Goal: Task Accomplishment & Management: Manage account settings

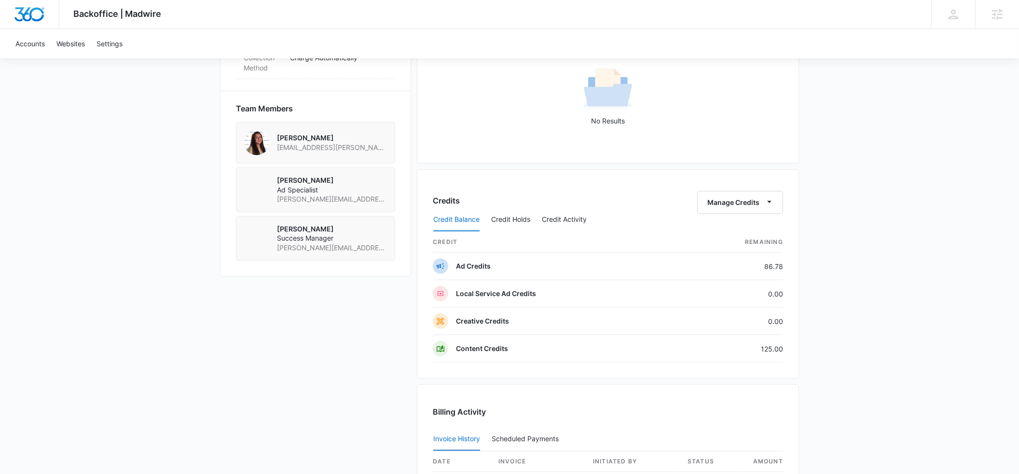
scroll to position [657, 0]
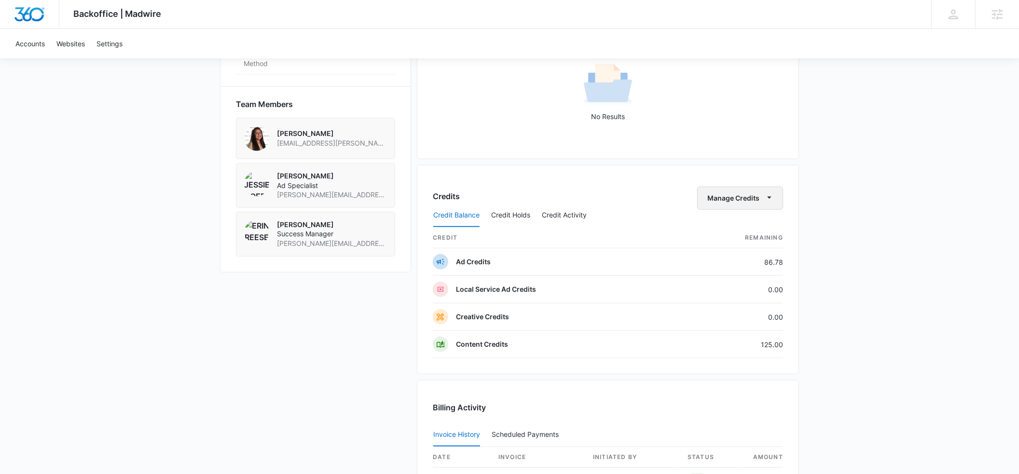
click at [774, 197] on span "button" at bounding box center [769, 198] width 12 height 12
click at [730, 227] on div "Transfer Credits" at bounding box center [735, 230] width 51 height 7
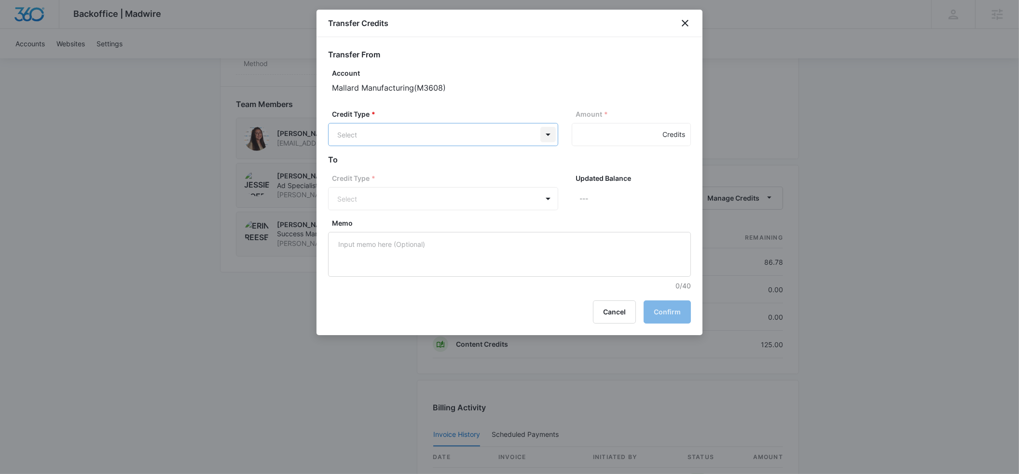
click at [555, 136] on body "Backoffice | Madwire Apps Settings ER Erin Reese erin@madwire.com My Profile No…" at bounding box center [509, 31] width 1019 height 1377
click at [391, 170] on p "Ad Credits (86.78 Credits)" at bounding box center [404, 171] width 83 height 10
click at [585, 135] on input "Amount *" at bounding box center [631, 134] width 119 height 23
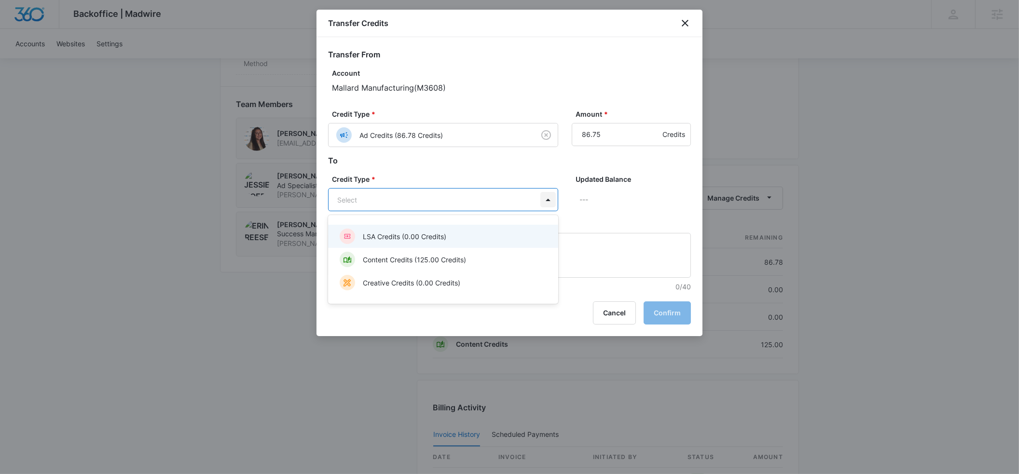
click at [547, 196] on body "Backoffice | Madwire Apps Settings ER Erin Reese erin@madwire.com My Profile No…" at bounding box center [509, 31] width 1019 height 1377
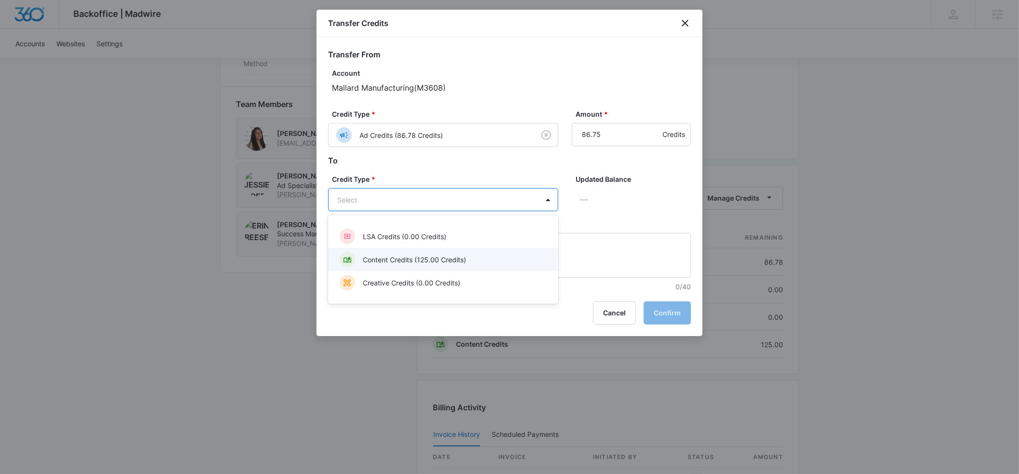
click at [440, 252] on div "Content Credits (125.00 Credits)" at bounding box center [442, 259] width 205 height 15
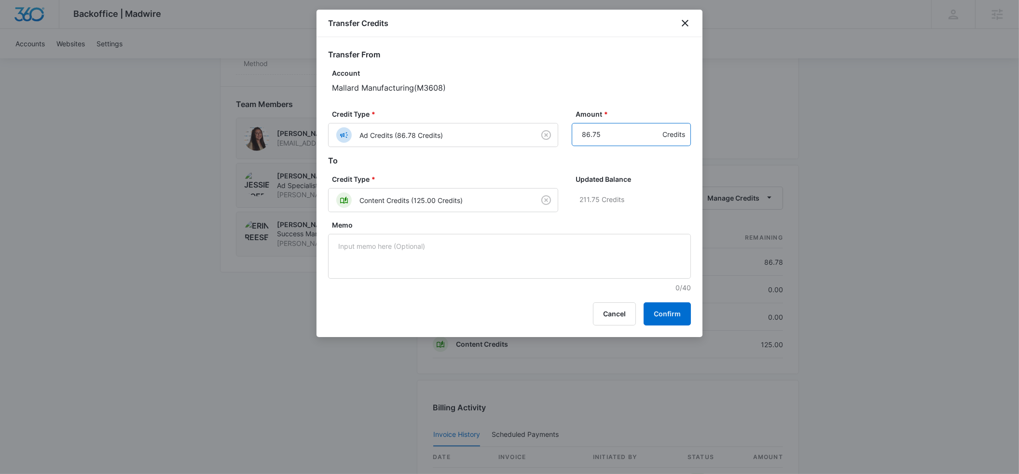
drag, startPoint x: 586, startPoint y: 136, endPoint x: 613, endPoint y: 136, distance: 26.5
click at [611, 135] on input "86.75" at bounding box center [631, 134] width 119 height 23
type input "8"
type input "75"
click at [675, 316] on button "Confirm" at bounding box center [666, 313] width 47 height 23
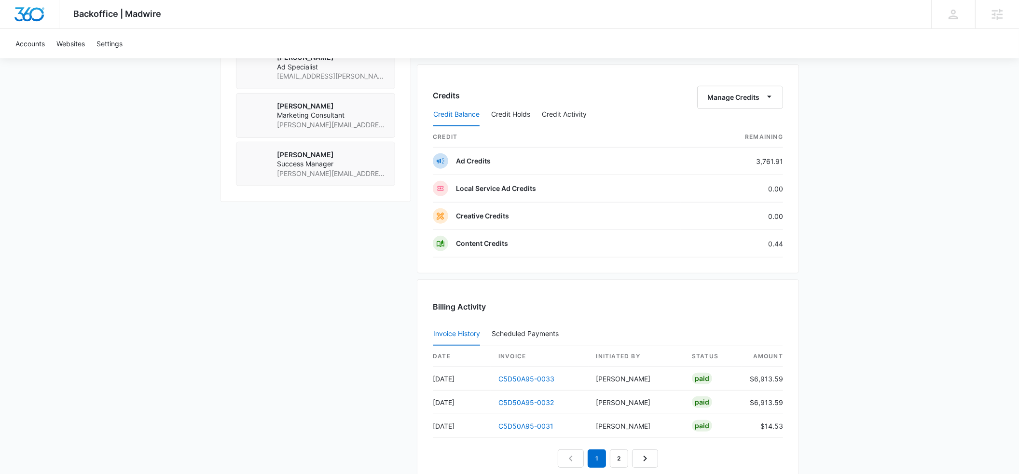
scroll to position [761, 0]
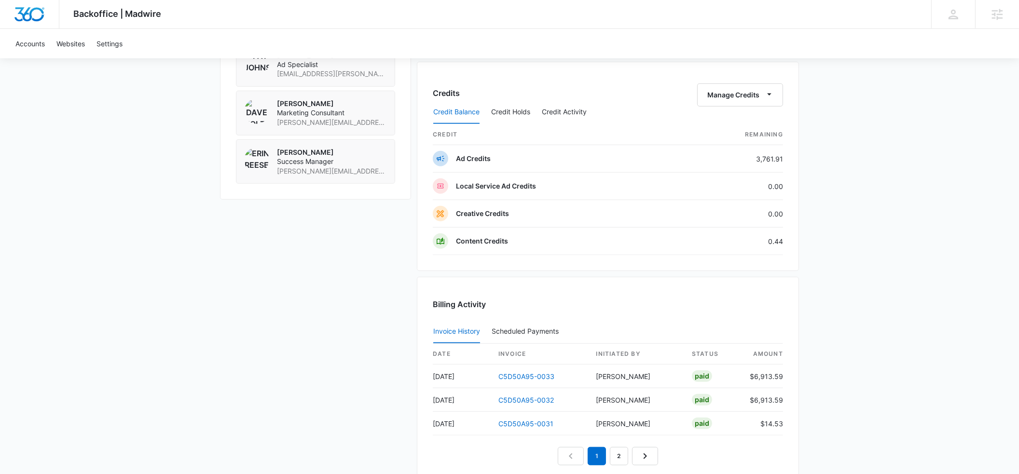
click at [768, 100] on div "Credit Balance Credit Holds Credit Activity" at bounding box center [608, 112] width 350 height 24
click at [763, 101] on div "Credit Balance Credit Holds Credit Activity" at bounding box center [608, 112] width 350 height 24
click at [767, 96] on icon "button" at bounding box center [769, 94] width 10 height 10
click at [741, 124] on div "Transfer Credits" at bounding box center [735, 126] width 51 height 7
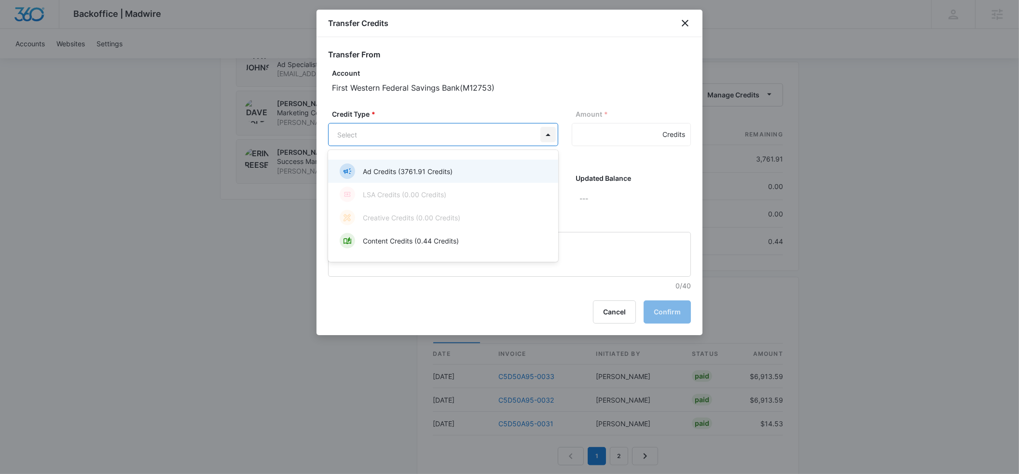
click at [407, 173] on p "Ad Credits (3761.91 Credits)" at bounding box center [408, 171] width 90 height 10
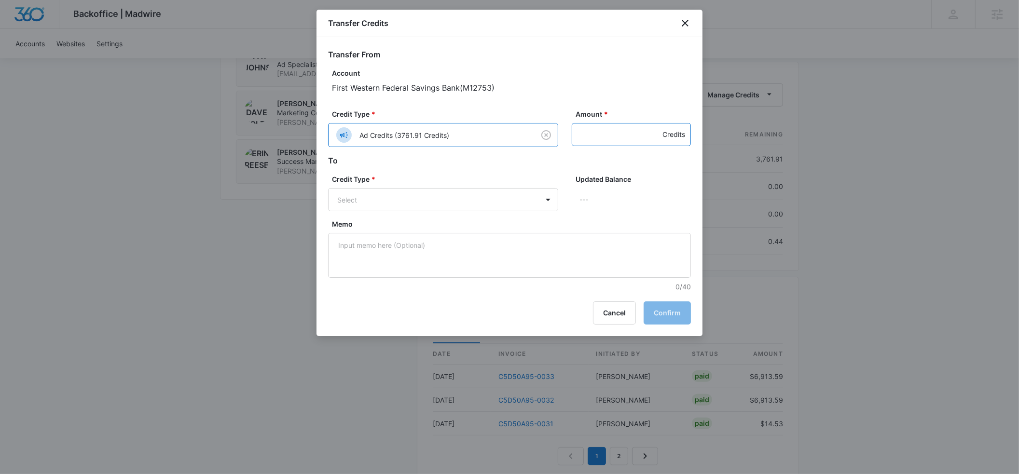
click at [602, 132] on input "Amount *" at bounding box center [631, 134] width 119 height 23
type input ".56"
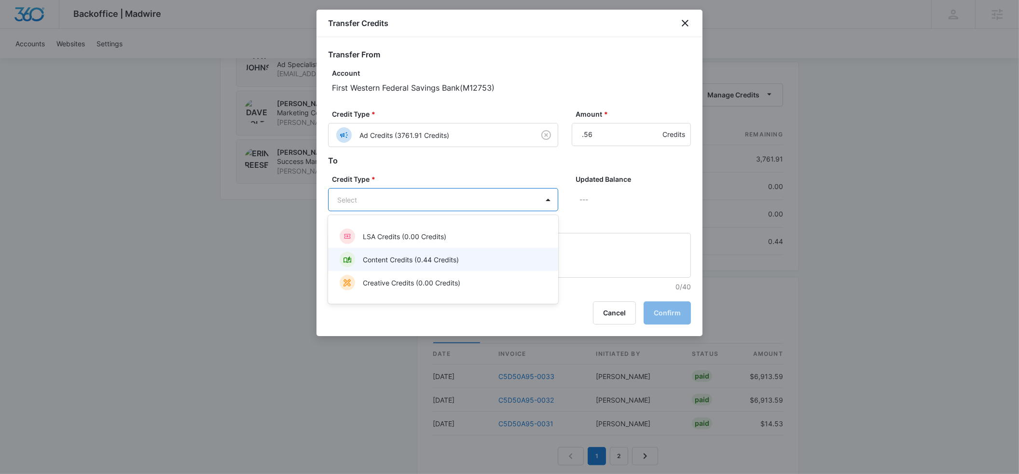
click at [427, 257] on p "Content Credits (0.44 Credits)" at bounding box center [411, 260] width 96 height 10
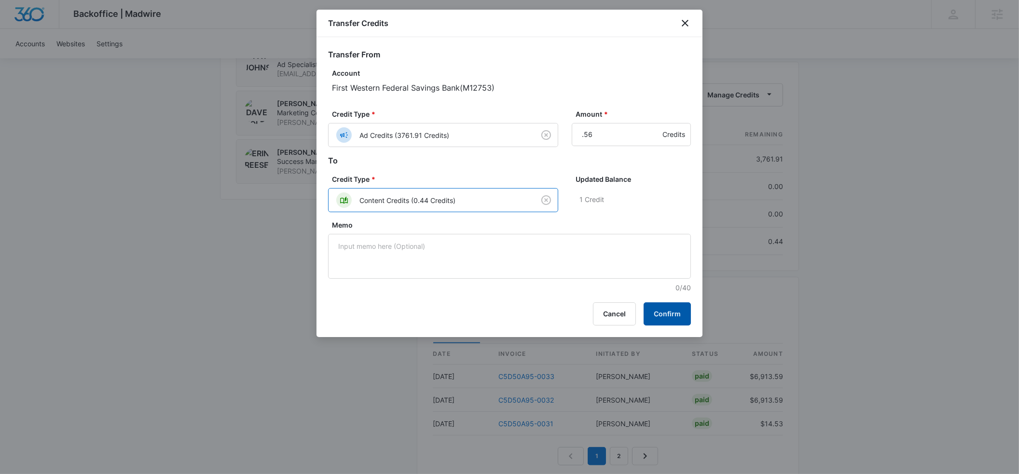
click at [649, 308] on button "Confirm" at bounding box center [666, 313] width 47 height 23
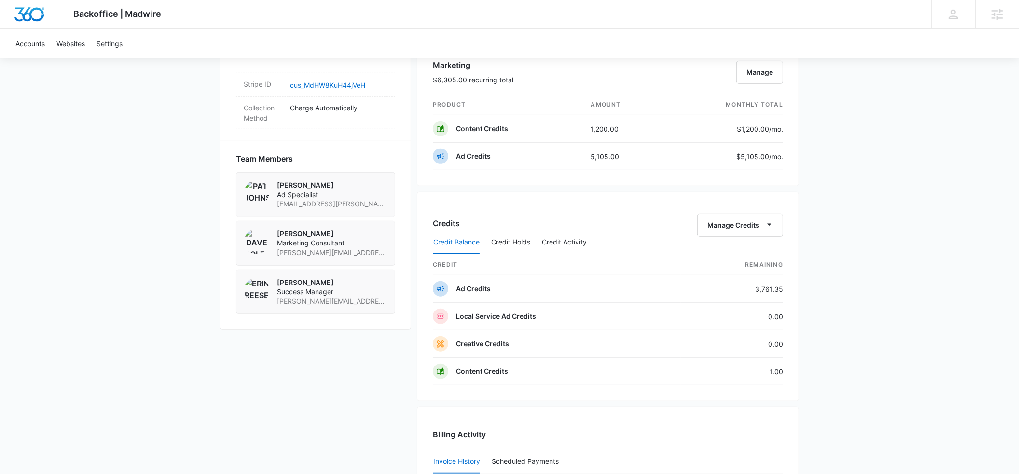
scroll to position [610, 0]
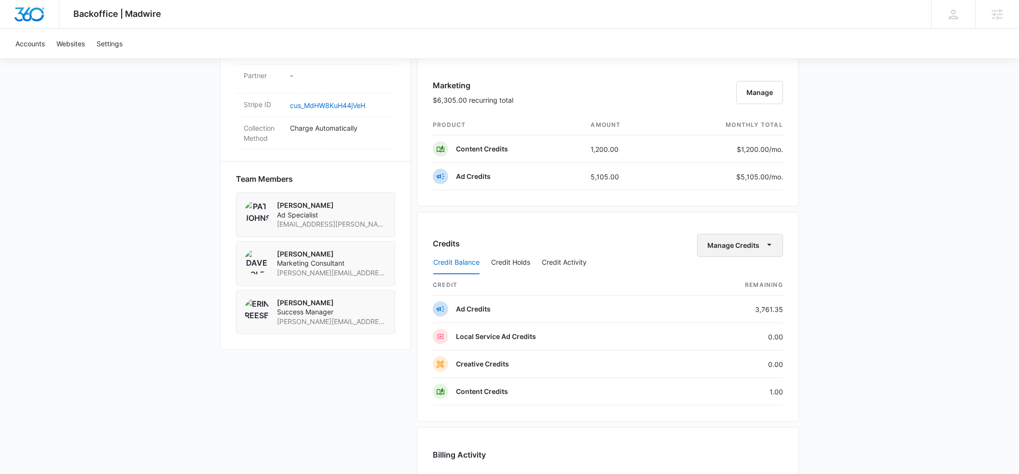
click at [778, 241] on button "Manage Credits" at bounding box center [740, 245] width 86 height 23
click at [732, 268] on div "Transfer Credits" at bounding box center [740, 277] width 86 height 31
click at [769, 245] on icon "button" at bounding box center [769, 245] width 4 height 2
click at [739, 271] on button "Transfer Credits" at bounding box center [740, 277] width 85 height 14
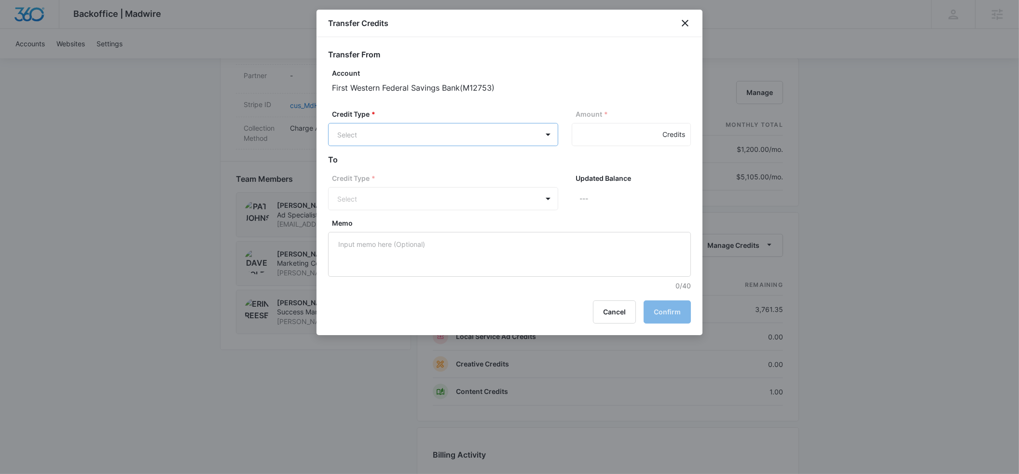
click at [536, 131] on body "Backoffice | Madwire Apps Settings ER Erin Reese erin@madwire.com My Profile No…" at bounding box center [509, 78] width 1019 height 1377
drag, startPoint x: 426, startPoint y: 166, endPoint x: 562, endPoint y: 142, distance: 138.7
click at [429, 166] on p "Ad Credits (3761.35 Credits)" at bounding box center [408, 171] width 91 height 10
click at [593, 138] on input "Amount *" at bounding box center [631, 134] width 119 height 23
type input "99"
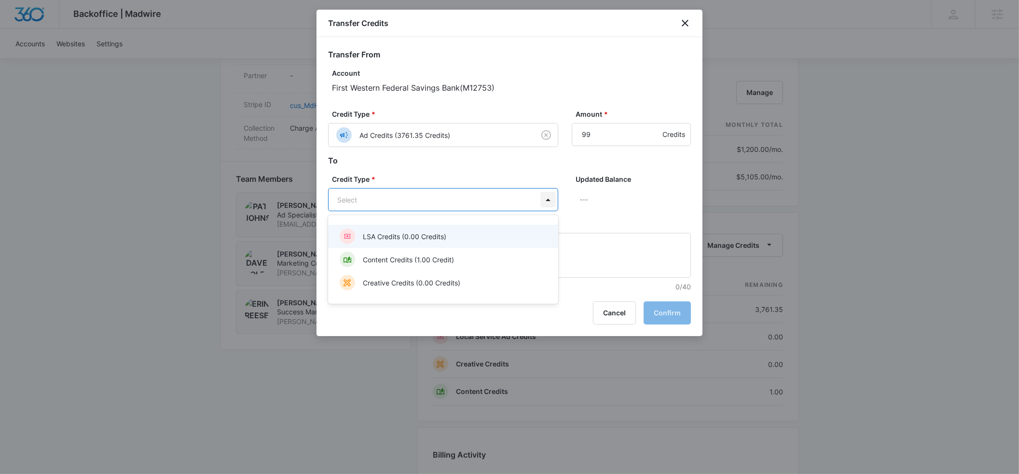
click at [552, 191] on body "Backoffice | Madwire Apps Settings ER Erin Reese erin@madwire.com My Profile No…" at bounding box center [509, 78] width 1019 height 1377
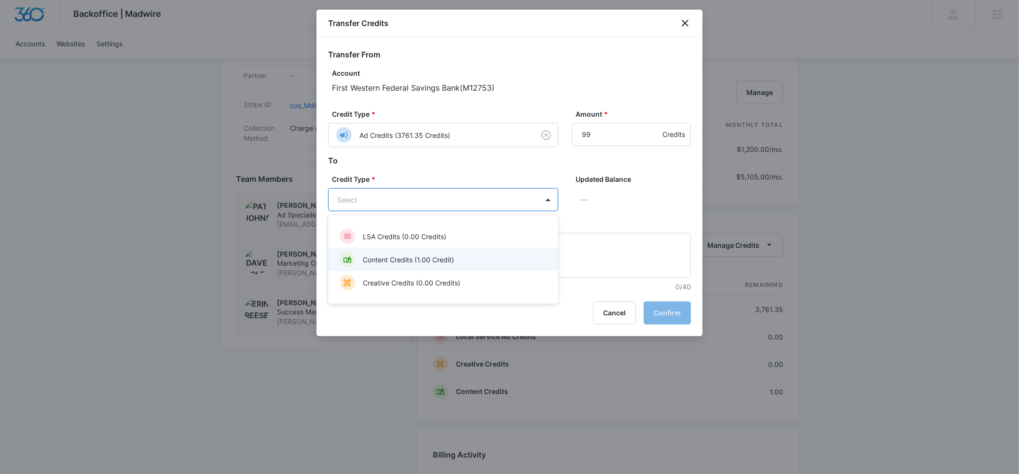
click at [432, 256] on p "Content Credits (1.00 Credit)" at bounding box center [408, 260] width 91 height 10
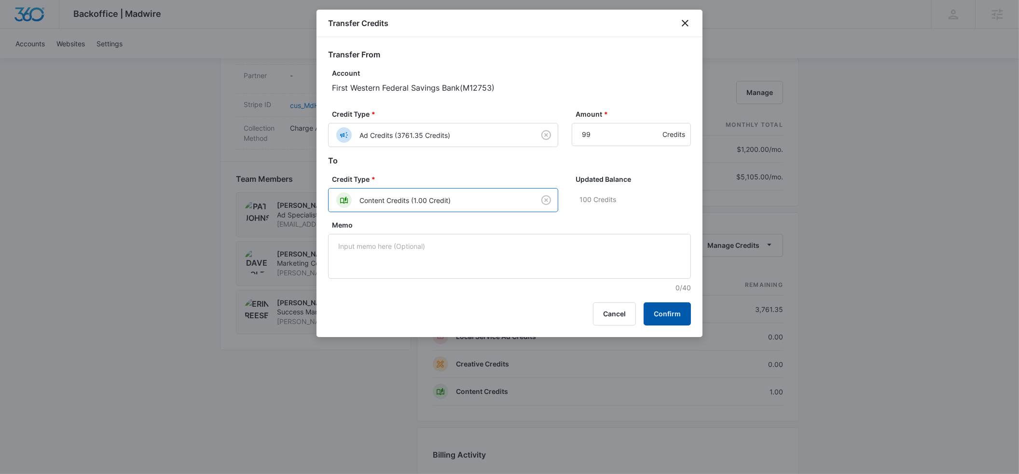
click at [657, 304] on button "Confirm" at bounding box center [666, 313] width 47 height 23
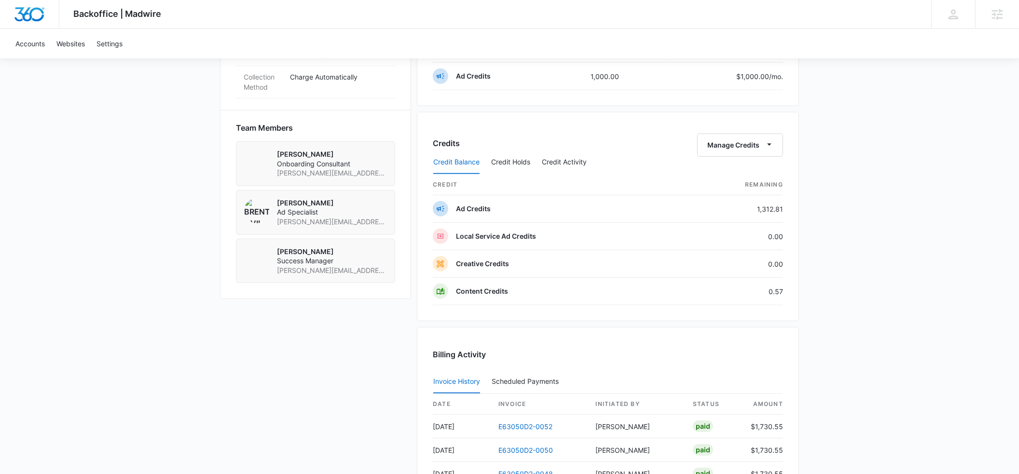
scroll to position [657, 0]
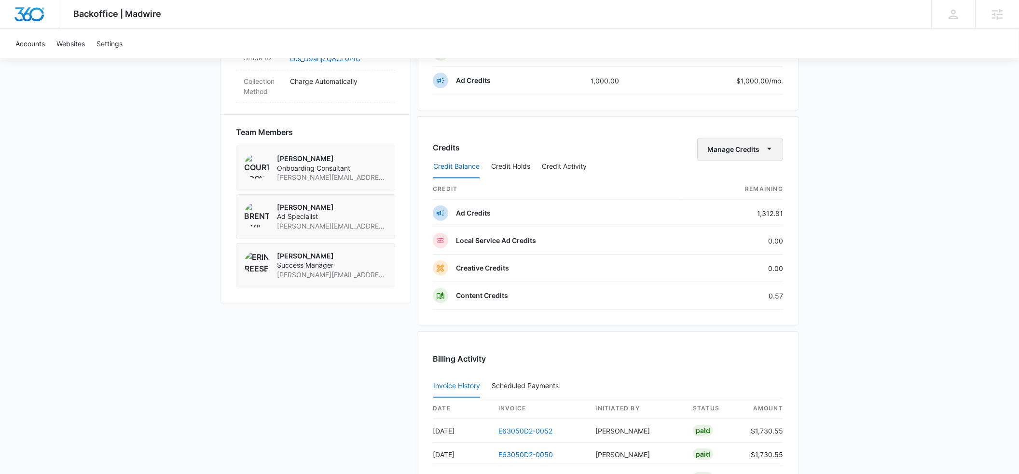
click at [765, 153] on icon "button" at bounding box center [769, 149] width 10 height 10
click at [732, 178] on div "Transfer Credits" at bounding box center [735, 181] width 51 height 7
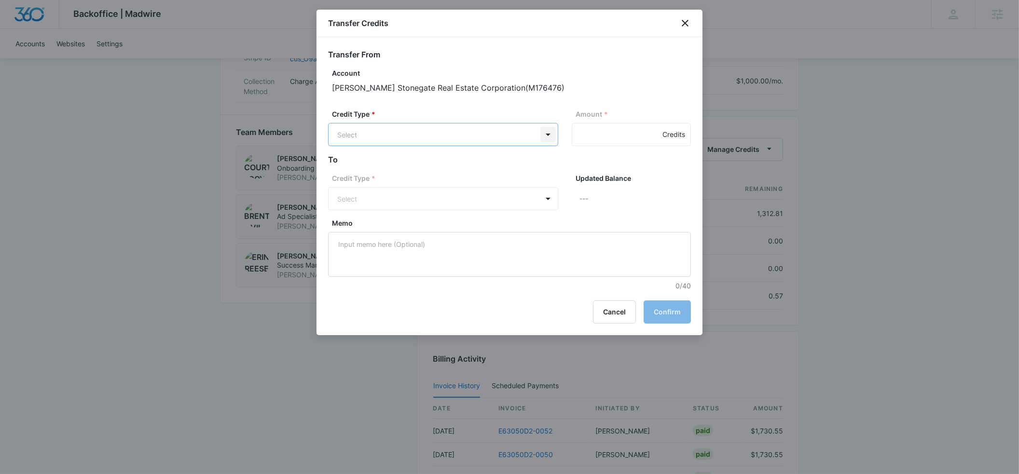
click at [544, 133] on body "Backoffice | Madwire Apps Settings ER Erin Reese erin@madwire.com My Profile No…" at bounding box center [509, 44] width 1019 height 1403
drag, startPoint x: 443, startPoint y: 171, endPoint x: 452, endPoint y: 169, distance: 9.8
click at [443, 171] on p "Ad Credits (1312.81 Credits)" at bounding box center [407, 171] width 89 height 10
click at [589, 136] on input "Amount *" at bounding box center [631, 134] width 119 height 23
click at [585, 138] on input "Amount *" at bounding box center [631, 134] width 119 height 23
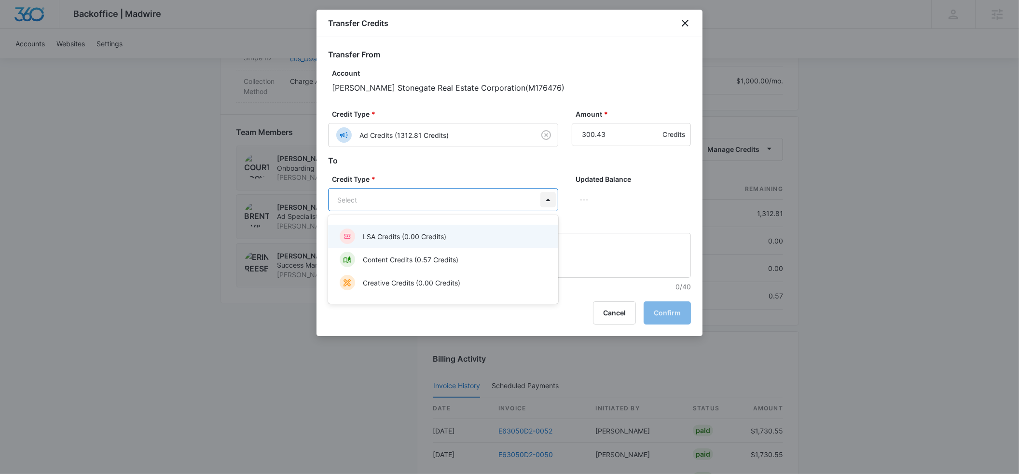
click at [542, 198] on body "Backoffice | Madwire Apps Settings ER Erin Reese erin@madwire.com My Profile No…" at bounding box center [509, 44] width 1019 height 1403
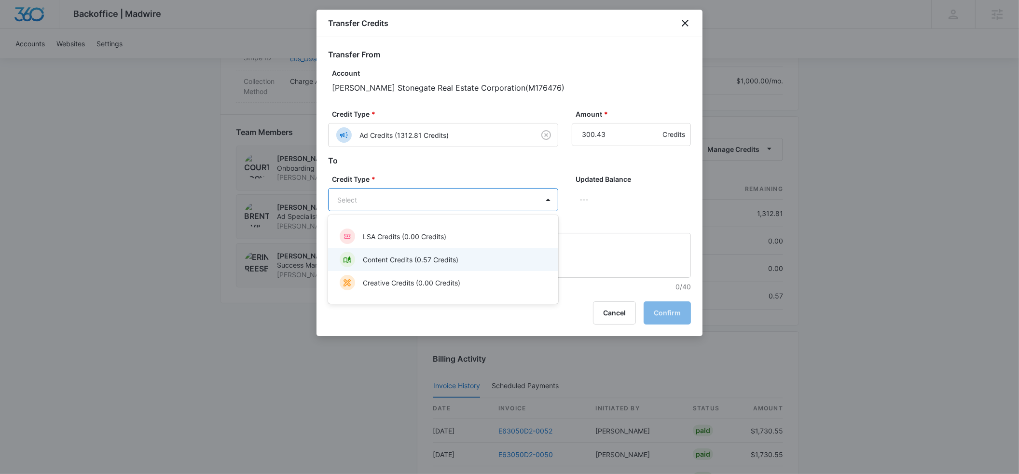
click at [428, 259] on p "Content Credits (0.57 Credits)" at bounding box center [411, 260] width 96 height 10
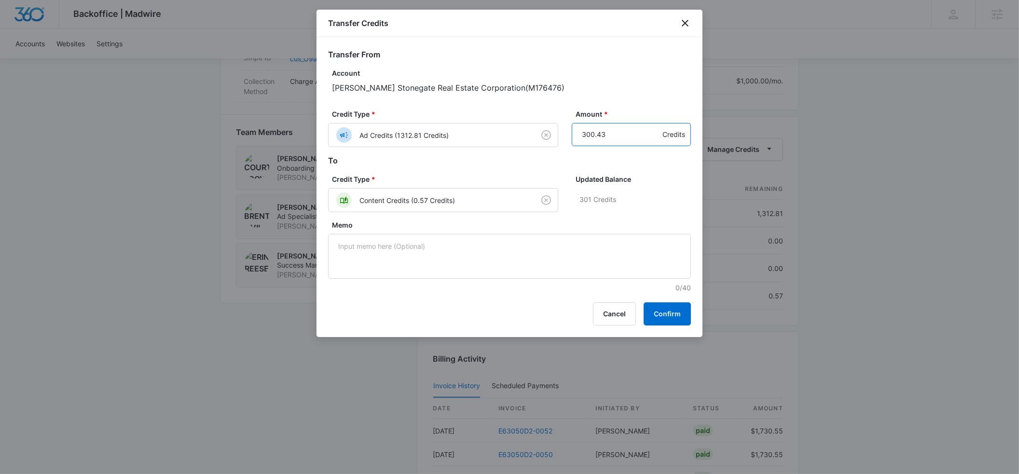
drag, startPoint x: 583, startPoint y: 134, endPoint x: 594, endPoint y: 133, distance: 11.1
click at [594, 133] on input "300.43" at bounding box center [631, 134] width 119 height 23
type input "299.43"
click at [657, 316] on button "Confirm" at bounding box center [666, 313] width 47 height 23
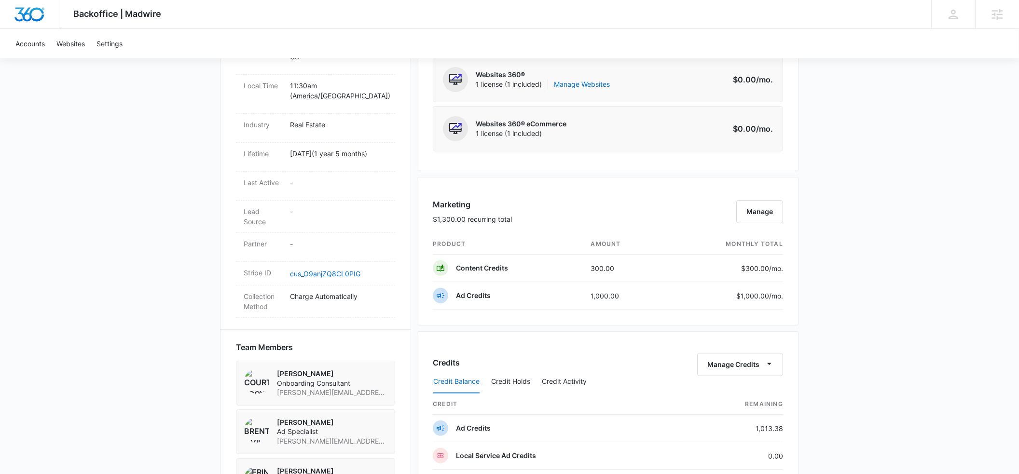
scroll to position [0, 0]
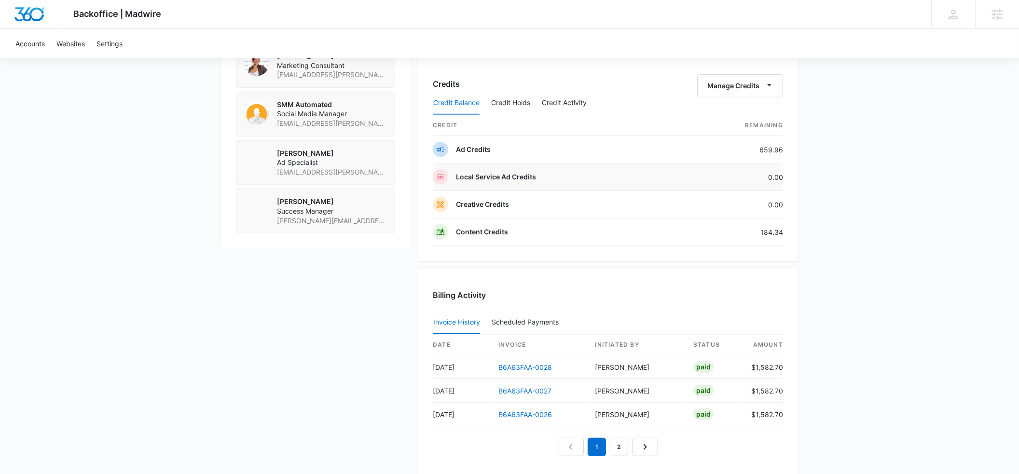
scroll to position [708, 0]
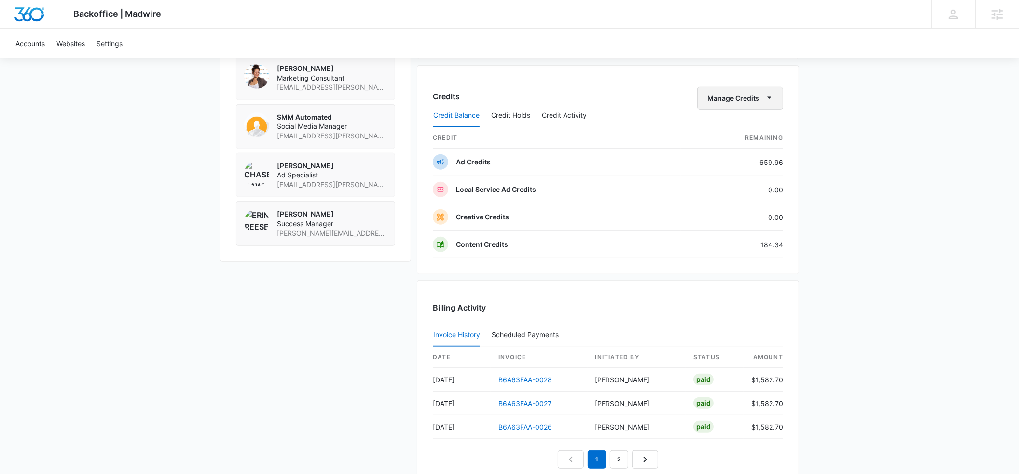
click at [765, 100] on icon "button" at bounding box center [769, 98] width 10 height 10
click at [716, 128] on div "Transfer Credits" at bounding box center [735, 130] width 51 height 7
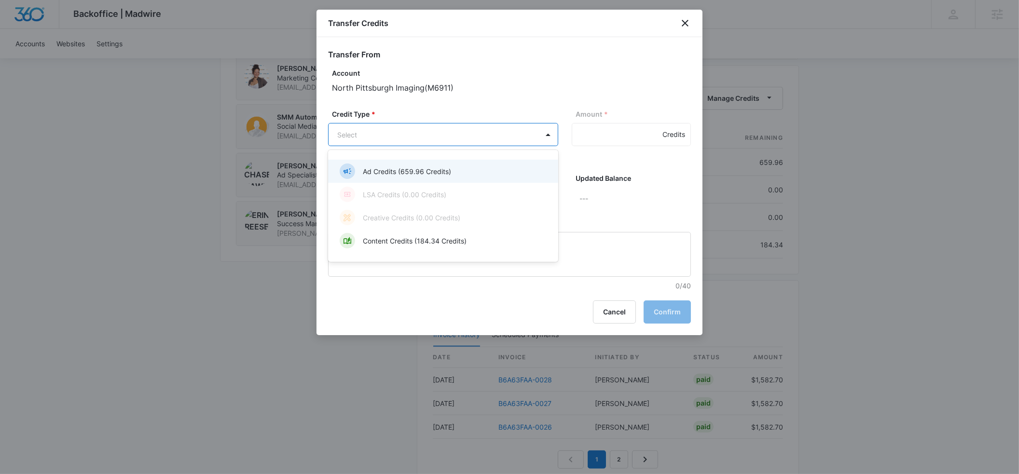
click at [429, 165] on div "Ad Credits (659.96 Credits)" at bounding box center [442, 171] width 205 height 15
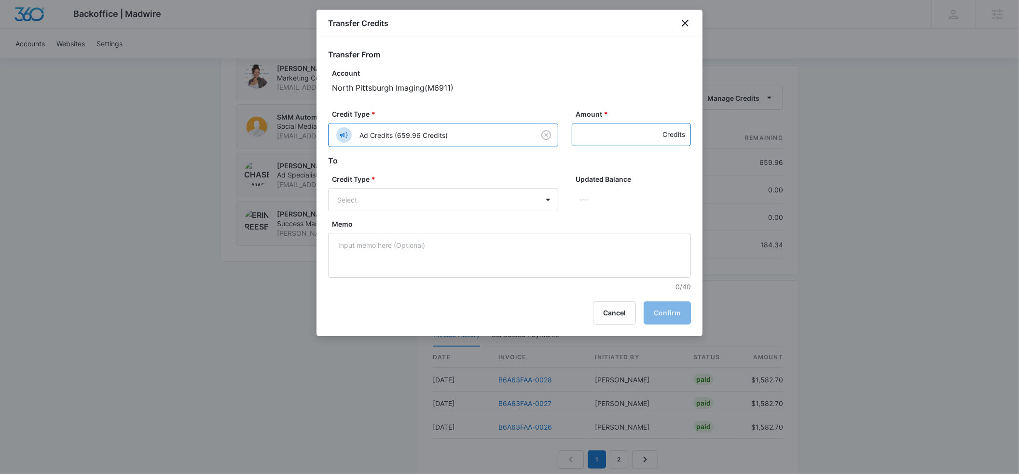
click at [591, 138] on input "Amount *" at bounding box center [631, 134] width 119 height 23
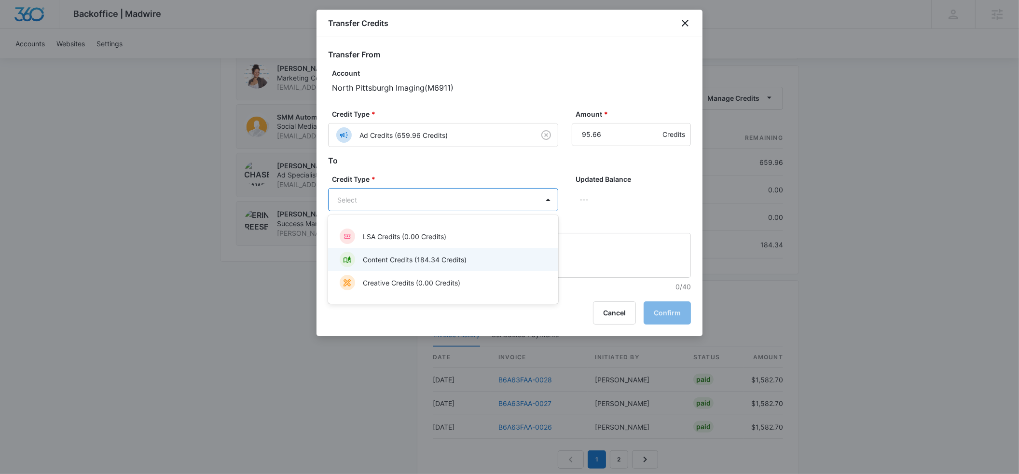
click at [468, 255] on div "Content Credits (184.34 Credits)" at bounding box center [442, 259] width 205 height 15
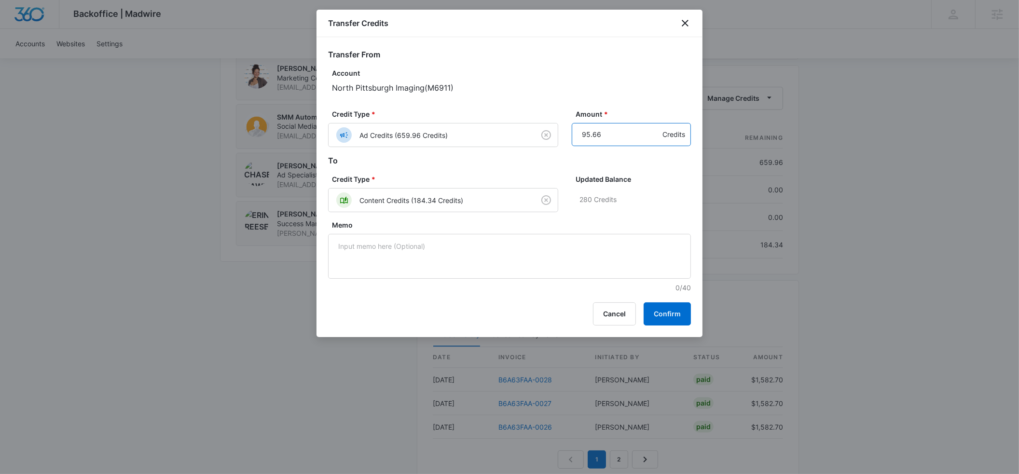
click at [585, 135] on input "95.66" at bounding box center [631, 134] width 119 height 23
type input "115.66"
click at [654, 314] on button "Confirm" at bounding box center [666, 313] width 47 height 23
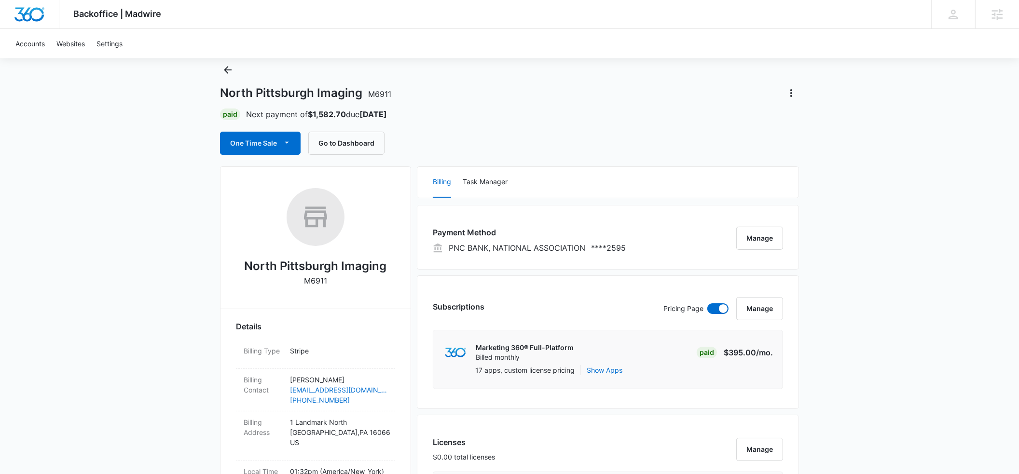
scroll to position [0, 0]
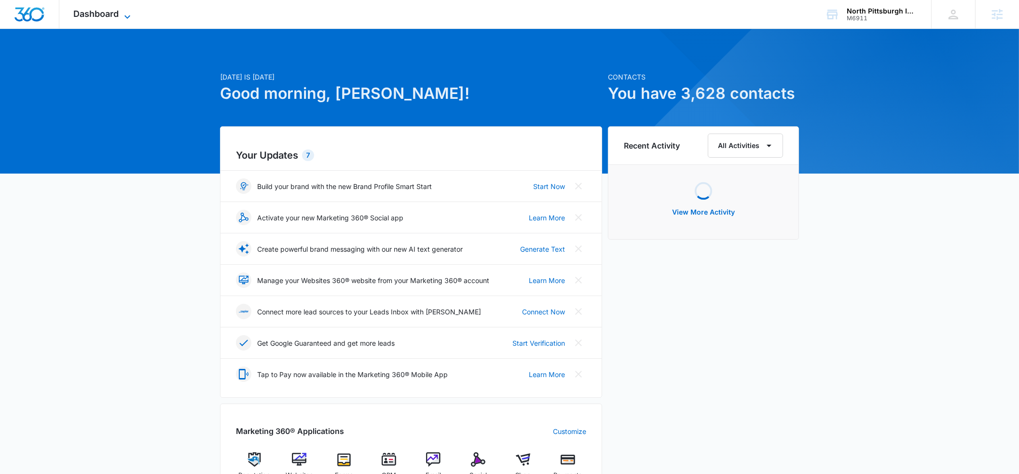
click at [126, 16] on icon at bounding box center [127, 16] width 6 height 3
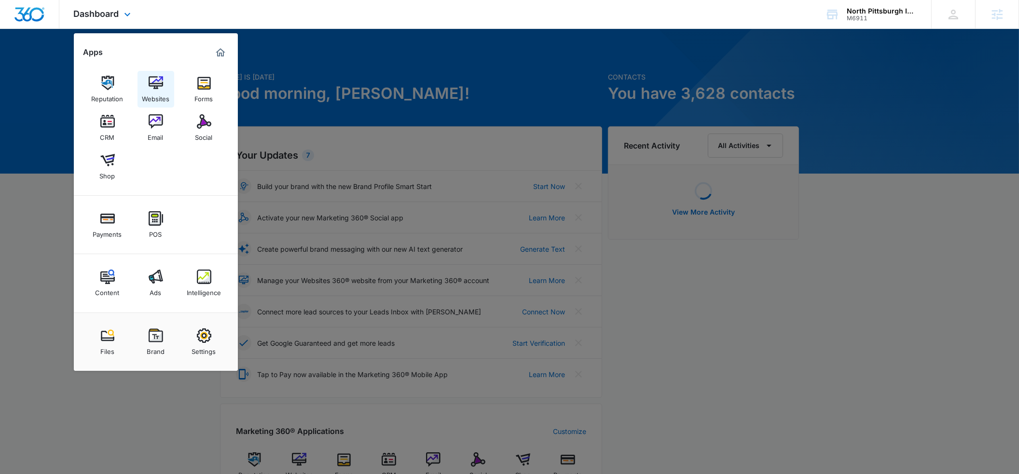
click at [150, 86] on img at bounding box center [156, 83] width 14 height 14
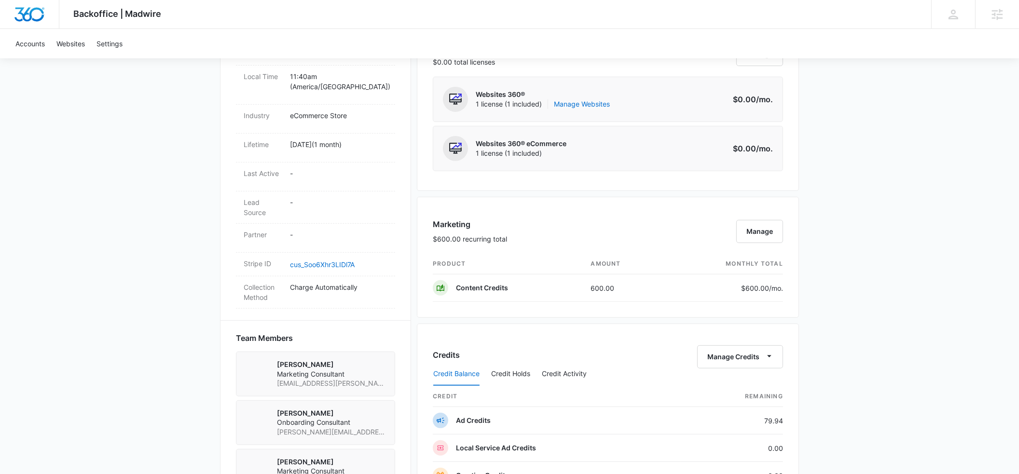
scroll to position [437, 0]
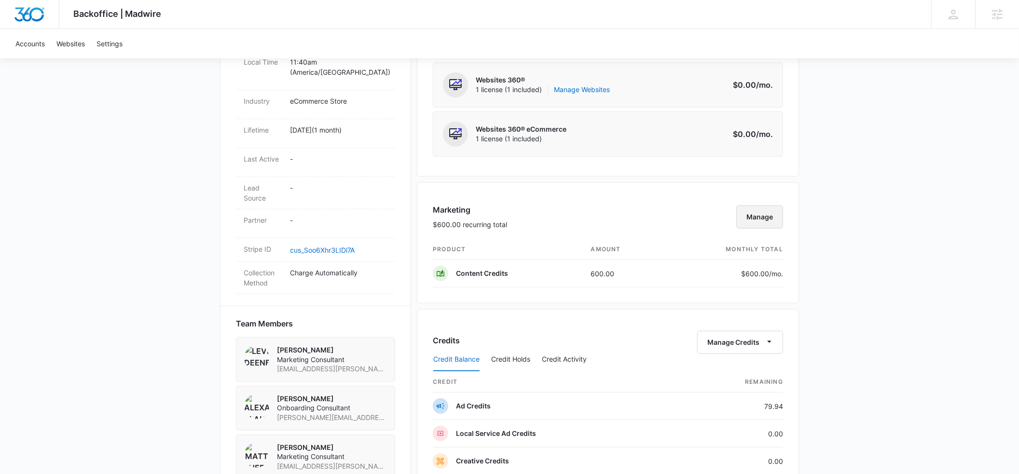
click at [773, 217] on button "Manage" at bounding box center [759, 216] width 47 height 23
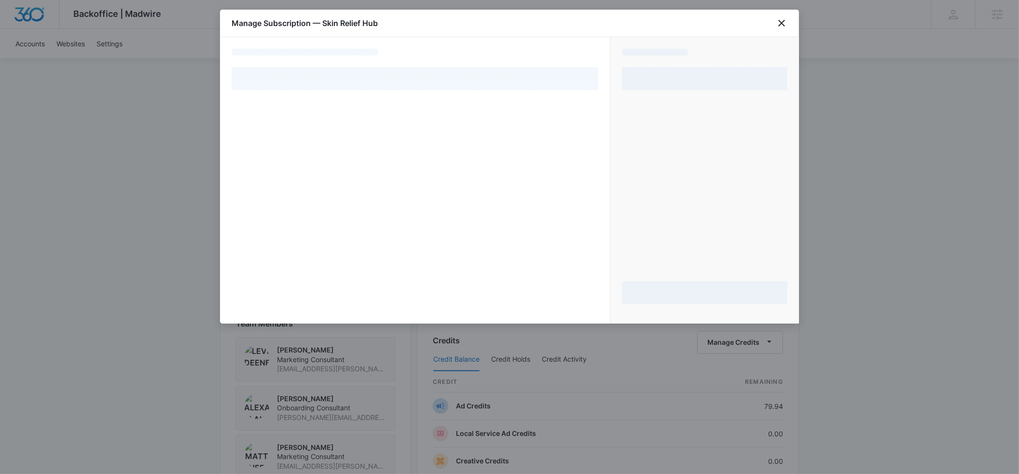
select select "pm_1RtAV0A4n8RTgNjUjYPypkP4"
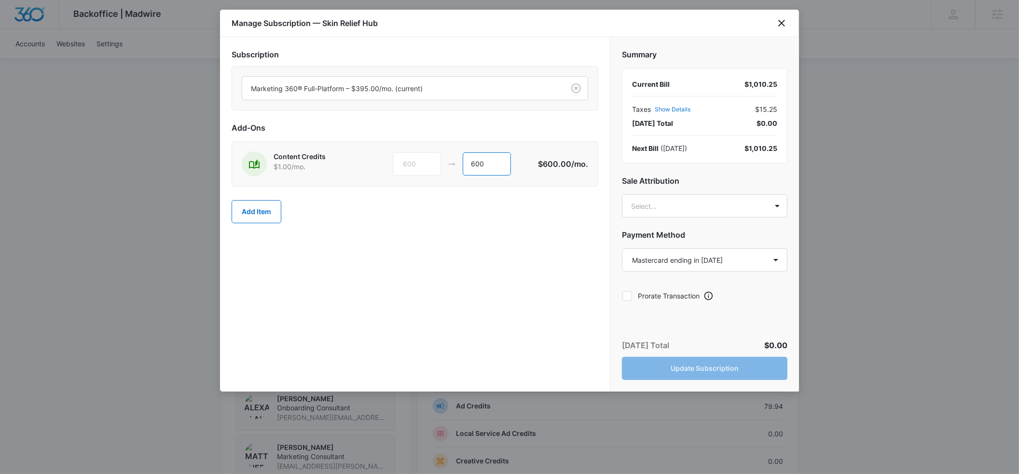
drag, startPoint x: 488, startPoint y: 163, endPoint x: 442, endPoint y: 165, distance: 45.9
click at [442, 165] on div "600 600" at bounding box center [465, 163] width 145 height 23
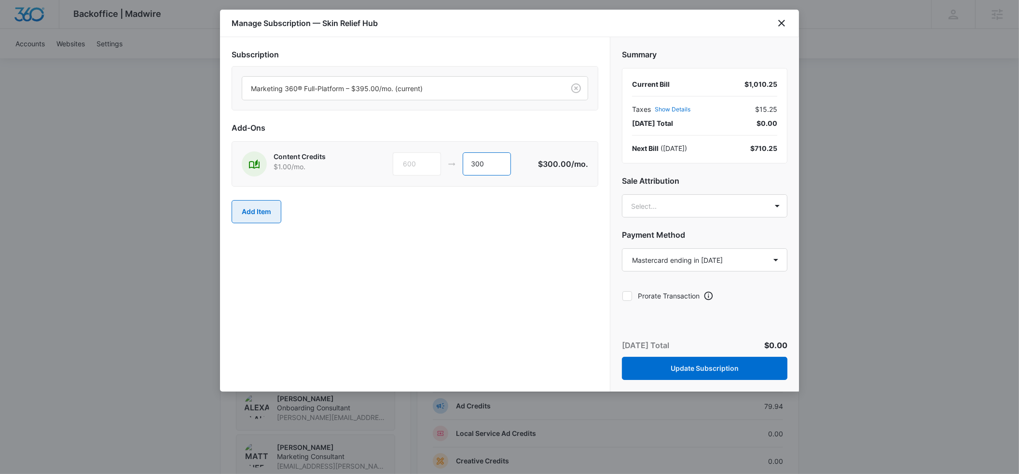
type input "300"
click at [245, 213] on button "Add Item" at bounding box center [257, 211] width 50 height 23
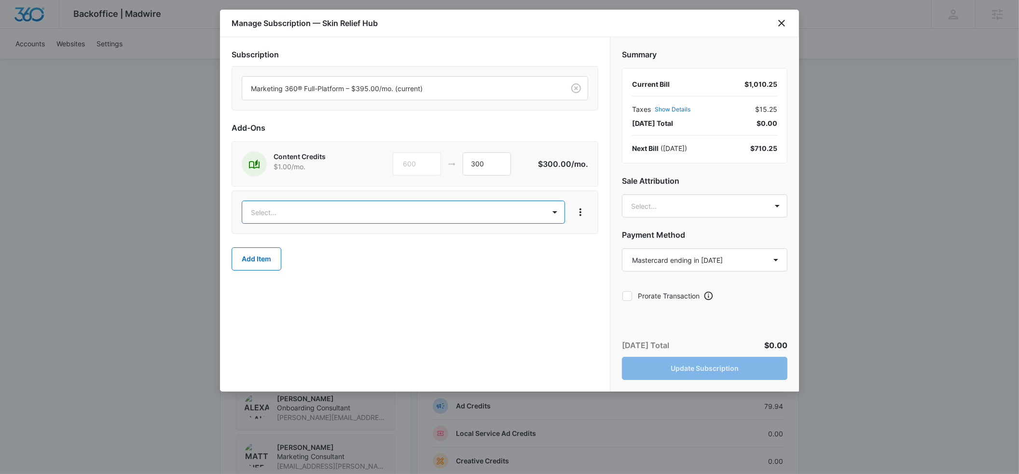
click at [269, 214] on body "Backoffice | Madwire Apps Settings ER [PERSON_NAME] [PERSON_NAME][EMAIL_ADDRESS…" at bounding box center [509, 213] width 1019 height 1300
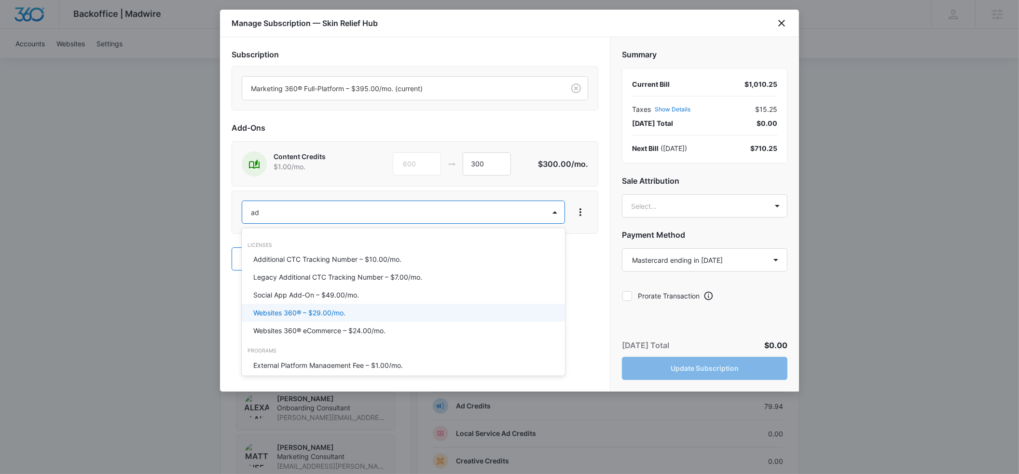
type input "a"
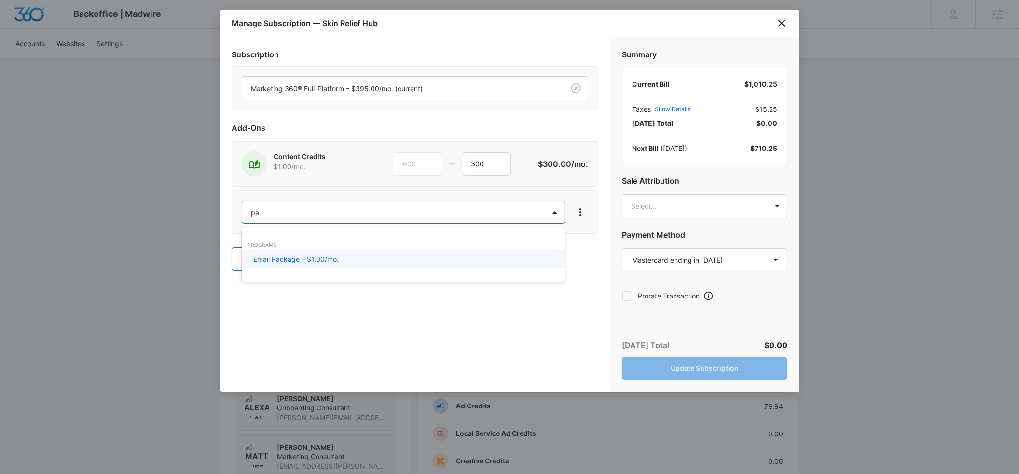
type input "p"
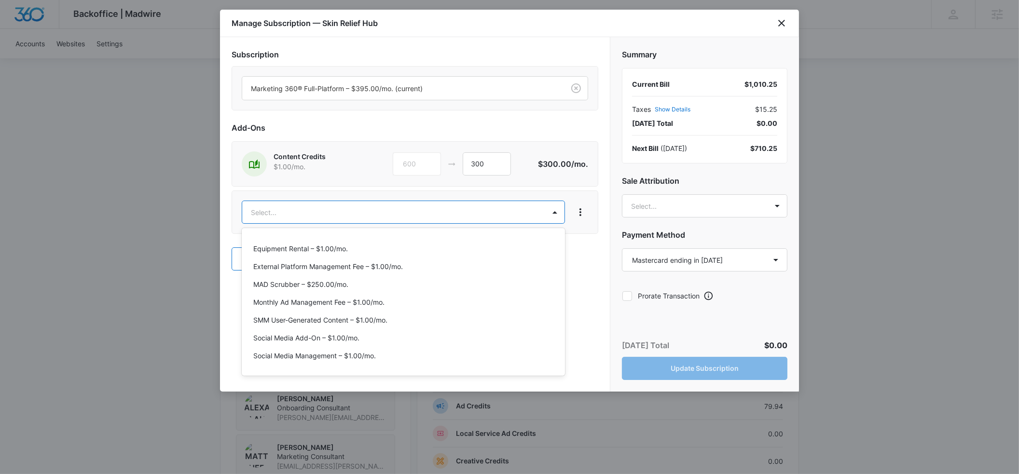
scroll to position [402, 0]
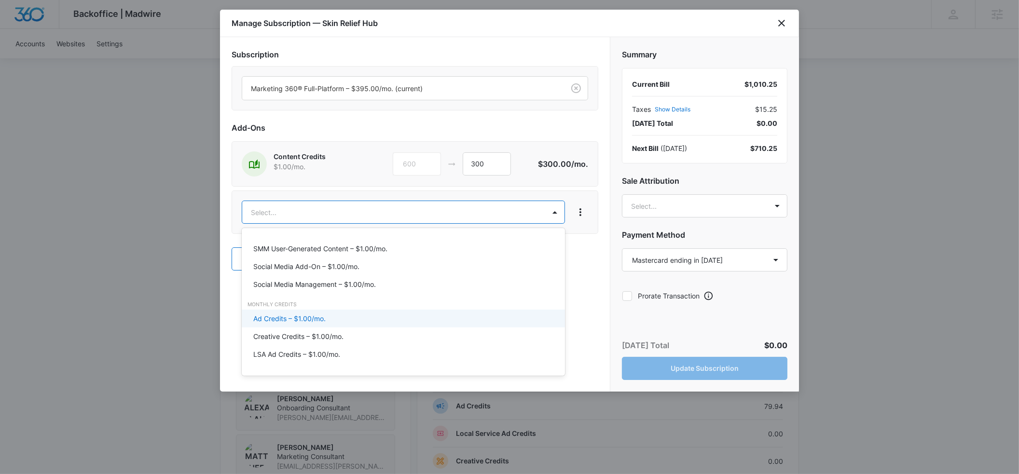
click at [296, 320] on p "Ad Credits – $1.00/mo." at bounding box center [289, 319] width 72 height 10
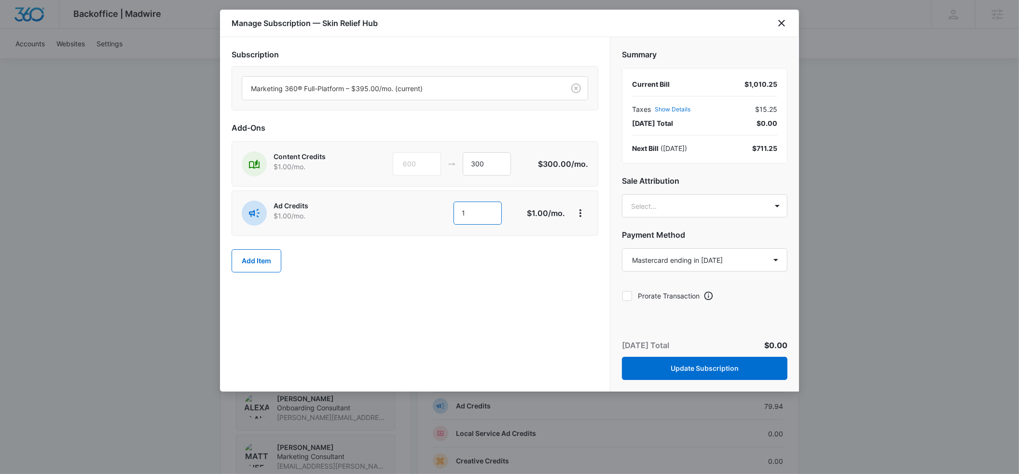
drag, startPoint x: 481, startPoint y: 213, endPoint x: 444, endPoint y: 213, distance: 36.7
click at [444, 213] on div "1 1" at bounding box center [451, 213] width 136 height 23
type input "300"
click at [666, 212] on body "Backoffice | Madwire Apps Settings ER [PERSON_NAME] [PERSON_NAME][EMAIL_ADDRESS…" at bounding box center [509, 213] width 1019 height 1300
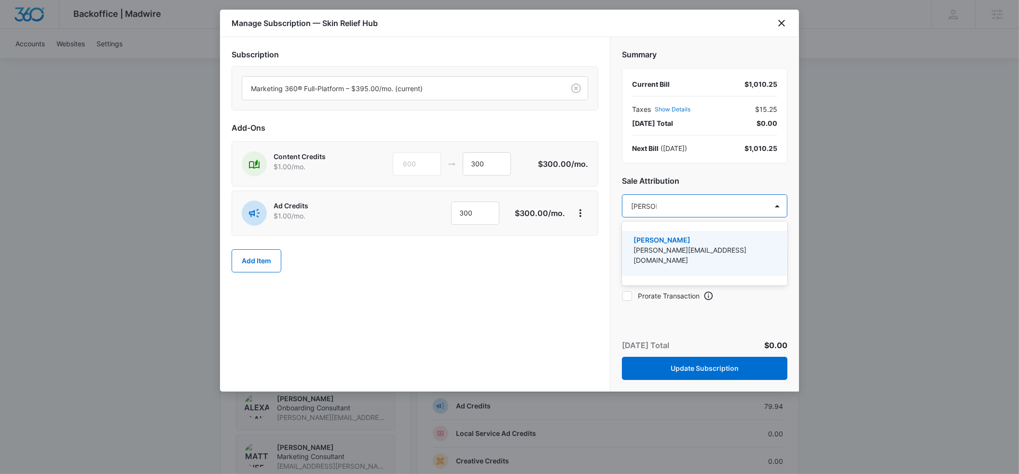
type input "[PERSON_NAME]"
click at [655, 241] on p "[PERSON_NAME]" at bounding box center [703, 240] width 140 height 10
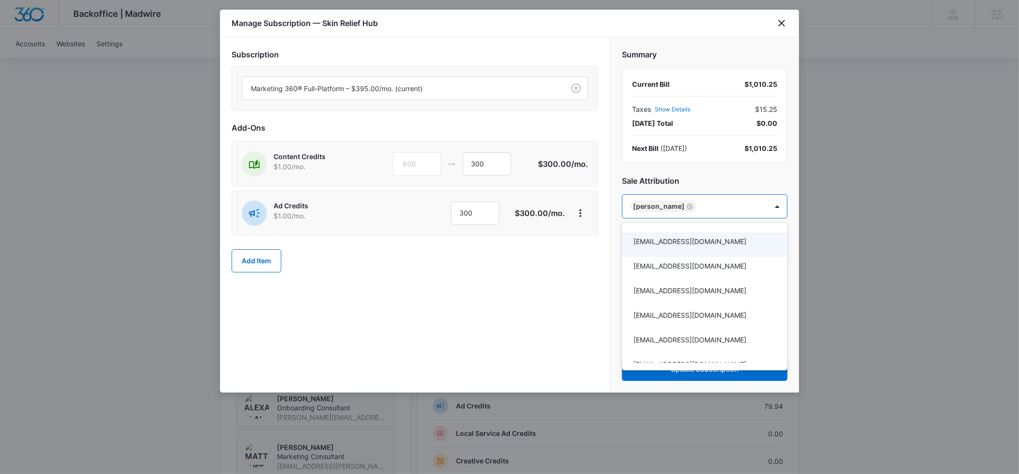
click at [689, 183] on div at bounding box center [509, 237] width 1019 height 474
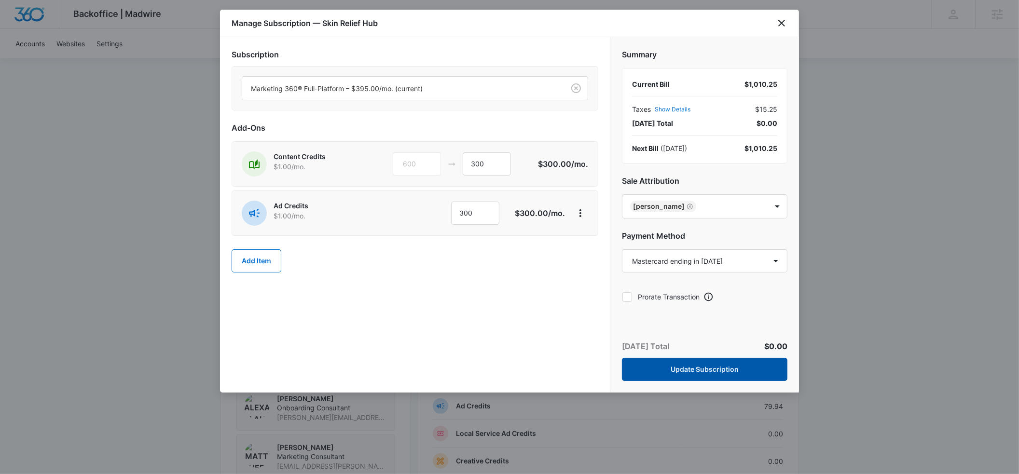
click at [701, 369] on button "Update Subscription" at bounding box center [704, 369] width 165 height 23
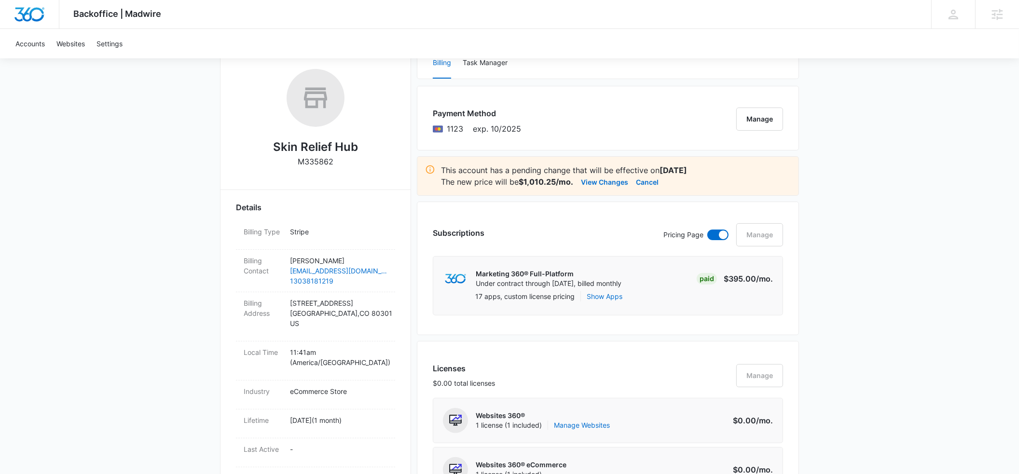
scroll to position [0, 0]
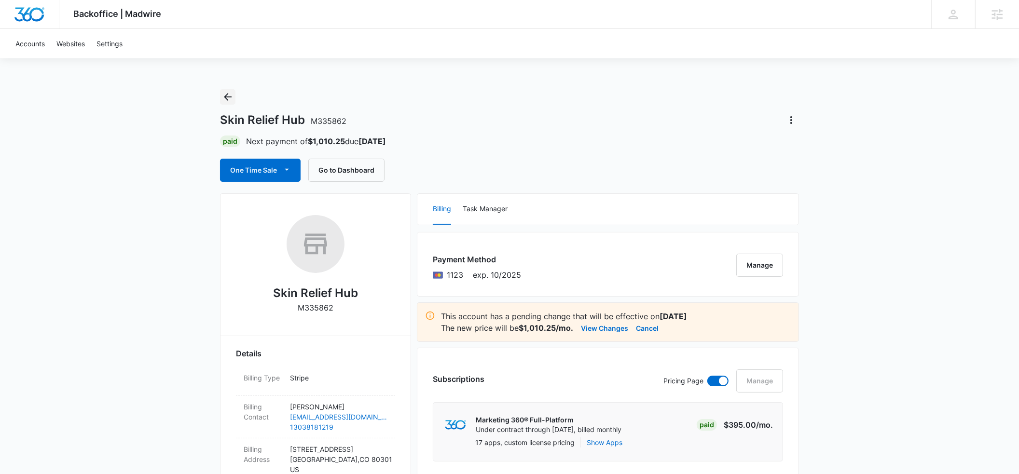
click at [224, 98] on icon "Back" at bounding box center [228, 97] width 12 height 12
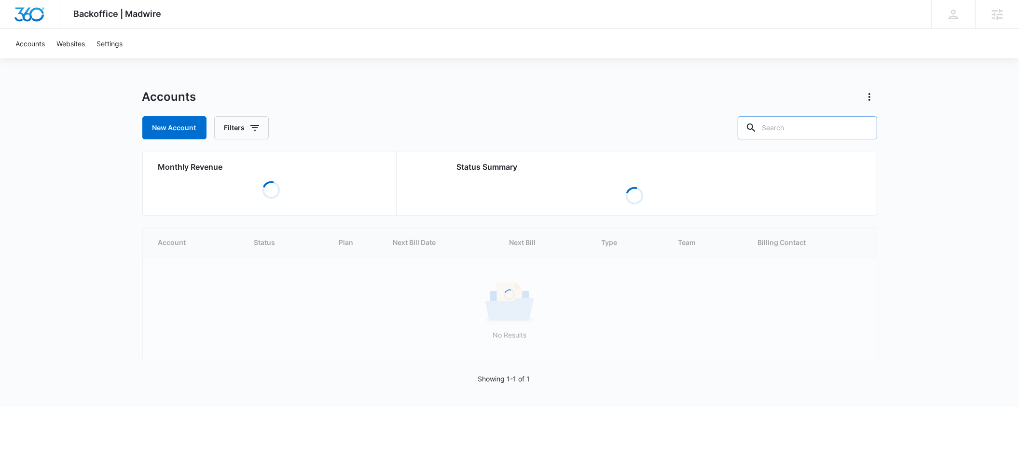
click at [787, 130] on input "text" at bounding box center [807, 127] width 139 height 23
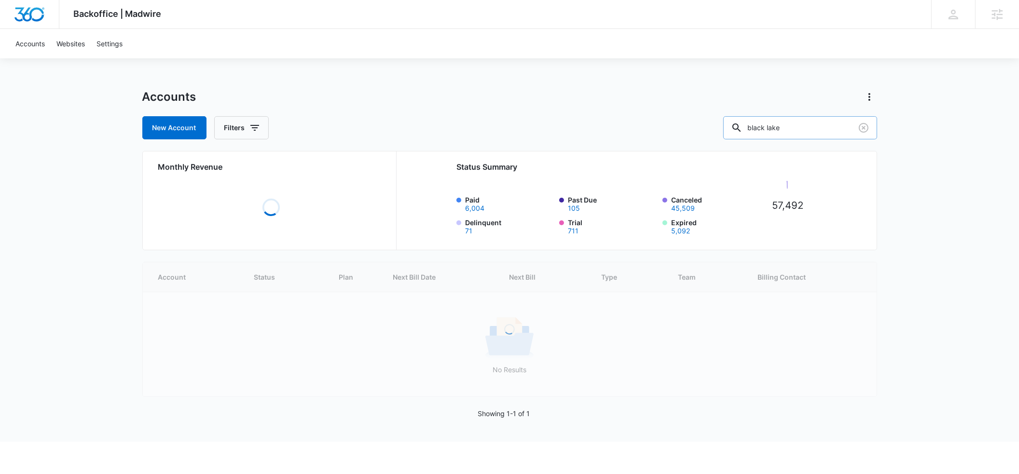
type input "black lake"
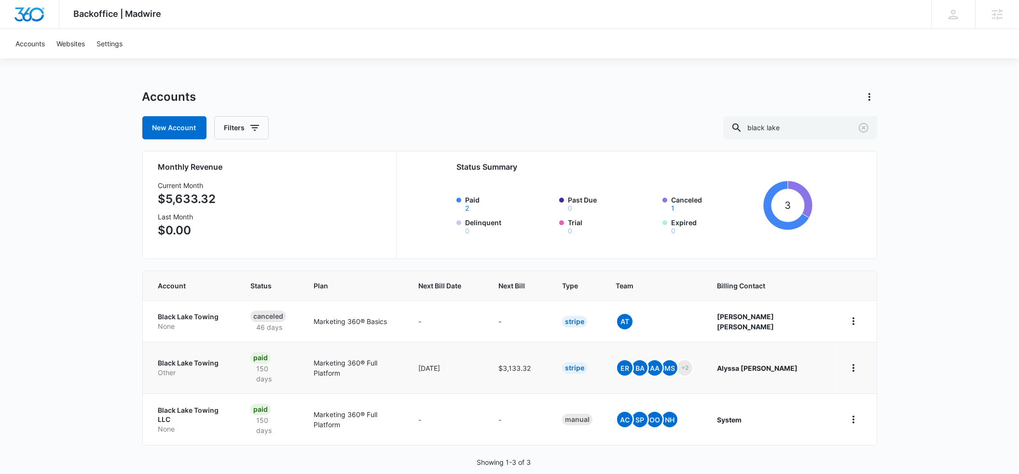
click at [166, 358] on p "Black Lake Towing" at bounding box center [192, 363] width 69 height 10
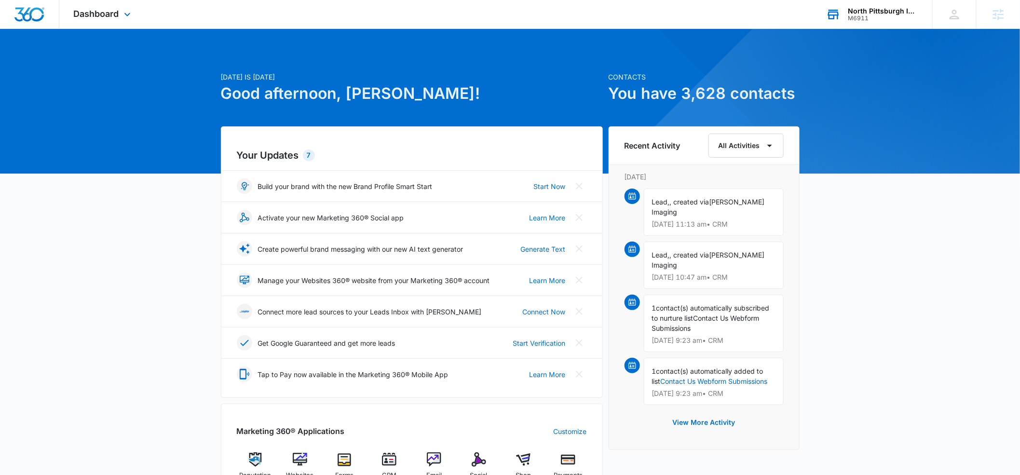
click at [856, 17] on div "M6911" at bounding box center [883, 18] width 70 height 7
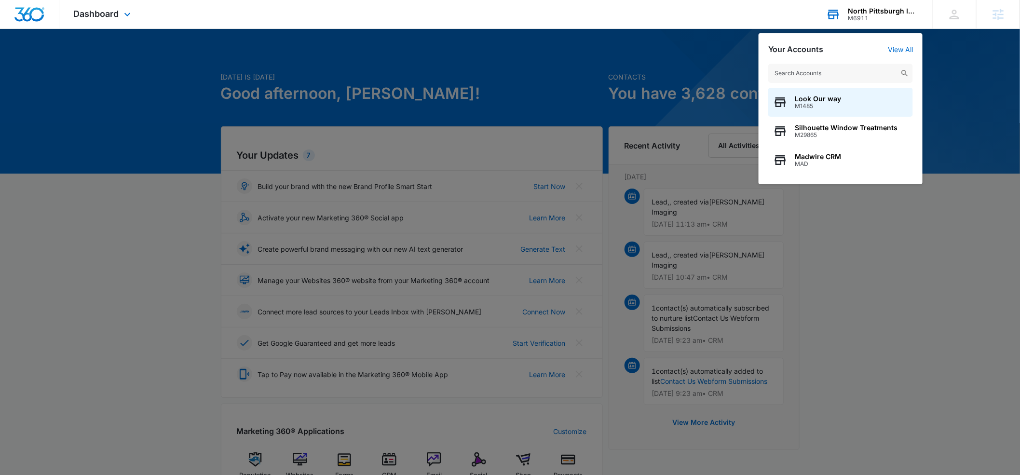
click at [821, 72] on input "text" at bounding box center [840, 73] width 145 height 19
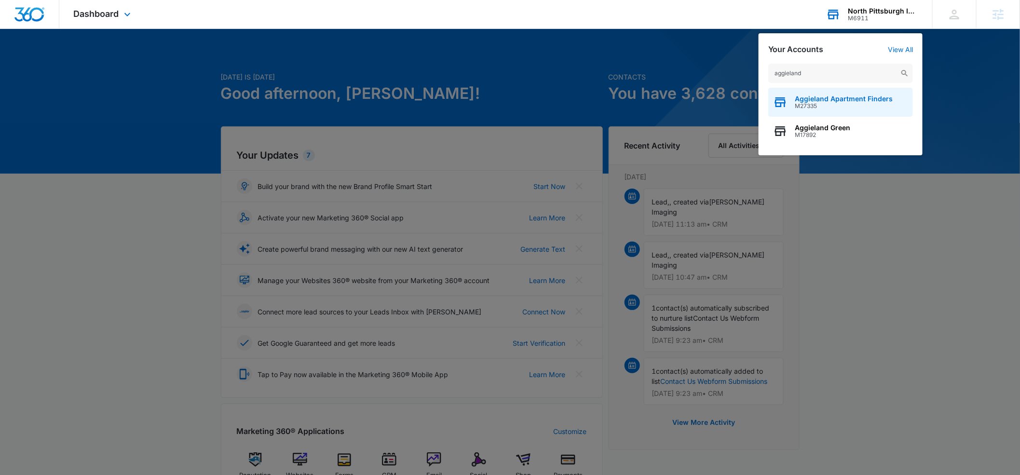
type input "aggieland"
click at [809, 99] on span "Aggieland Apartment Finders" at bounding box center [844, 99] width 98 height 8
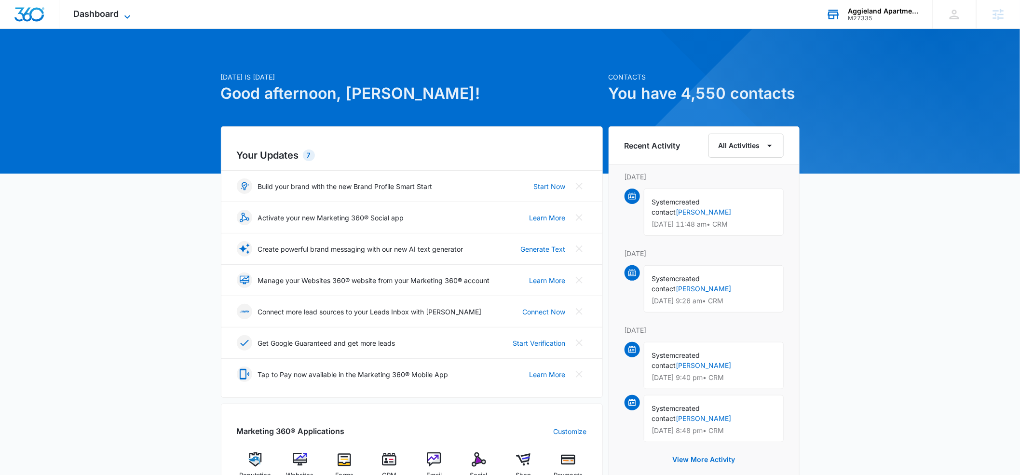
click at [123, 16] on icon at bounding box center [128, 17] width 12 height 12
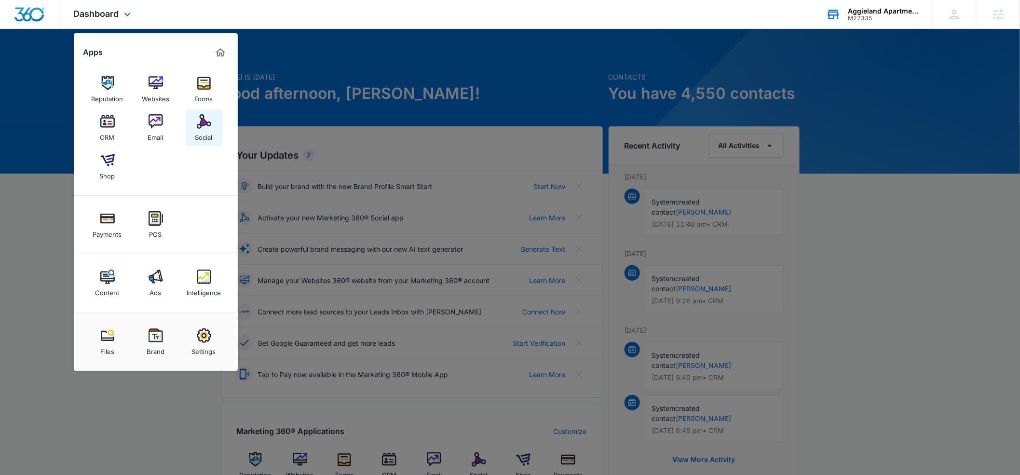
click at [197, 133] on div "Social" at bounding box center [203, 135] width 17 height 13
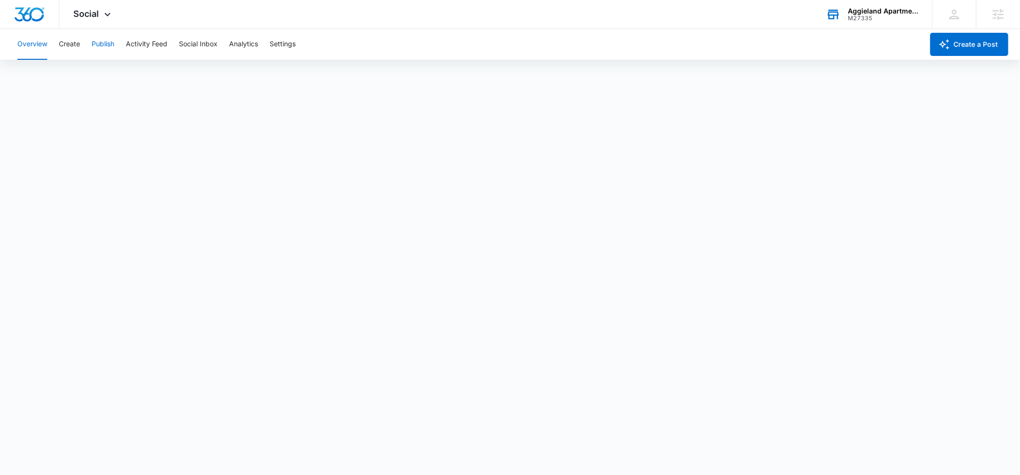
click at [108, 49] on button "Publish" at bounding box center [103, 44] width 23 height 31
click at [252, 46] on button "Analytics" at bounding box center [243, 44] width 29 height 31
click at [141, 44] on button "Activity Feed" at bounding box center [146, 44] width 41 height 31
click at [99, 46] on button "Publish" at bounding box center [103, 44] width 23 height 31
click at [78, 45] on button "Create" at bounding box center [69, 44] width 21 height 31
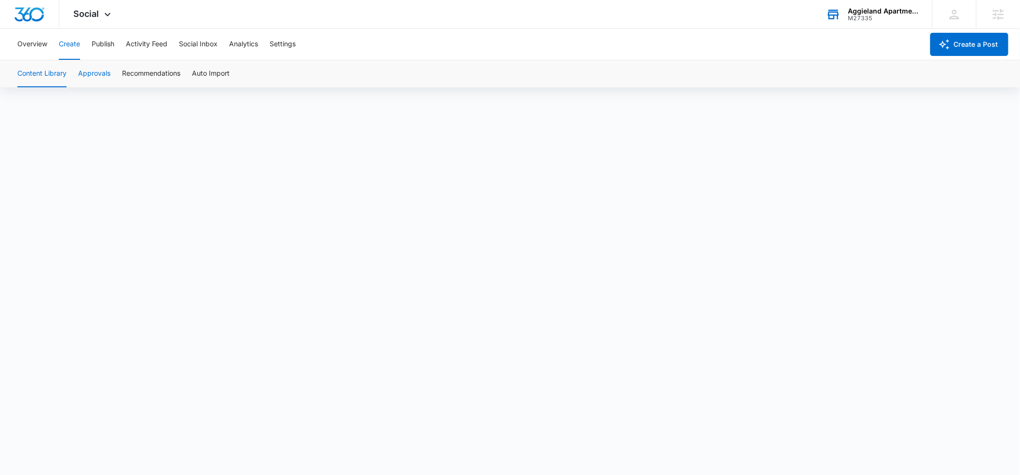
click at [104, 74] on button "Approvals" at bounding box center [94, 73] width 32 height 27
click at [861, 16] on div "M27335" at bounding box center [883, 18] width 70 height 7
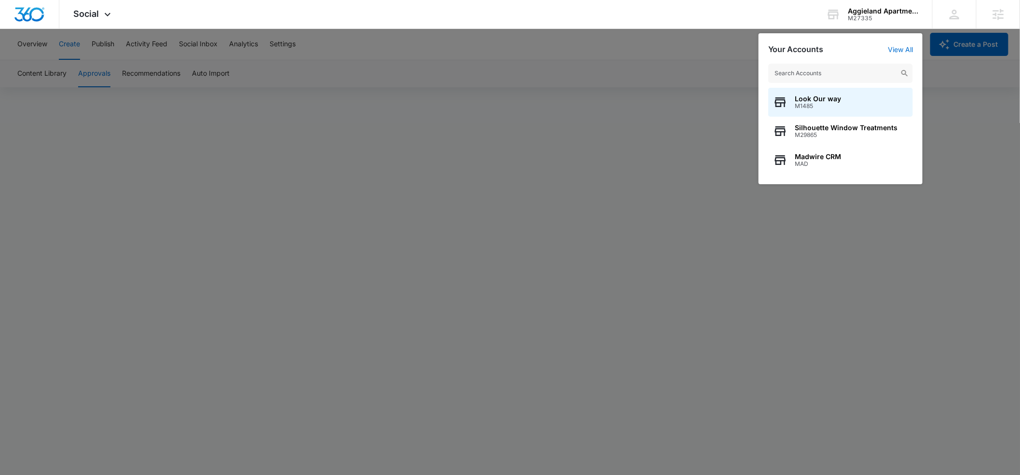
click at [840, 77] on input "text" at bounding box center [840, 73] width 145 height 19
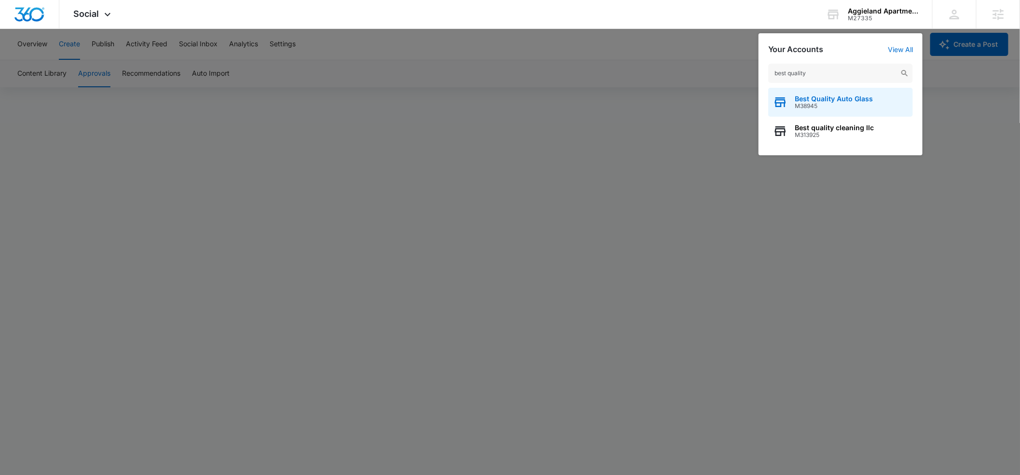
type input "best quality"
click at [851, 99] on span "Best Quality Auto Glass" at bounding box center [834, 99] width 78 height 8
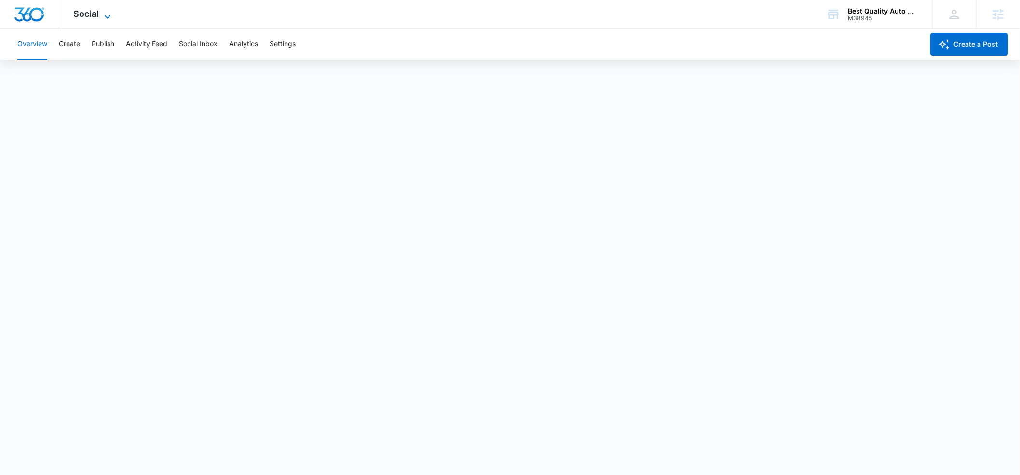
click at [108, 14] on icon at bounding box center [108, 17] width 12 height 12
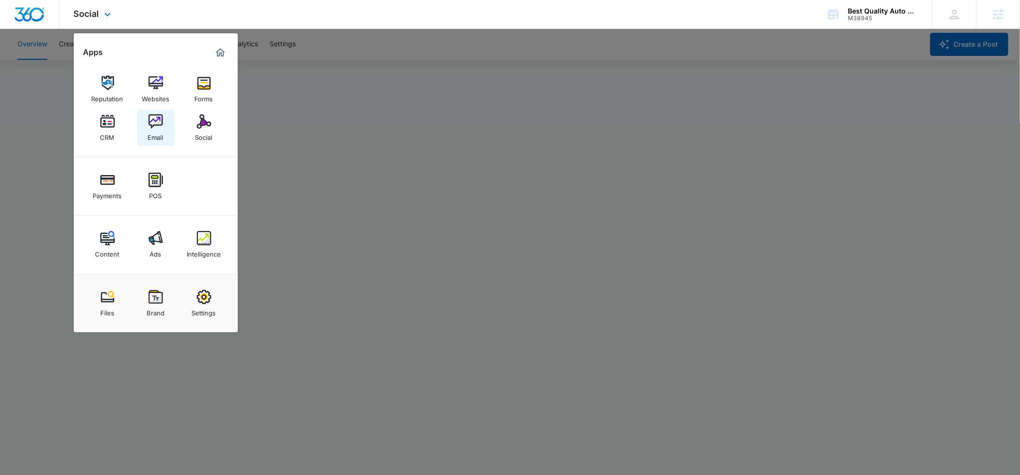
click at [158, 130] on div "Email" at bounding box center [155, 135] width 15 height 13
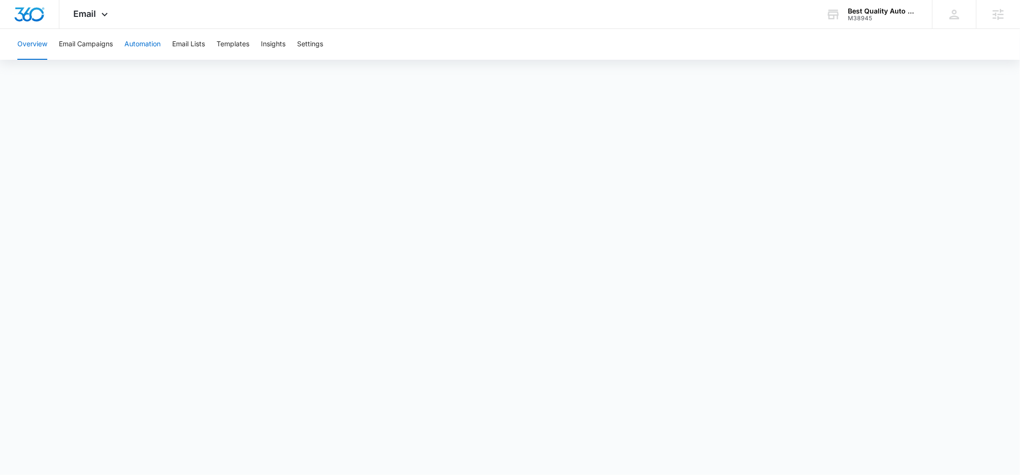
click at [149, 44] on button "Automation" at bounding box center [142, 44] width 36 height 31
click at [103, 14] on icon at bounding box center [105, 17] width 12 height 12
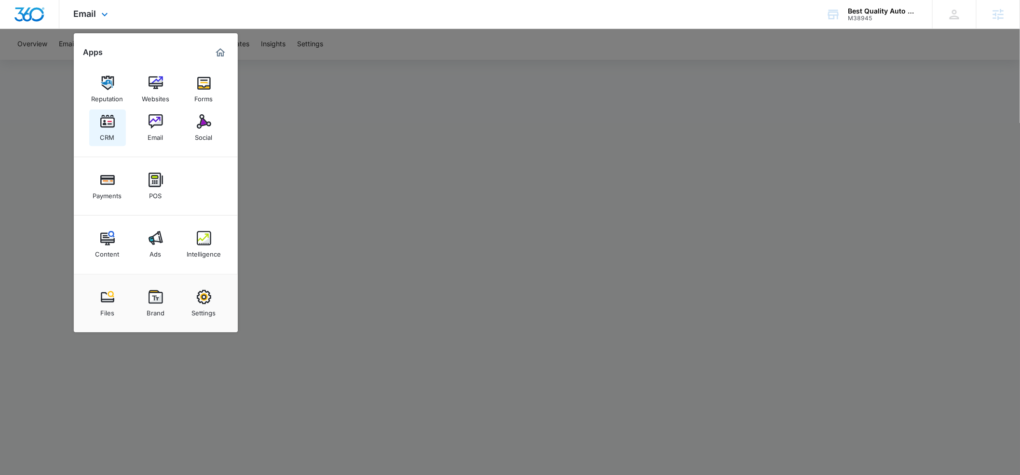
click at [108, 131] on div "CRM" at bounding box center [107, 135] width 14 height 13
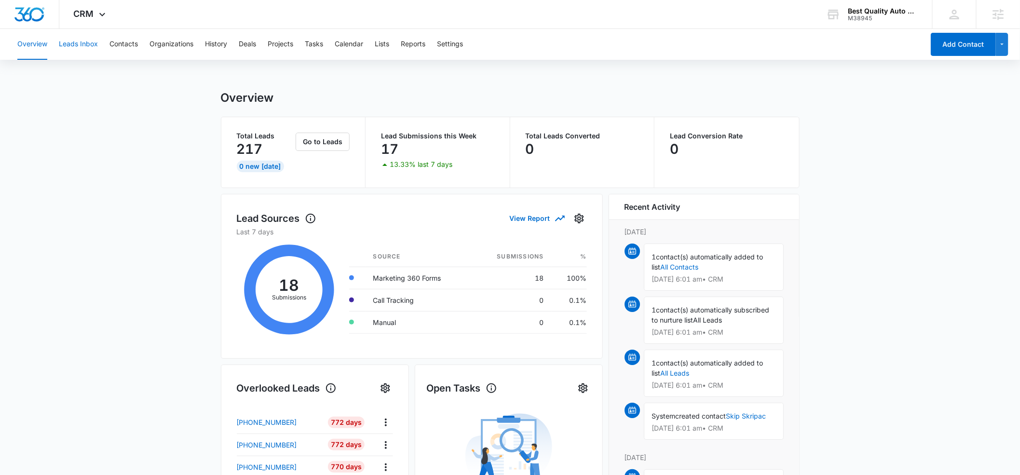
click at [85, 45] on button "Leads Inbox" at bounding box center [78, 44] width 39 height 31
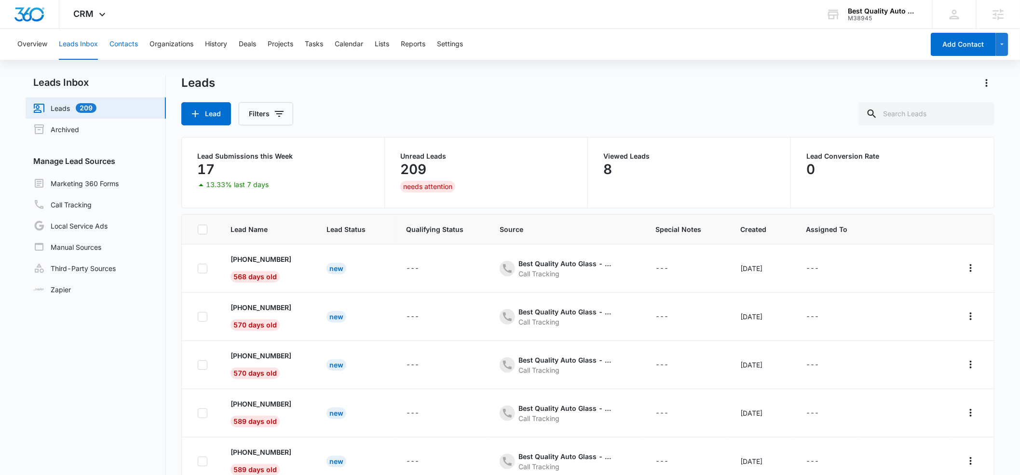
click at [121, 40] on button "Contacts" at bounding box center [123, 44] width 28 height 31
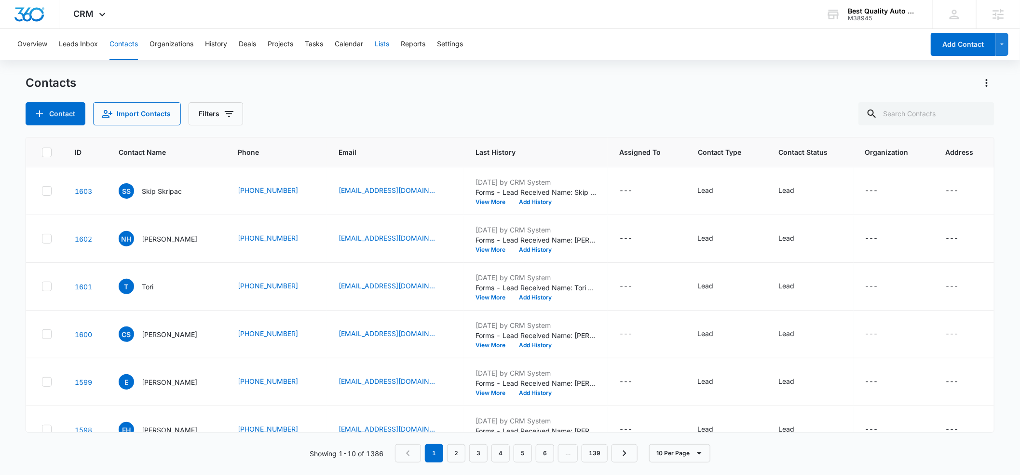
click at [384, 44] on button "Lists" at bounding box center [382, 44] width 14 height 31
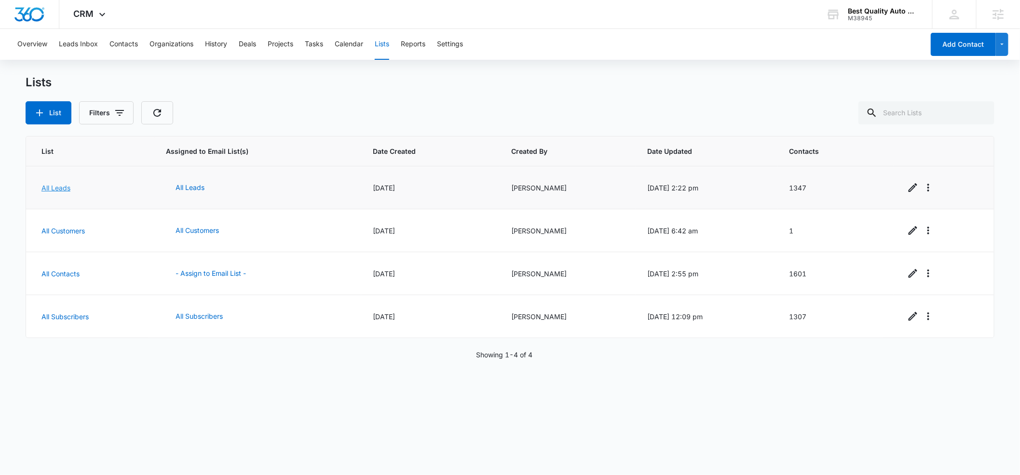
click at [55, 188] on link "All Leads" at bounding box center [55, 188] width 29 height 8
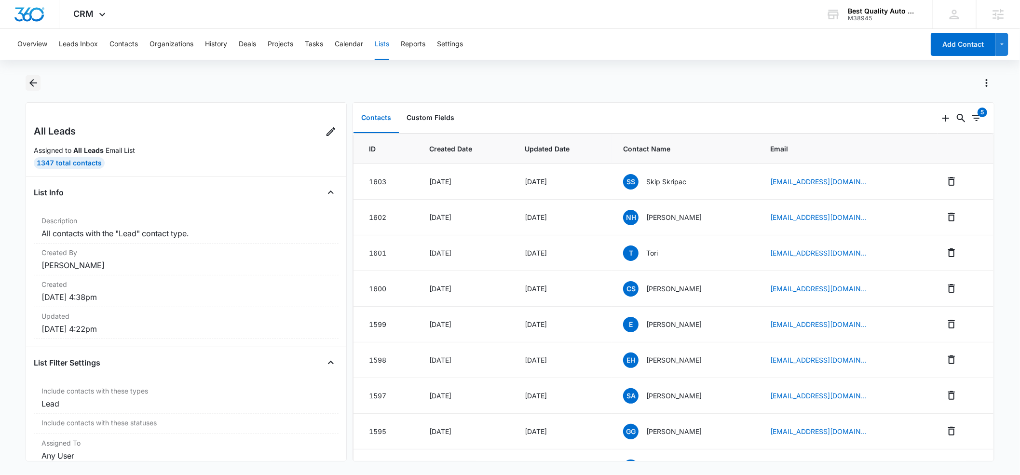
click at [33, 82] on icon "Back" at bounding box center [33, 83] width 8 height 8
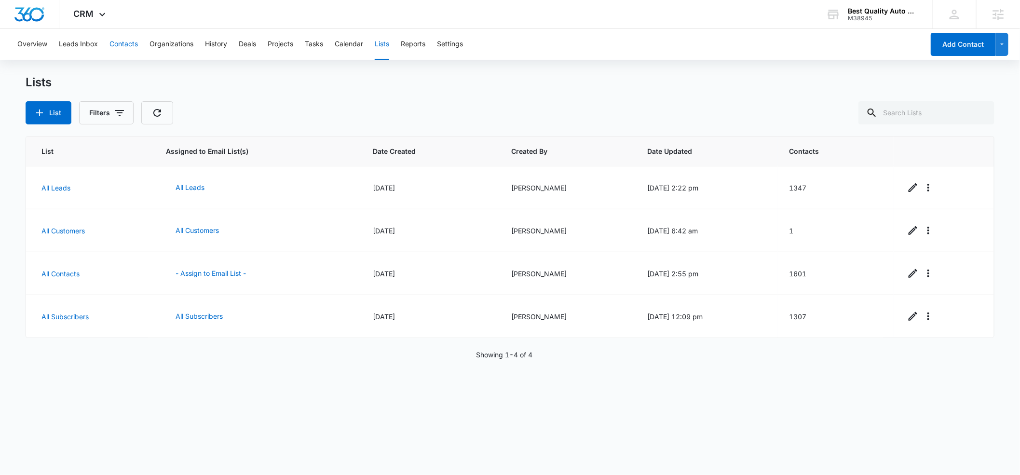
click at [125, 44] on button "Contacts" at bounding box center [123, 44] width 28 height 31
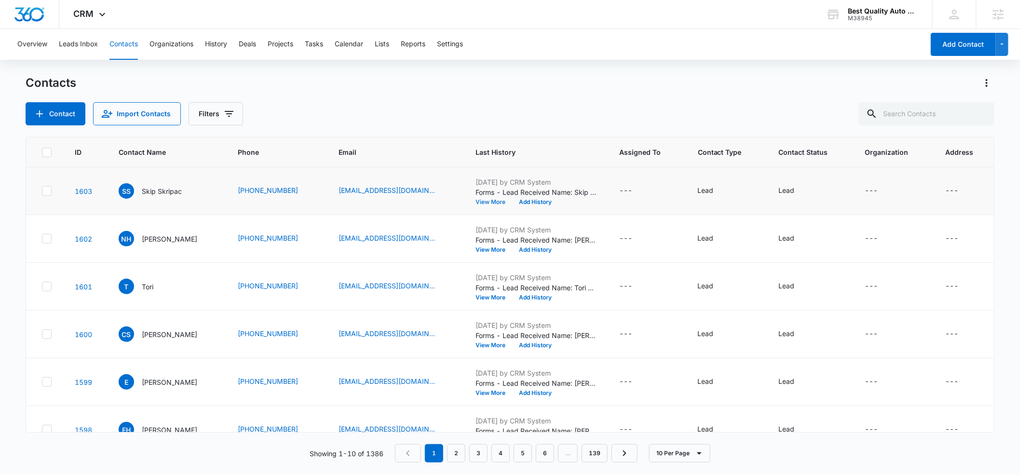
click at [490, 200] on button "View More" at bounding box center [494, 202] width 37 height 6
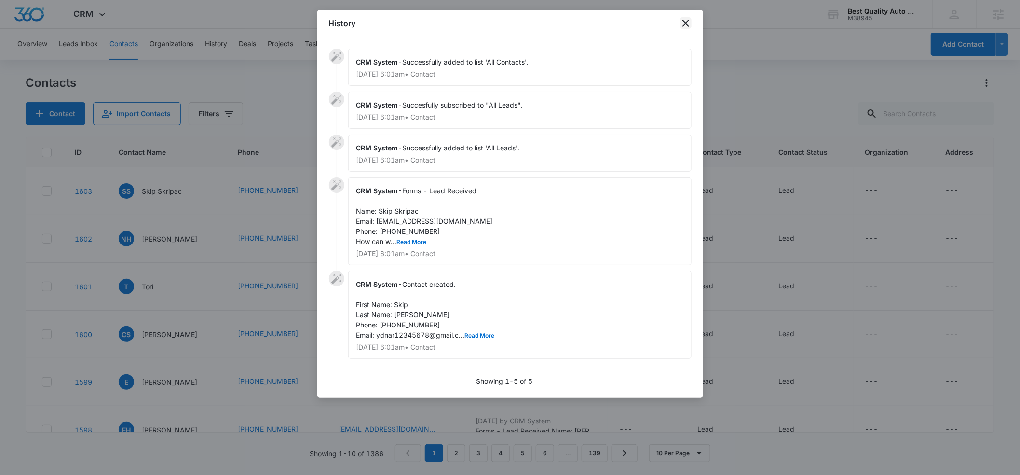
click at [686, 26] on icon "close" at bounding box center [686, 23] width 12 height 12
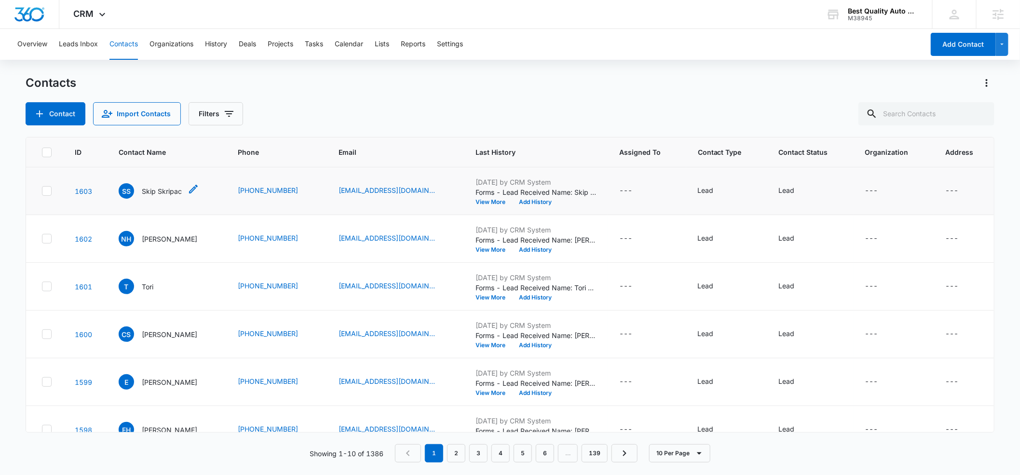
click at [162, 191] on p "Skip Skripac" at bounding box center [162, 191] width 40 height 10
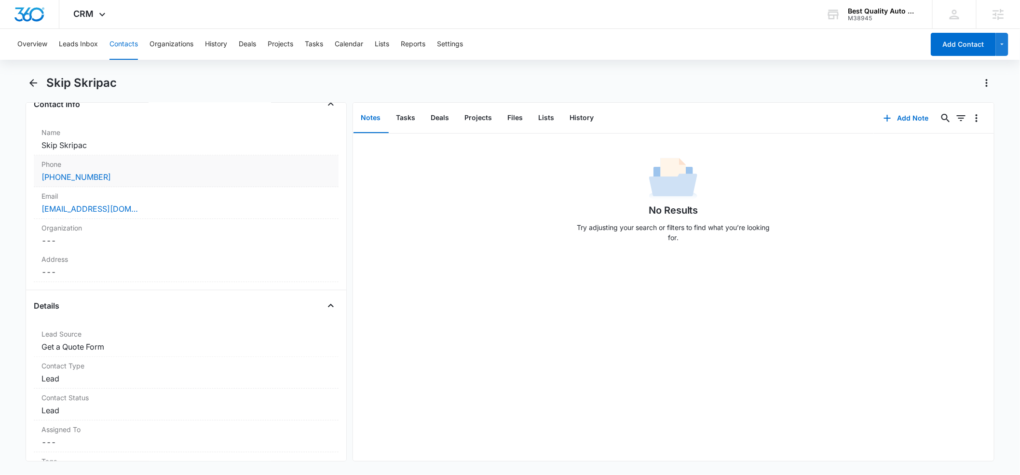
scroll to position [171, 0]
click at [58, 375] on dd "Cancel Save Changes Lead" at bounding box center [185, 376] width 289 height 12
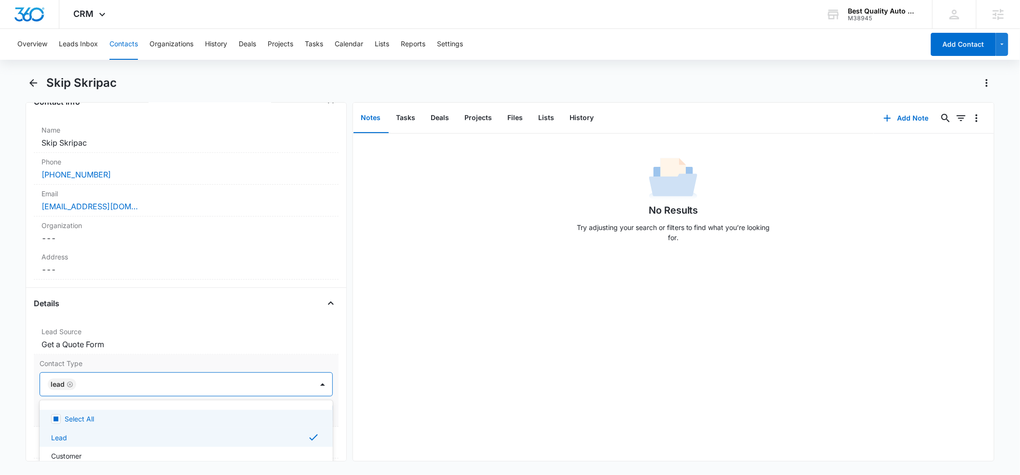
click at [145, 384] on div at bounding box center [189, 385] width 221 height 14
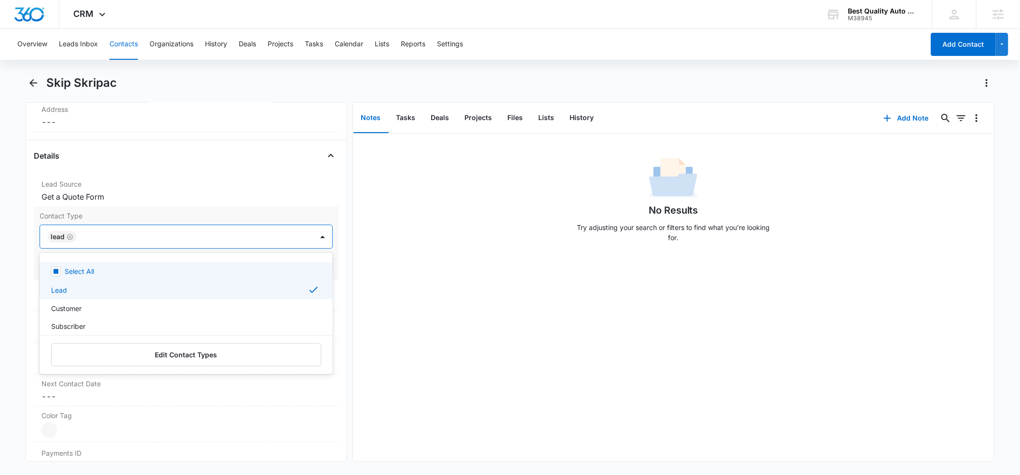
scroll to position [324, 0]
click at [332, 151] on icon "Close" at bounding box center [331, 150] width 6 height 3
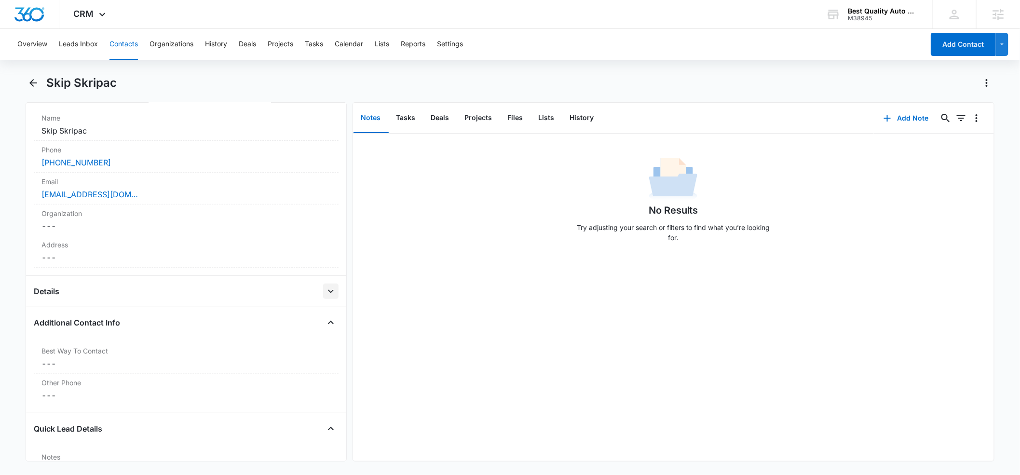
scroll to position [181, 0]
click at [28, 83] on icon "Back" at bounding box center [33, 83] width 12 height 12
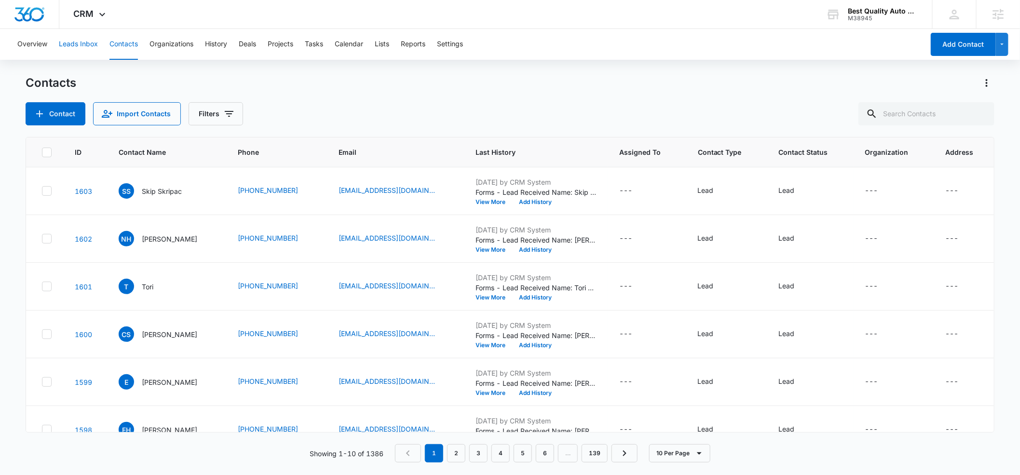
click at [69, 45] on button "Leads Inbox" at bounding box center [78, 44] width 39 height 31
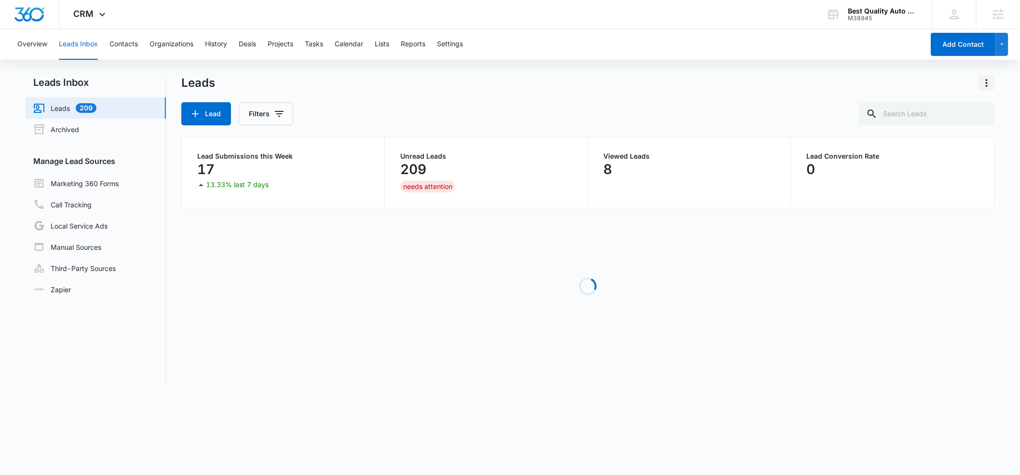
click at [986, 85] on icon "Actions" at bounding box center [987, 83] width 12 height 12
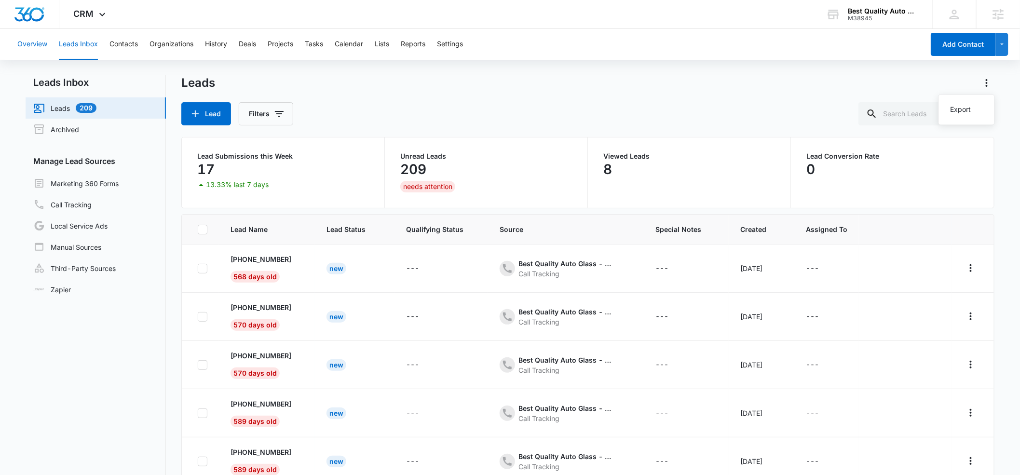
click at [24, 45] on button "Overview" at bounding box center [32, 44] width 30 height 31
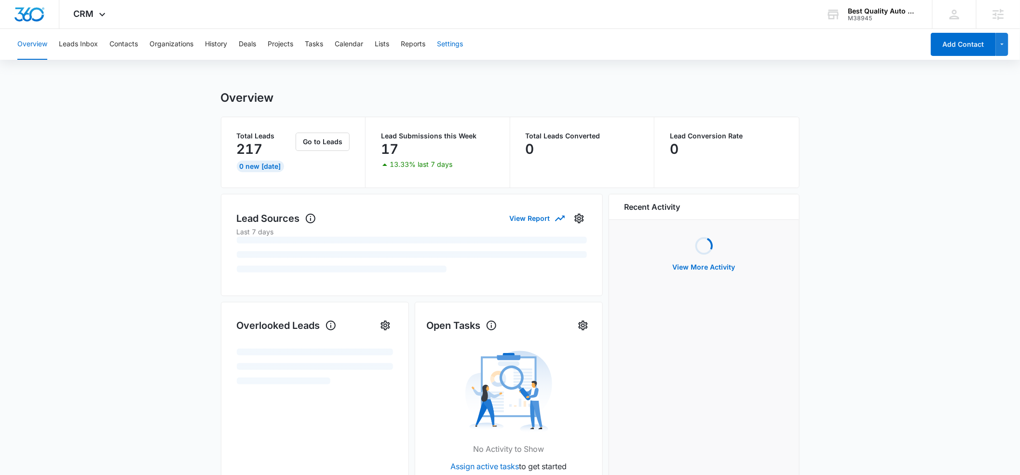
click at [457, 43] on button "Settings" at bounding box center [450, 44] width 26 height 31
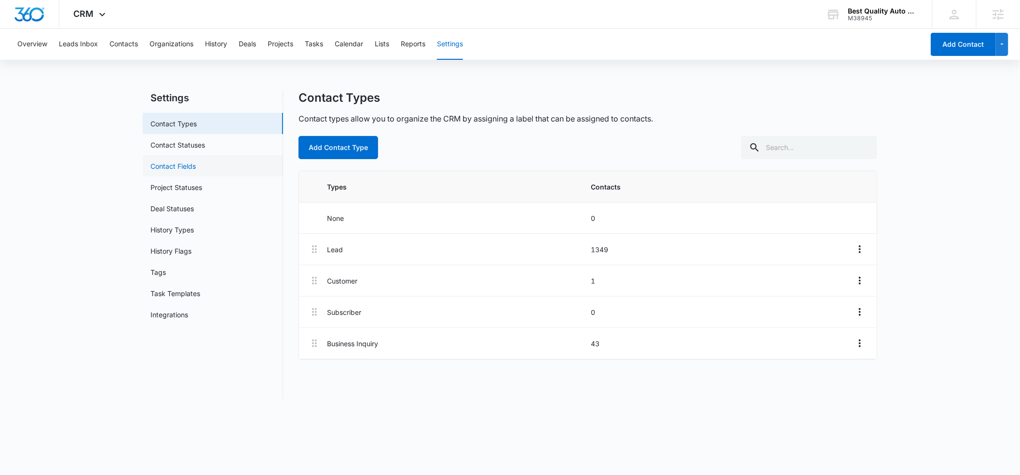
click at [173, 166] on link "Contact Fields" at bounding box center [172, 166] width 45 height 10
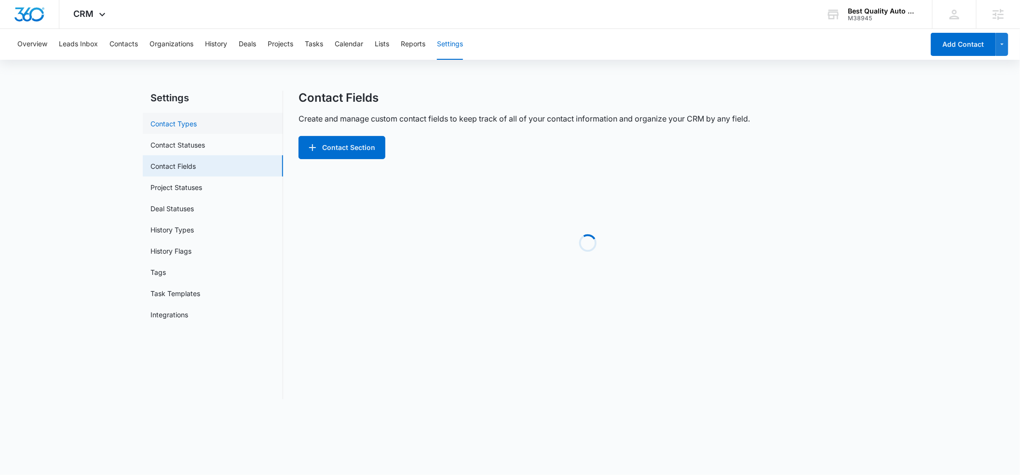
click at [166, 125] on link "Contact Types" at bounding box center [173, 124] width 46 height 10
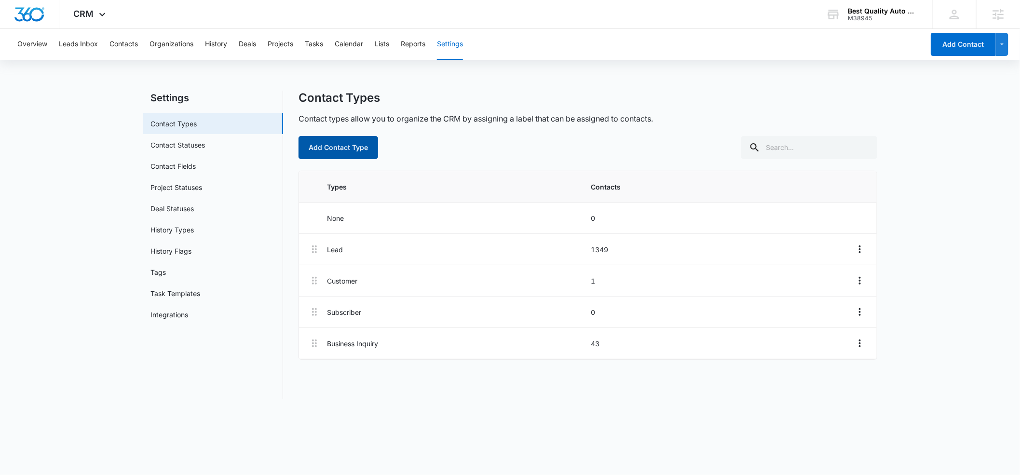
click at [356, 149] on button "Add Contact Type" at bounding box center [339, 147] width 80 height 23
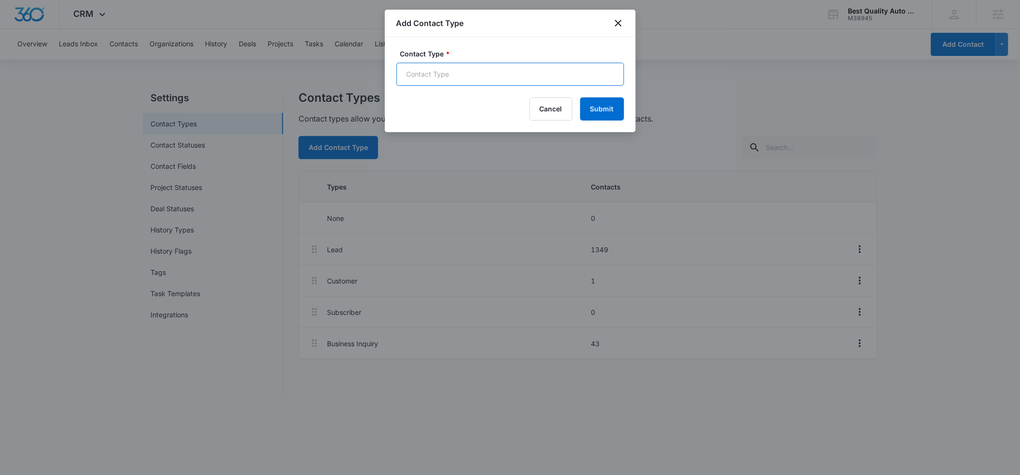
click at [426, 75] on input "Contact Type *" at bounding box center [510, 74] width 228 height 23
type input "Form Submisison"
click at [613, 111] on button "Submit" at bounding box center [602, 108] width 44 height 23
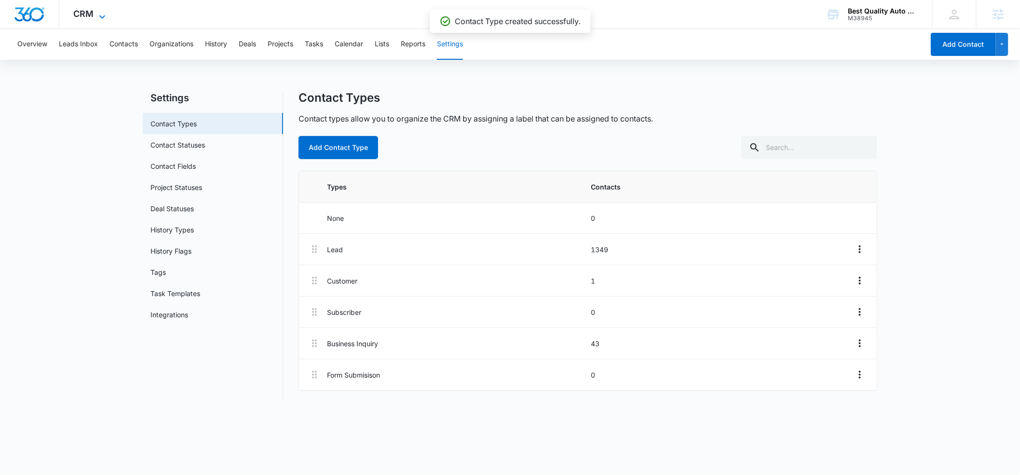
click at [100, 18] on icon at bounding box center [102, 17] width 12 height 12
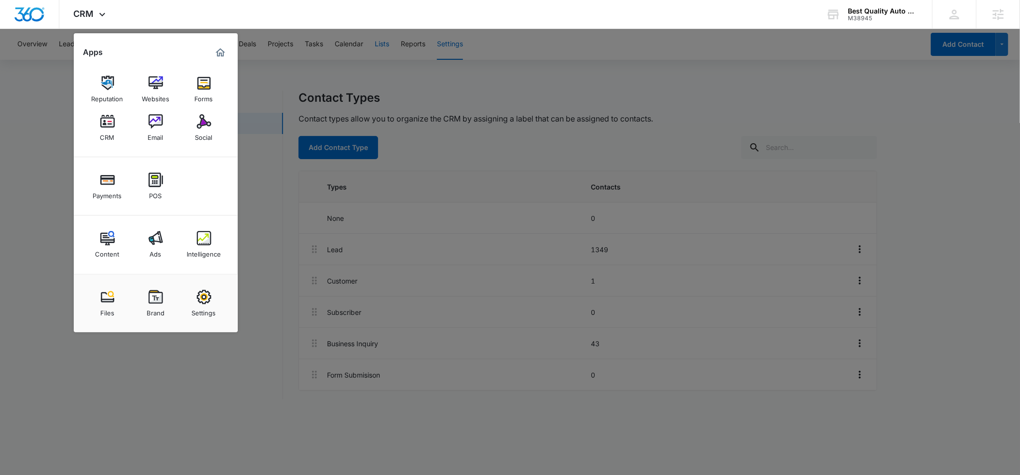
click at [391, 45] on div at bounding box center [510, 237] width 1020 height 475
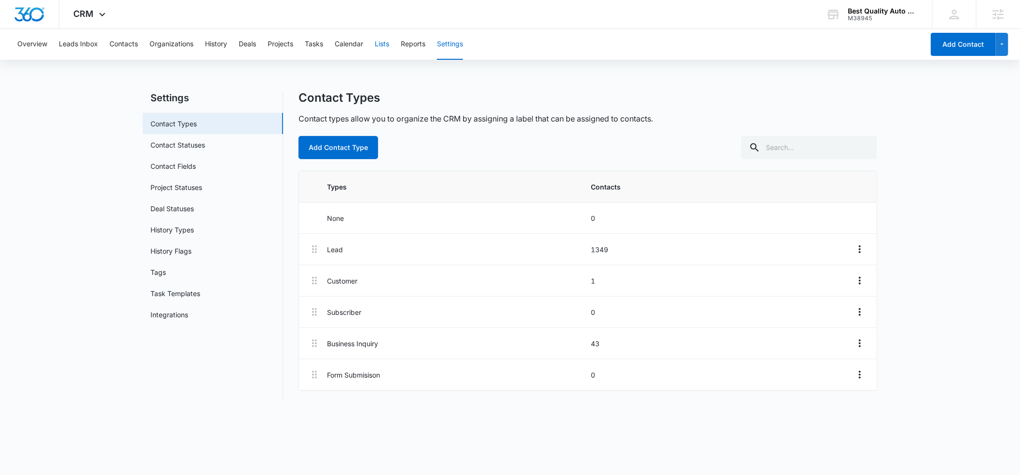
click at [388, 46] on button "Lists" at bounding box center [382, 44] width 14 height 31
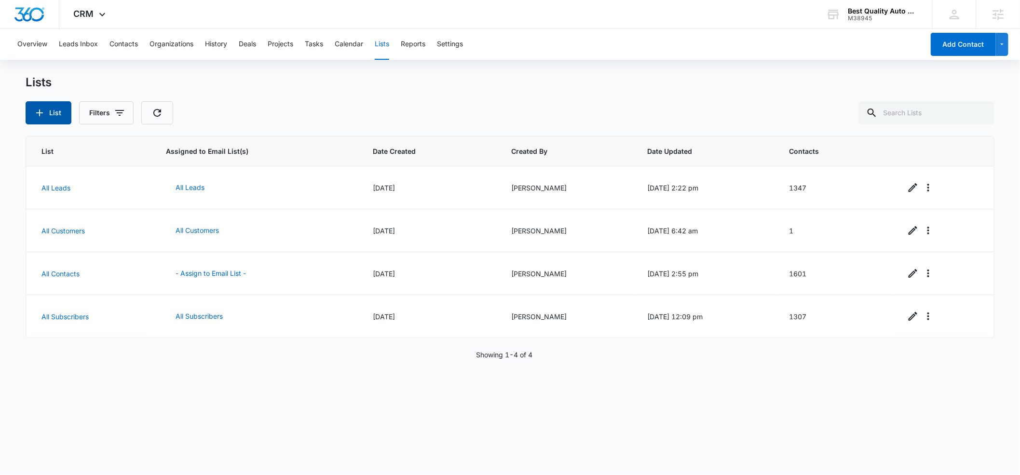
click at [52, 113] on button "List" at bounding box center [49, 112] width 46 height 23
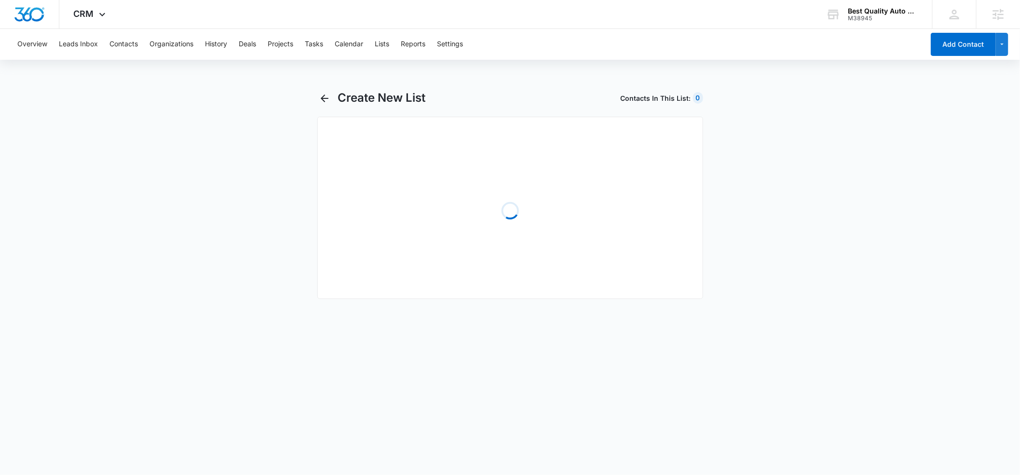
select select "31"
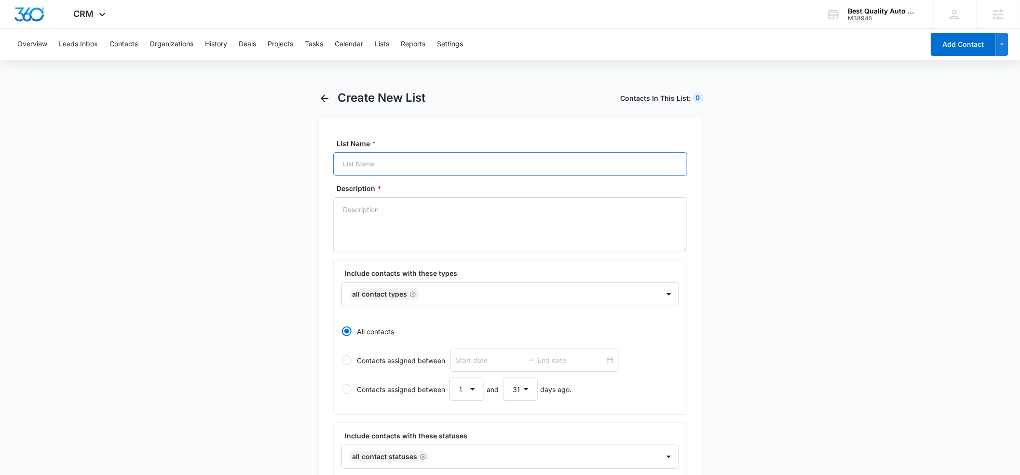
click at [360, 163] on input "List Name *" at bounding box center [510, 163] width 354 height 23
click at [411, 297] on icon "Remove All Contact Types" at bounding box center [413, 294] width 6 height 6
type input "New Email List"
click at [382, 294] on div at bounding box center [499, 294] width 296 height 12
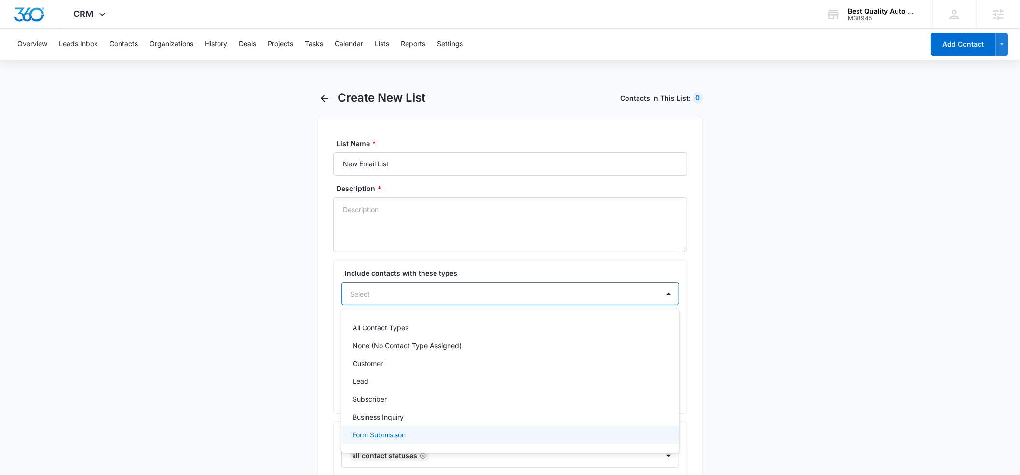
click at [385, 439] on p "Form Submisison" at bounding box center [379, 435] width 53 height 10
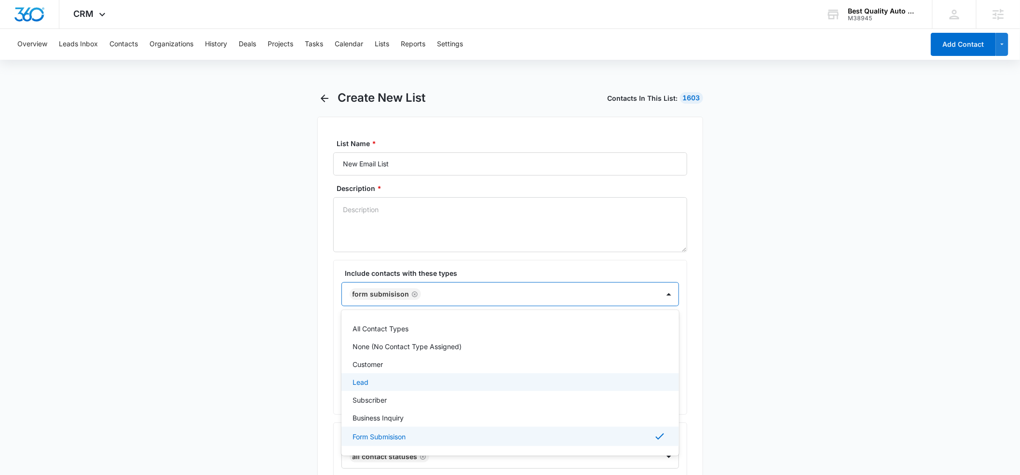
click at [326, 264] on div "List Name * New Email List Description * Include contacts with these types opti…" at bounding box center [510, 436] width 386 height 639
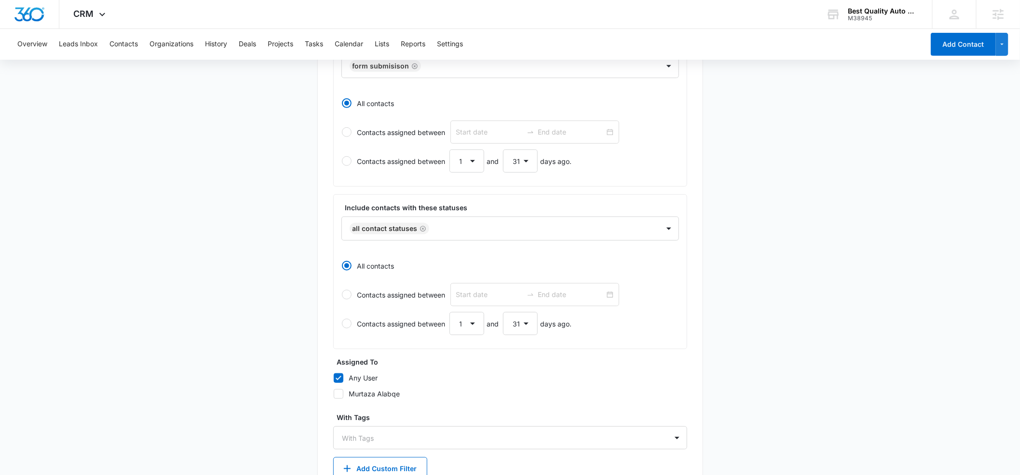
scroll to position [292, 0]
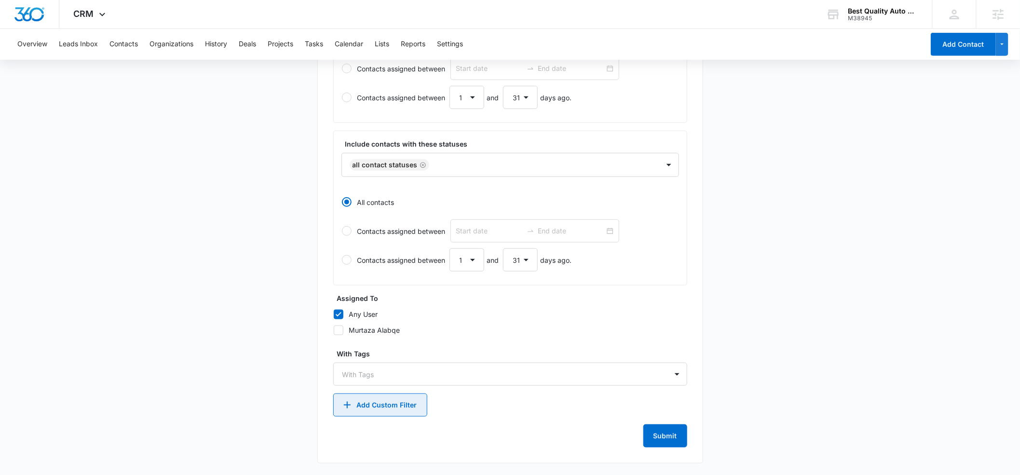
click at [376, 408] on button "Add Custom Filter" at bounding box center [380, 405] width 94 height 23
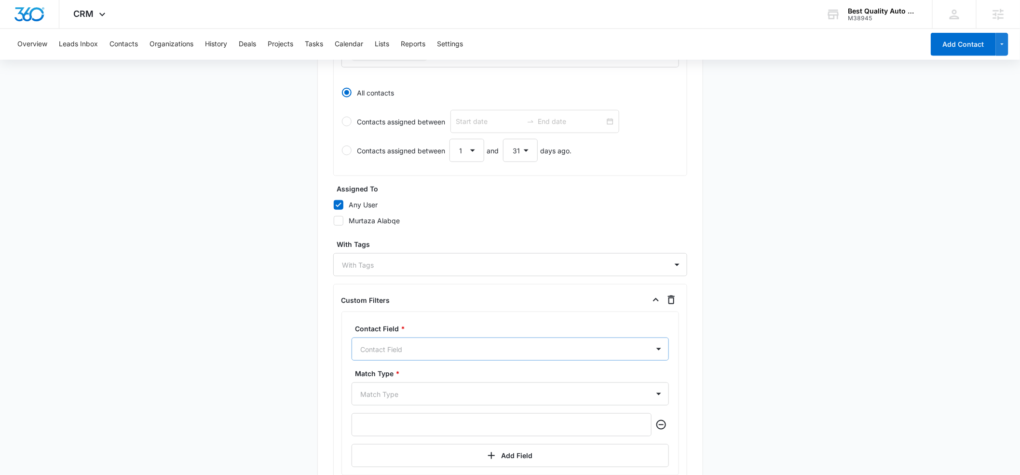
click at [386, 347] on div "Contact Field" at bounding box center [510, 349] width 317 height 23
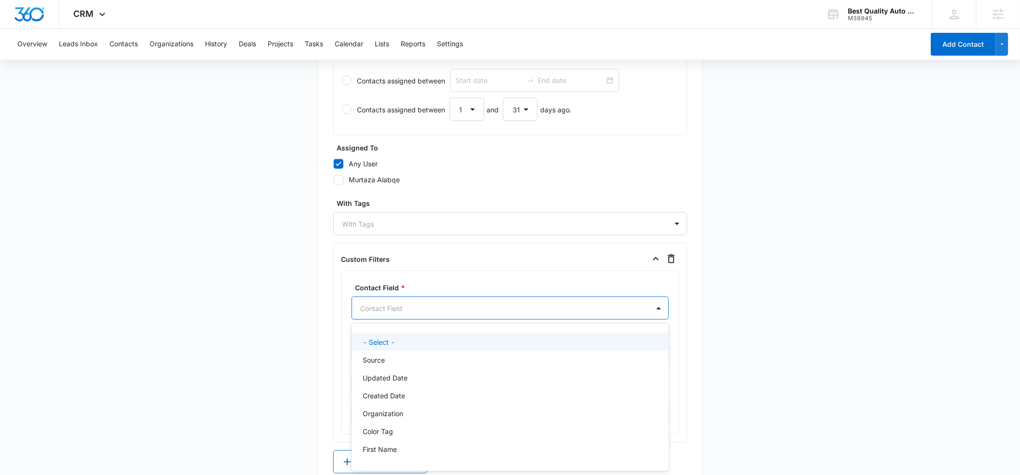
click at [338, 288] on div "Custom Filters Contact Field * - Select -, 1 of 26. 26 results available. Use U…" at bounding box center [510, 343] width 354 height 200
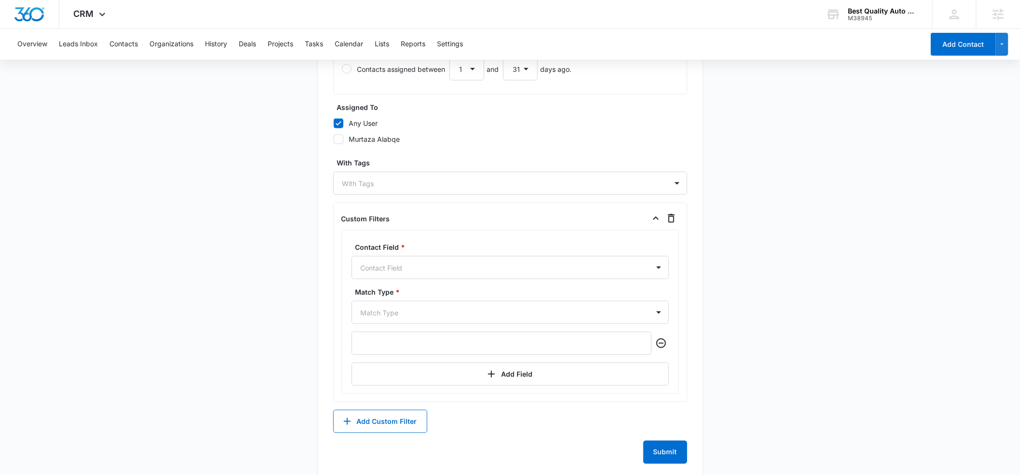
scroll to position [499, 0]
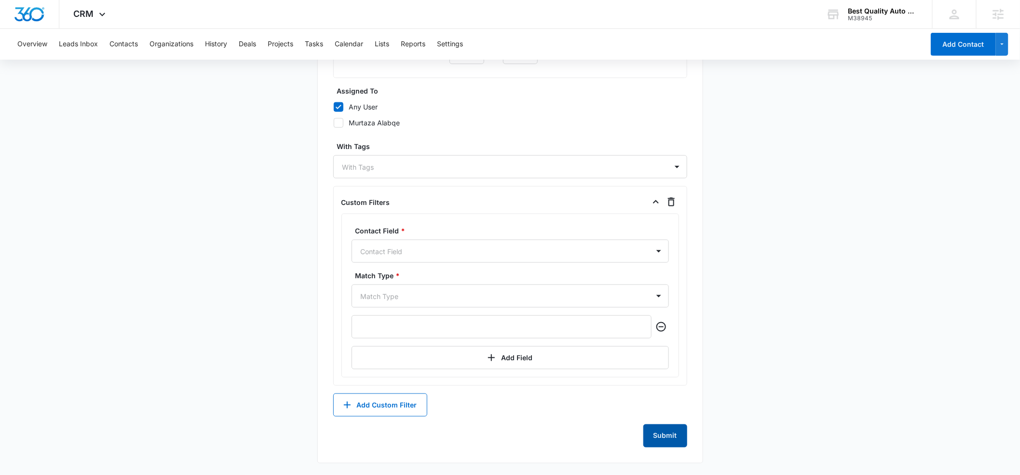
click at [672, 438] on button "Submit" at bounding box center [665, 435] width 44 height 23
click at [675, 202] on icon "button" at bounding box center [672, 202] width 12 height 12
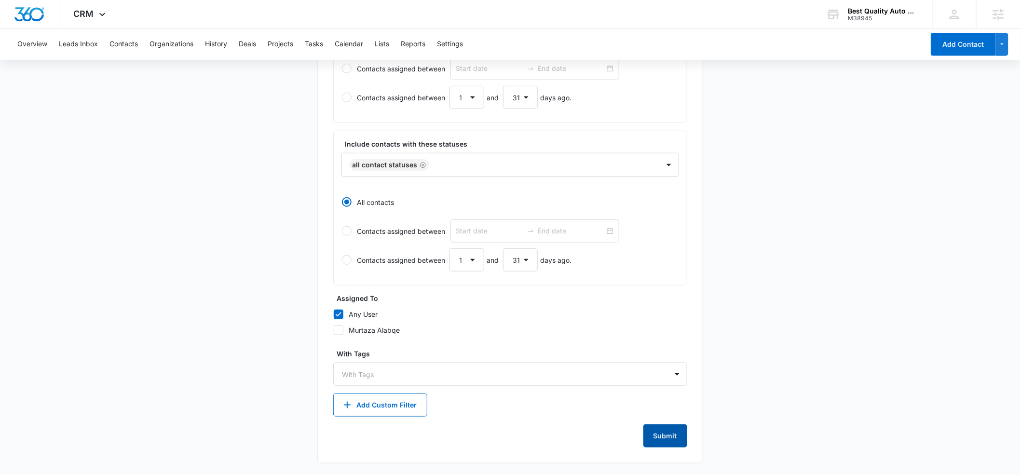
click at [663, 434] on button "Submit" at bounding box center [665, 435] width 44 height 23
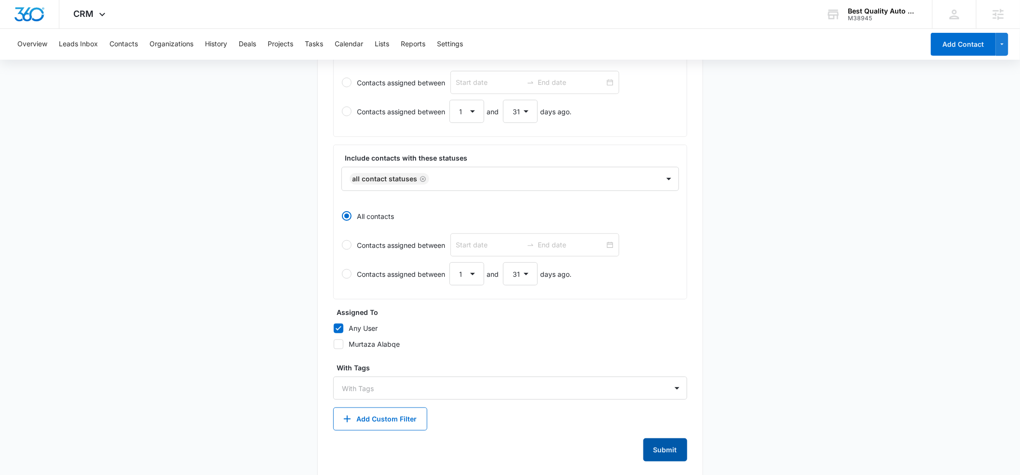
scroll to position [0, 0]
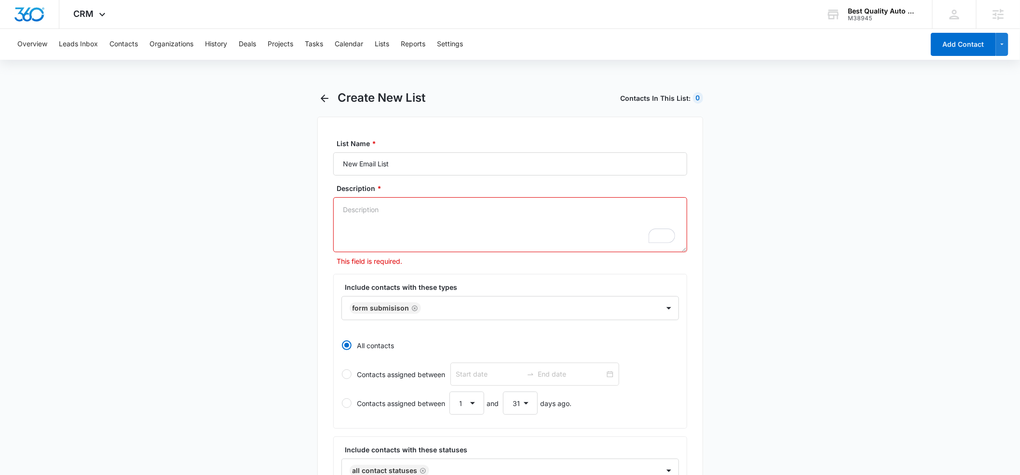
click at [342, 212] on textarea "Description *" at bounding box center [510, 224] width 354 height 55
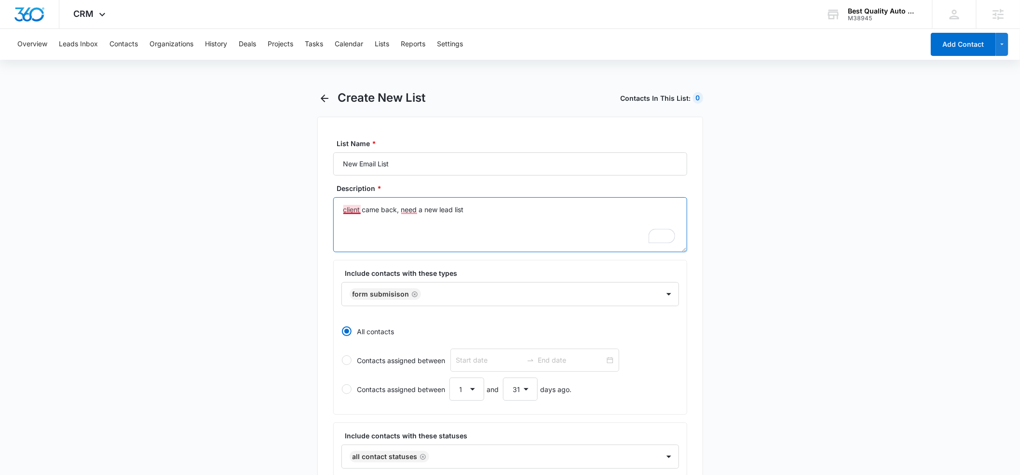
click at [343, 210] on textarea "client came back, need a new lead list" at bounding box center [510, 224] width 354 height 55
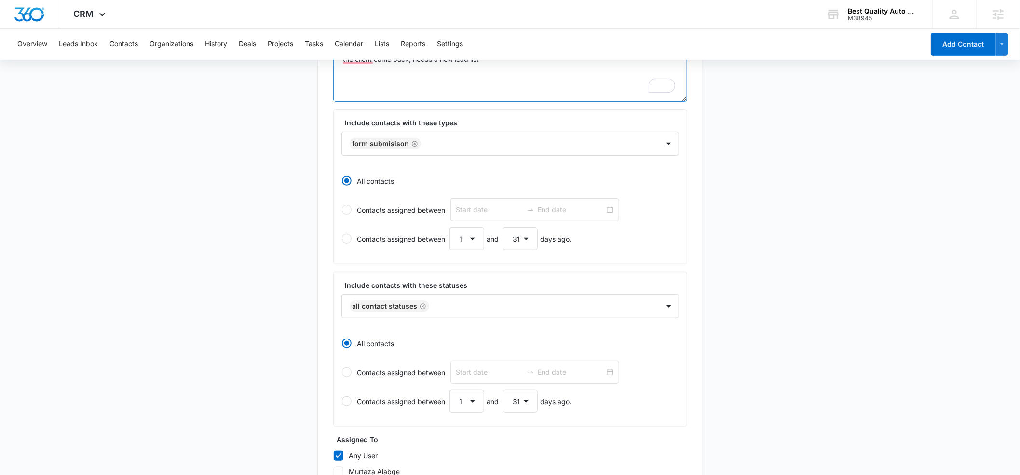
scroll to position [292, 0]
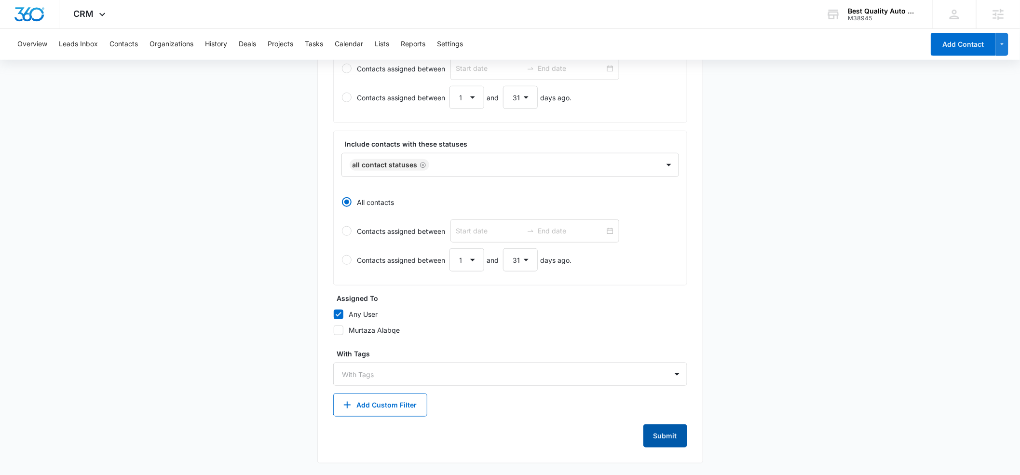
type textarea "the client came back, needs a new lead list"
click at [653, 435] on button "Submit" at bounding box center [665, 435] width 44 height 23
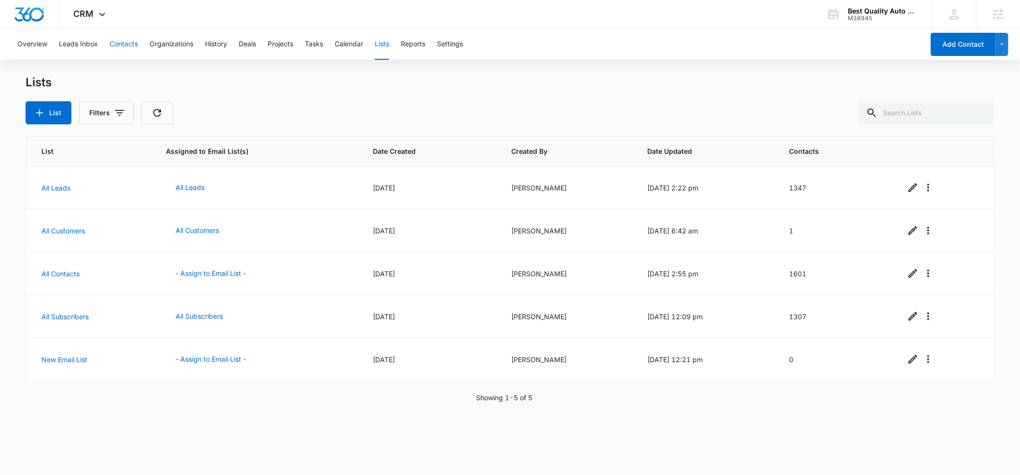
click at [120, 43] on button "Contacts" at bounding box center [123, 44] width 28 height 31
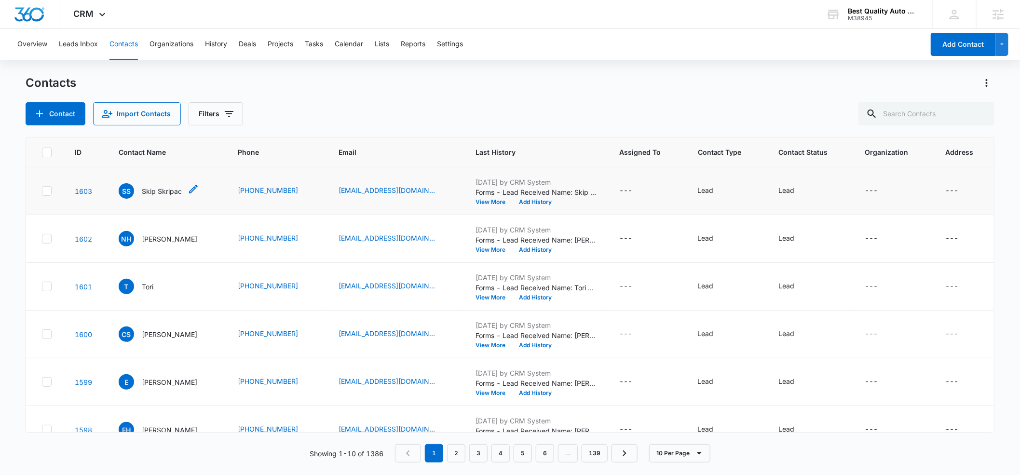
click at [161, 191] on p "Skip Skripac" at bounding box center [162, 191] width 40 height 10
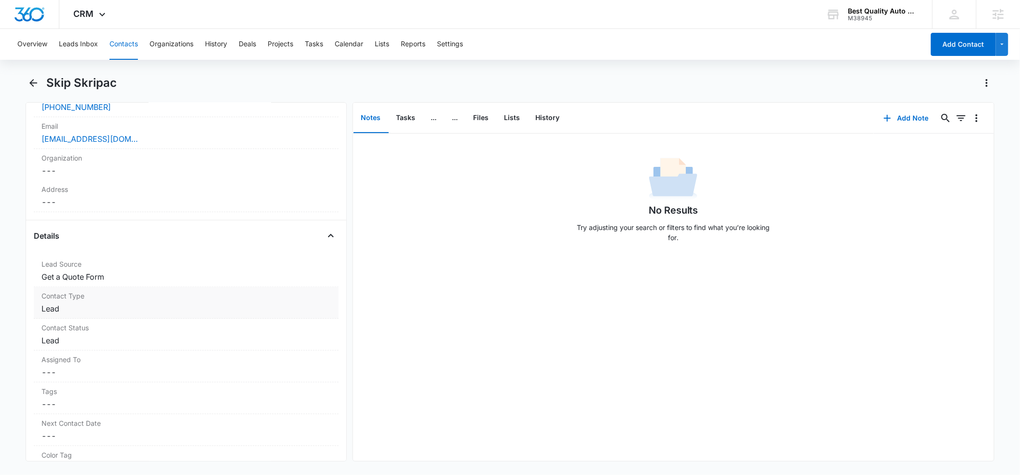
click at [85, 301] on div "Contact Type Cancel Save Changes Lead" at bounding box center [186, 303] width 305 height 32
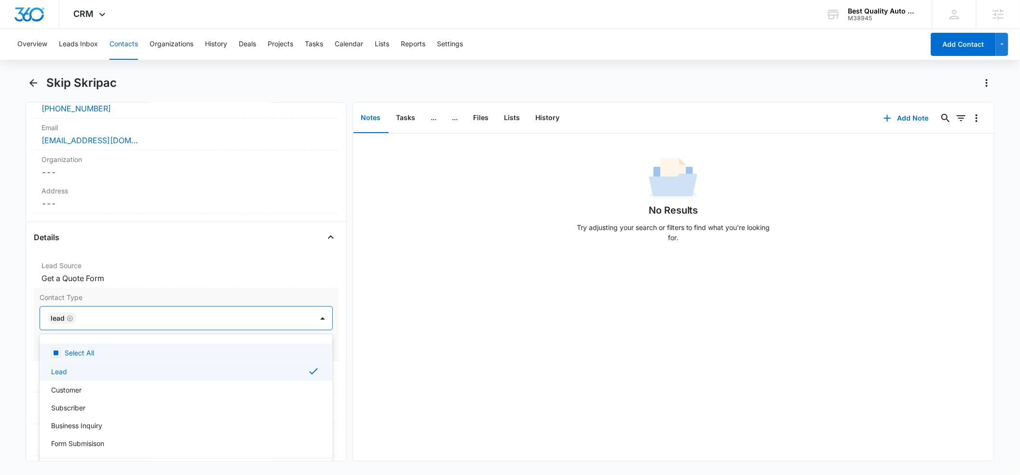
click at [107, 319] on div at bounding box center [189, 319] width 221 height 14
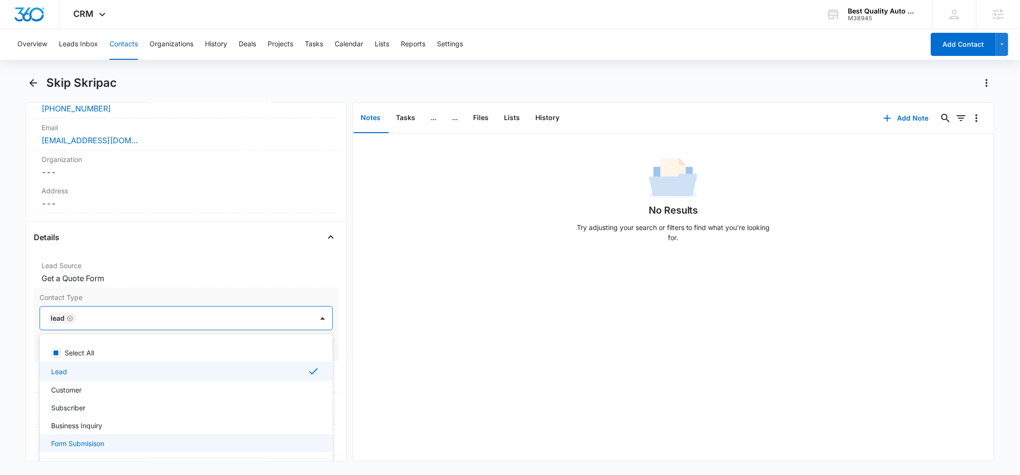
click at [91, 442] on p "Form Submisison" at bounding box center [77, 443] width 53 height 10
click at [68, 320] on icon "Remove Lead" at bounding box center [70, 318] width 7 height 7
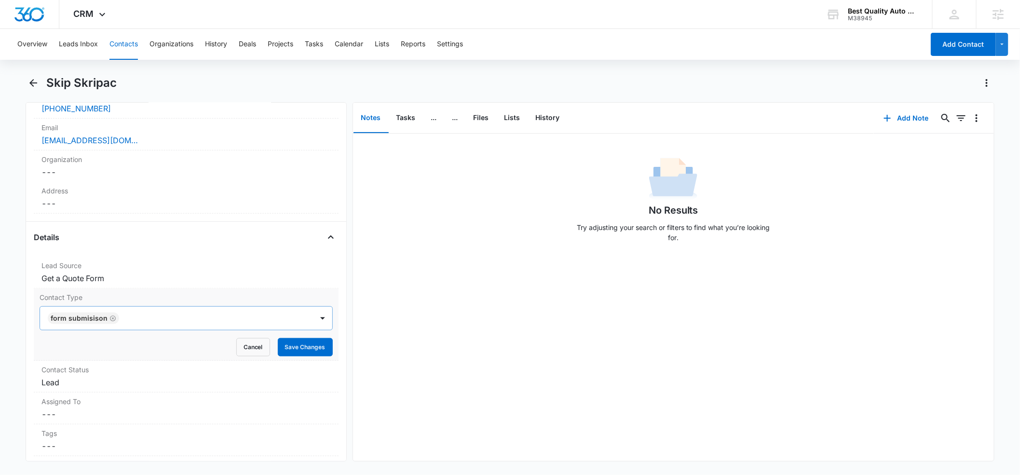
click at [252, 251] on div "Details Lead Source Cancel Save Changes Get a Quote Form Contact Type Form Subm…" at bounding box center [186, 424] width 305 height 388
click at [294, 353] on button "Save Changes" at bounding box center [305, 347] width 55 height 18
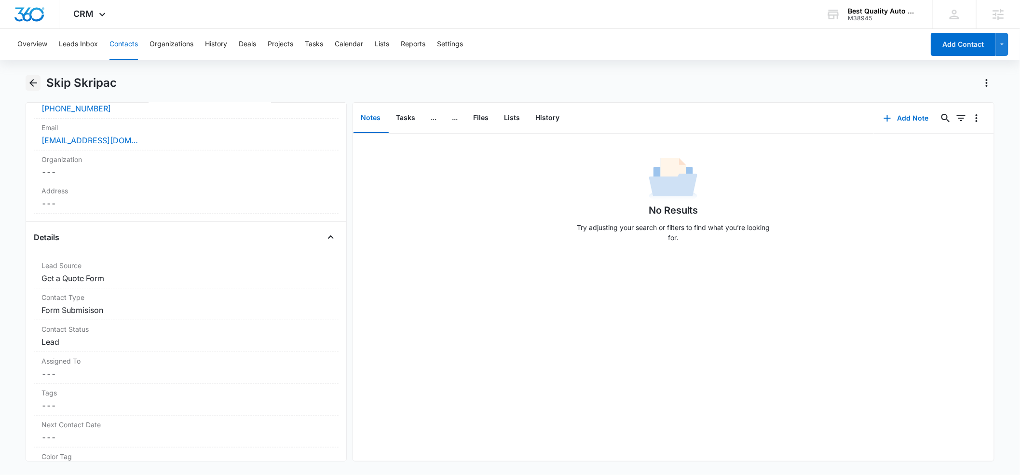
click at [33, 84] on icon "Back" at bounding box center [33, 83] width 12 height 12
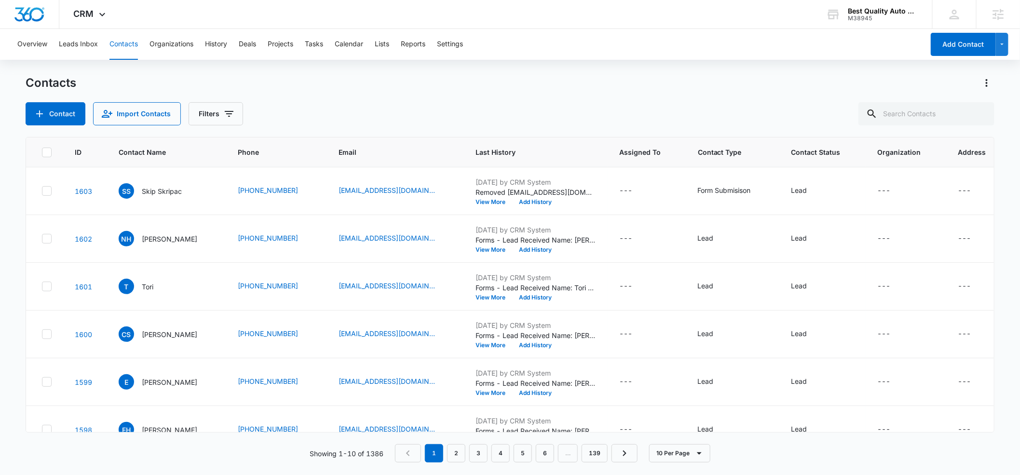
click at [156, 235] on p "Nichol Hagen" at bounding box center [169, 239] width 55 height 10
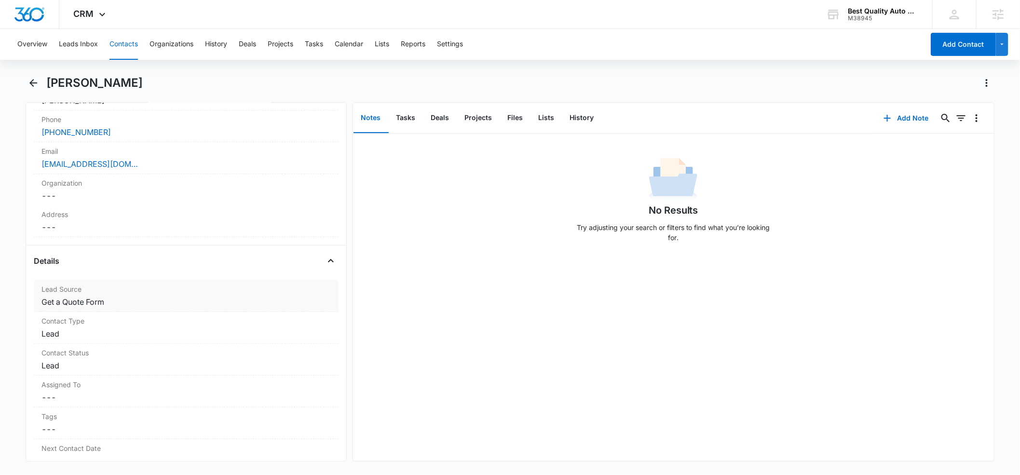
scroll to position [215, 0]
click at [96, 323] on label "Contact Type" at bounding box center [185, 319] width 289 height 10
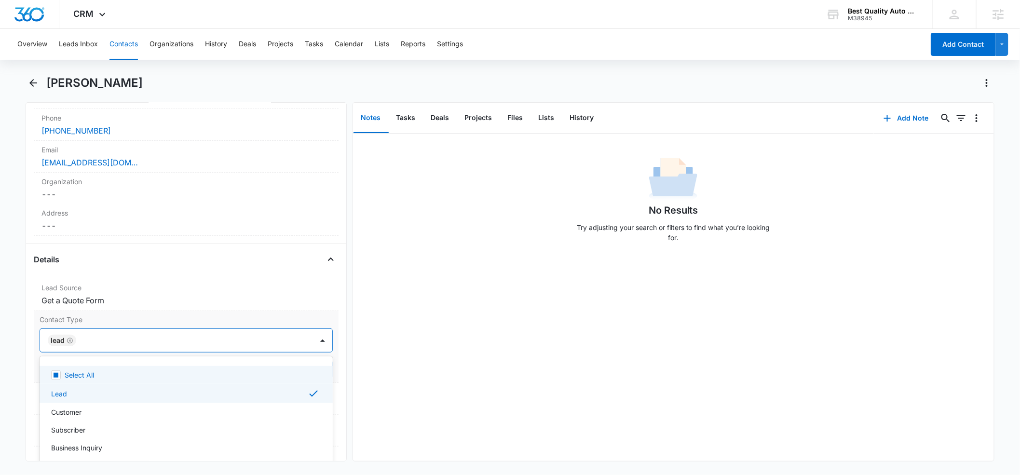
click at [97, 339] on div at bounding box center [189, 341] width 221 height 14
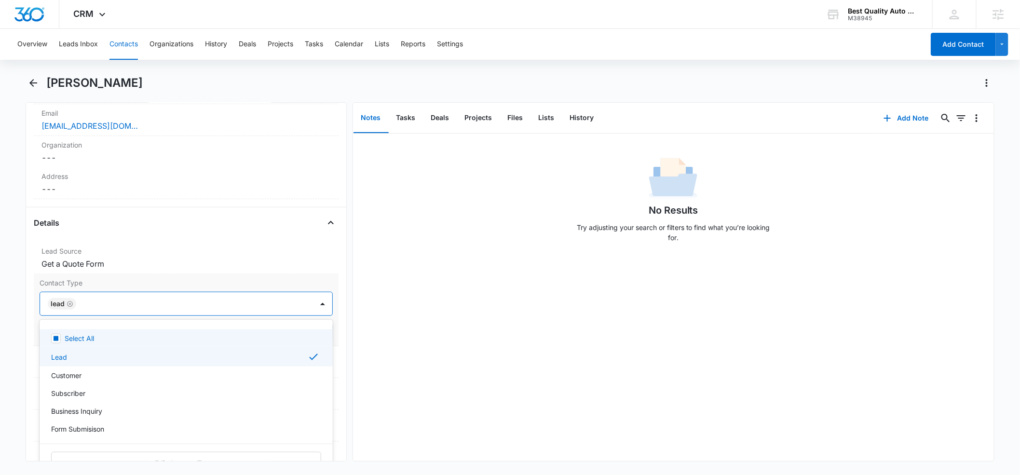
scroll to position [252, 0]
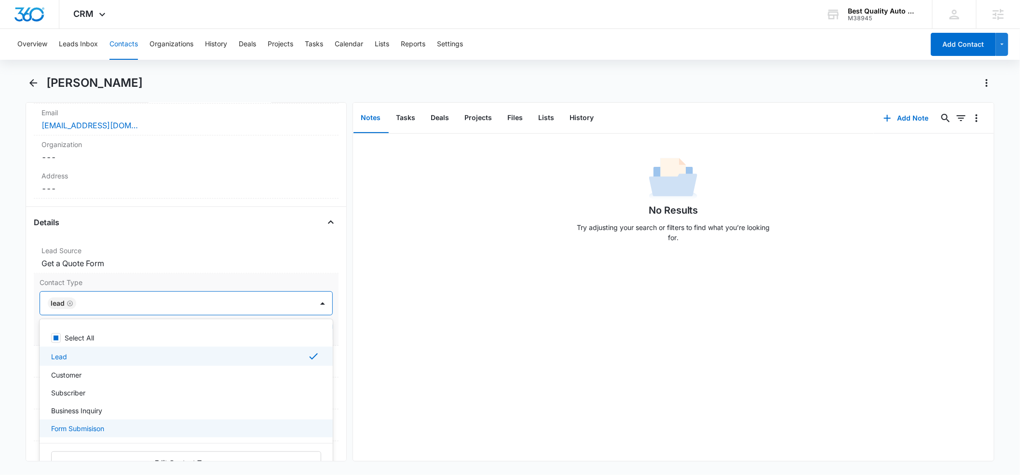
click at [86, 426] on p "Form Submisison" at bounding box center [77, 428] width 53 height 10
click at [70, 304] on icon "Remove Lead" at bounding box center [70, 303] width 7 height 7
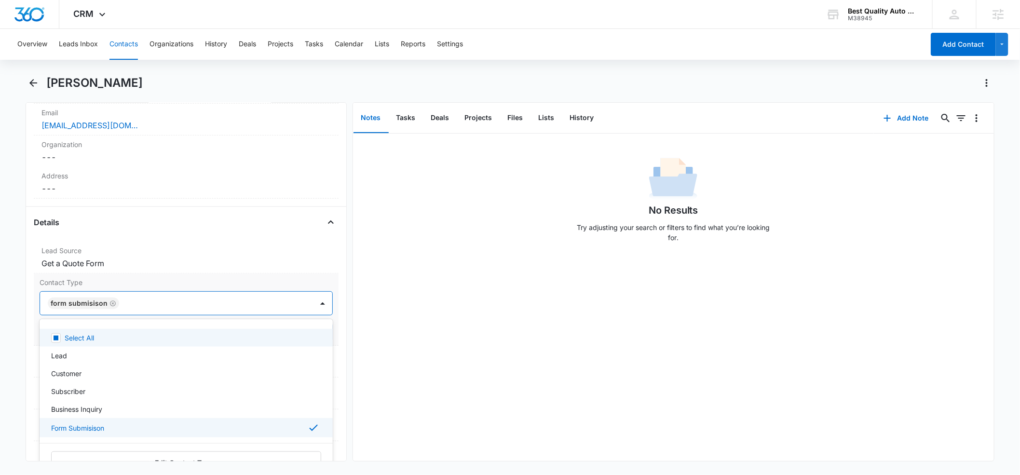
click at [174, 215] on div "Details" at bounding box center [186, 222] width 305 height 15
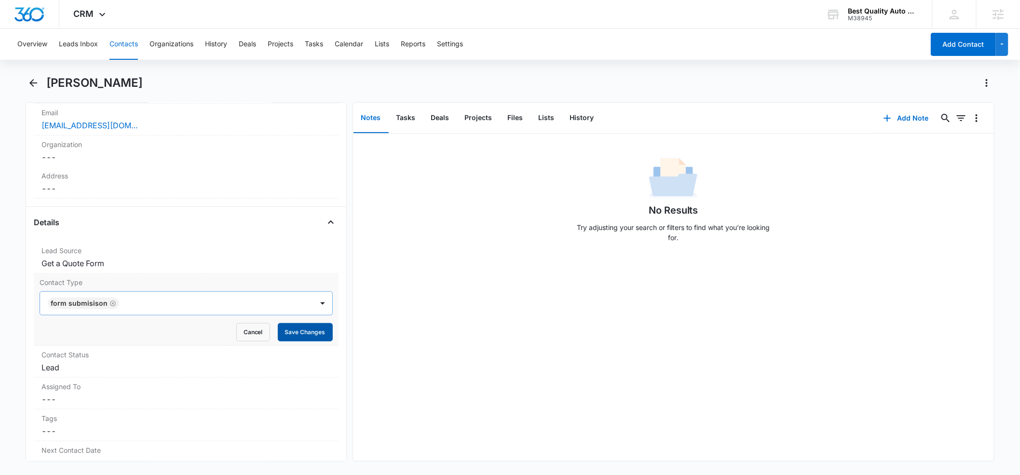
click at [302, 335] on button "Save Changes" at bounding box center [305, 332] width 55 height 18
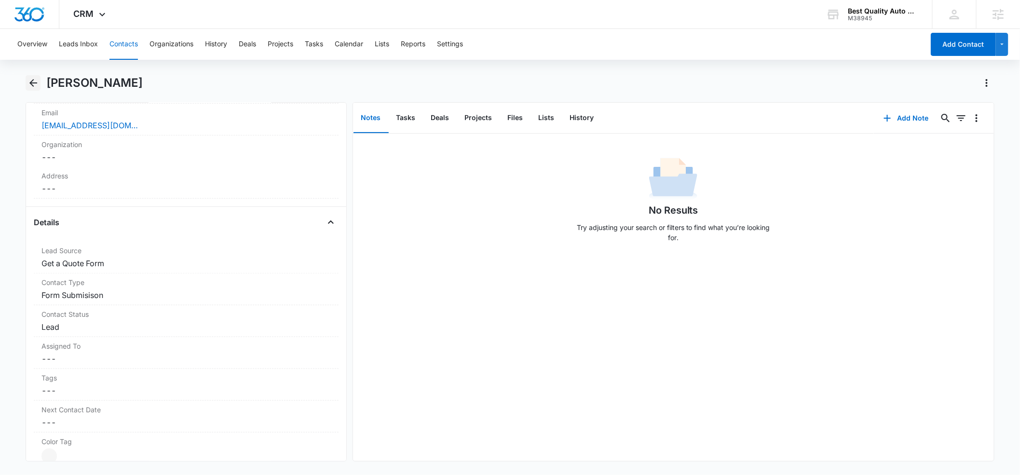
click at [31, 82] on icon "Back" at bounding box center [33, 83] width 8 height 8
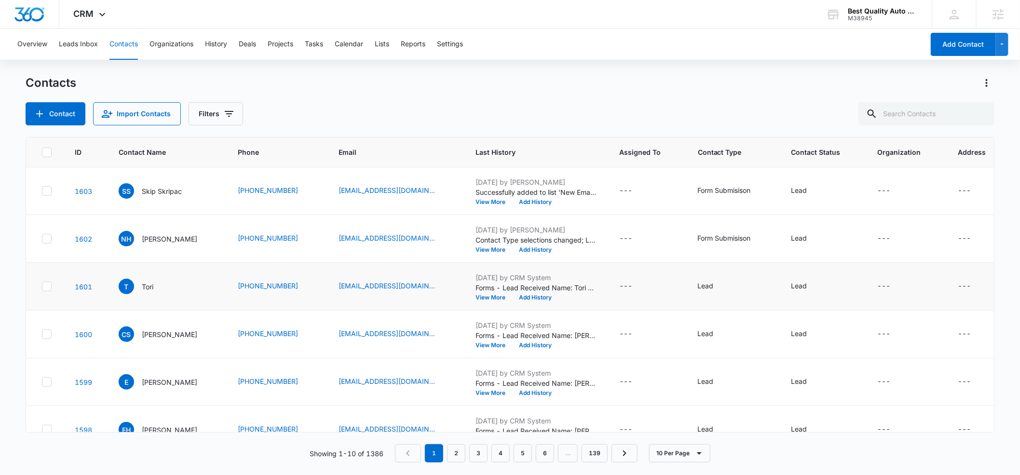
click at [144, 283] on p "Tori" at bounding box center [148, 287] width 12 height 10
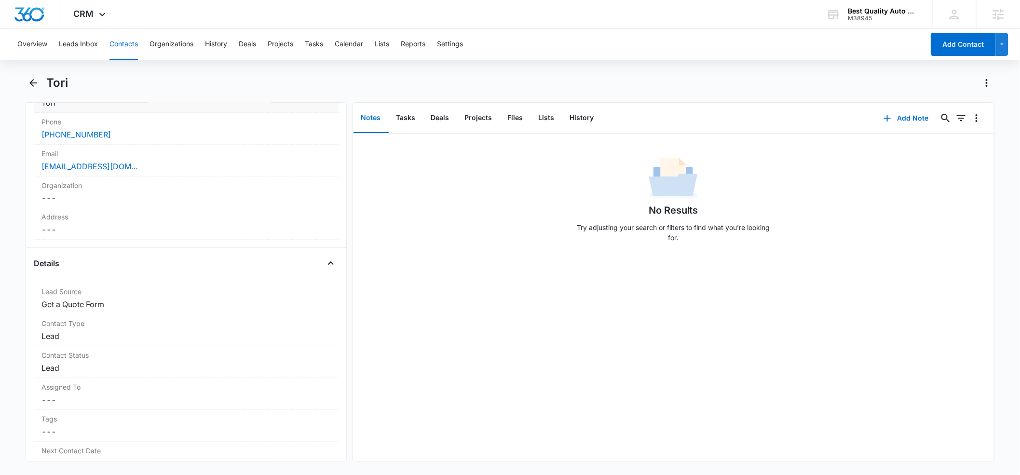
scroll to position [248, 0]
click at [110, 286] on label "Contact Type" at bounding box center [185, 286] width 289 height 10
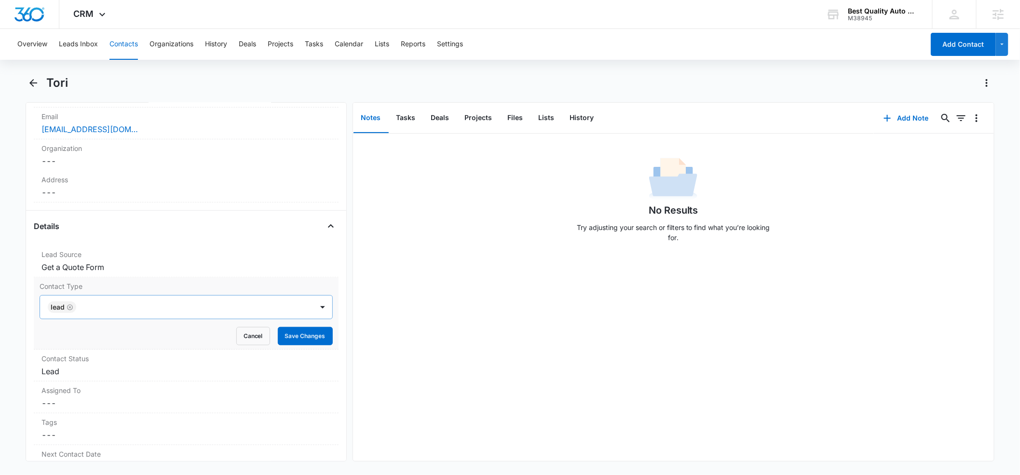
click at [112, 309] on div at bounding box center [189, 308] width 221 height 14
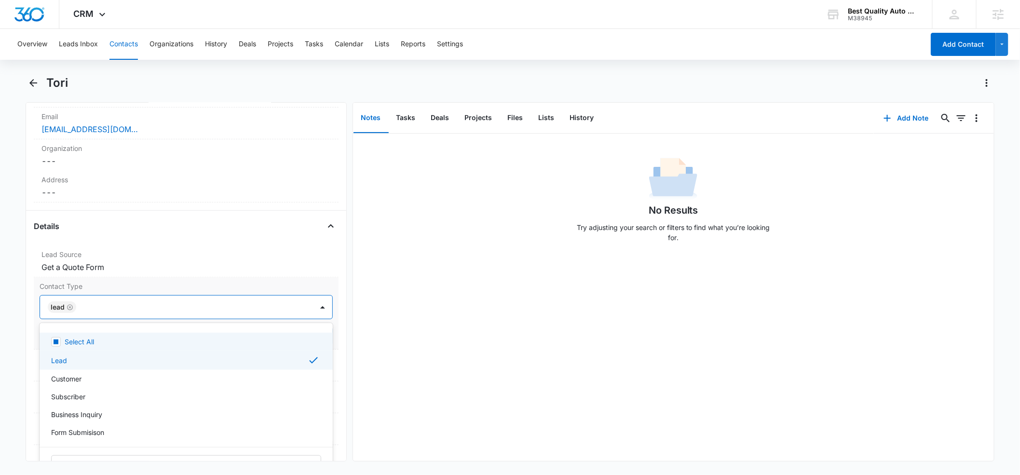
click at [83, 308] on div at bounding box center [189, 308] width 221 height 14
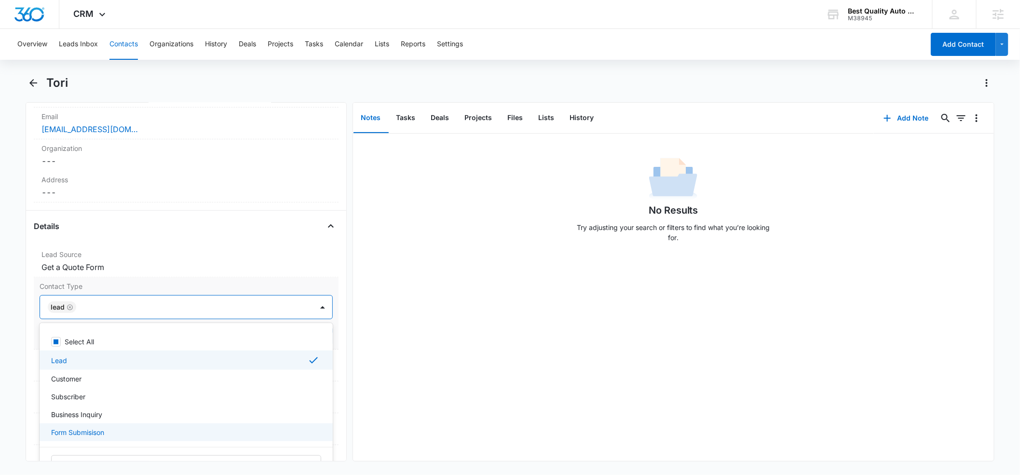
drag, startPoint x: 88, startPoint y: 430, endPoint x: 70, endPoint y: 348, distance: 84.4
click at [88, 430] on p "Form Submisison" at bounding box center [77, 432] width 53 height 10
click at [70, 308] on icon "Remove Lead" at bounding box center [70, 307] width 6 height 6
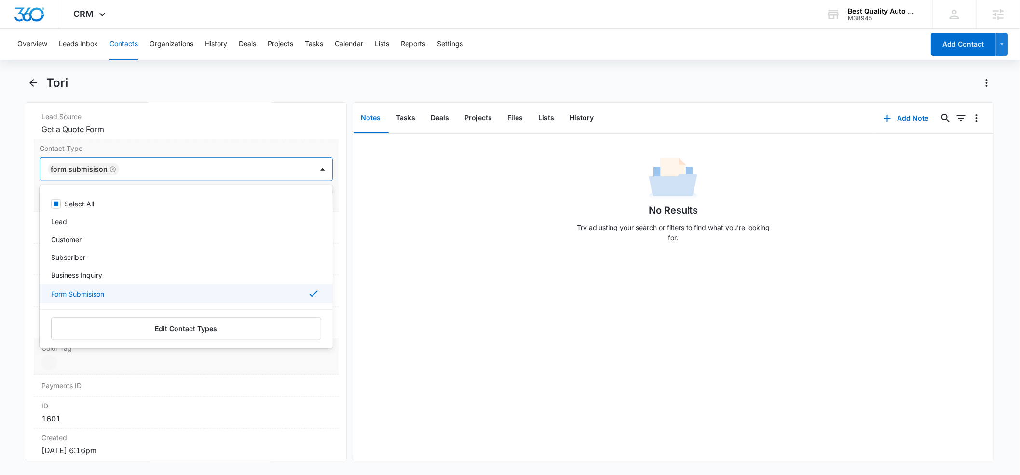
scroll to position [393, 0]
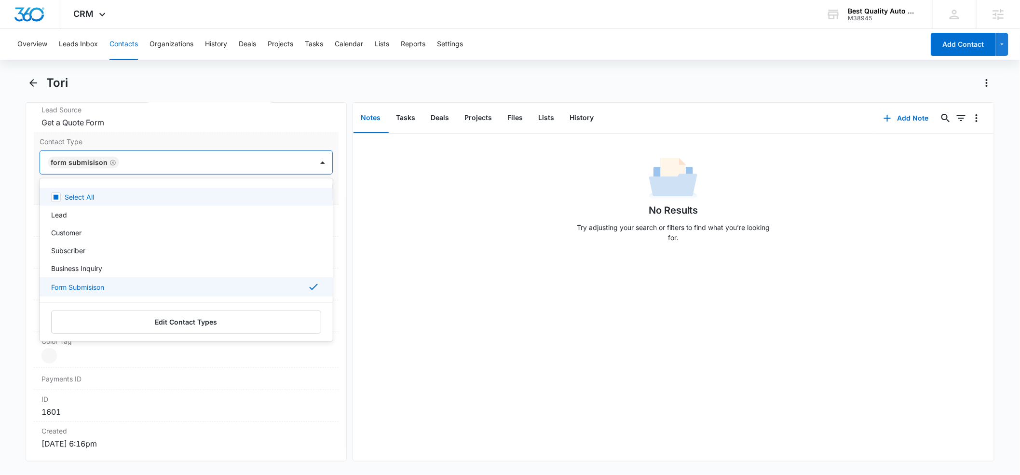
click at [237, 97] on div "Tori" at bounding box center [510, 88] width 969 height 27
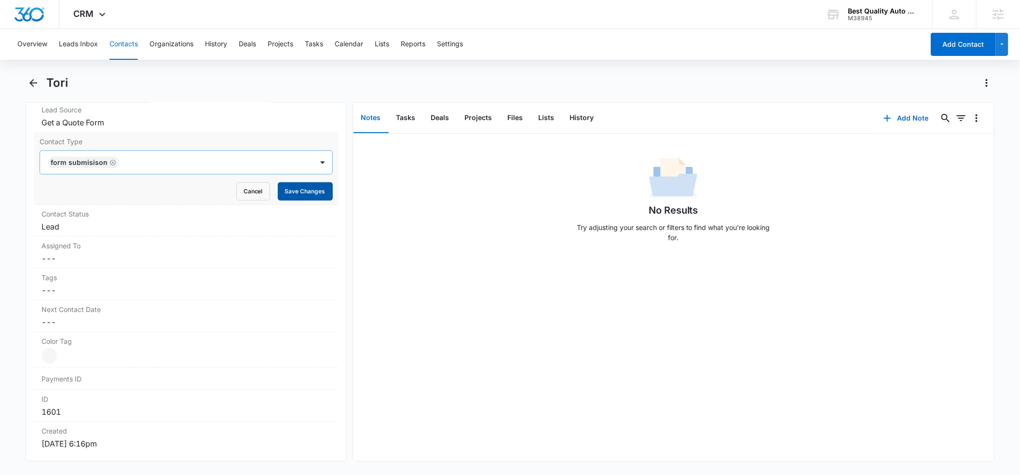
click at [314, 194] on button "Save Changes" at bounding box center [305, 191] width 55 height 18
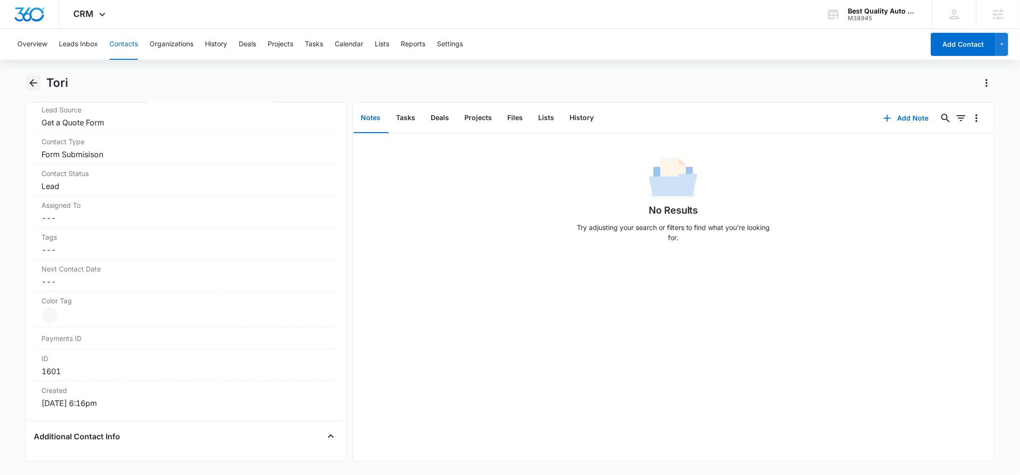
click at [36, 85] on icon "Back" at bounding box center [33, 83] width 12 height 12
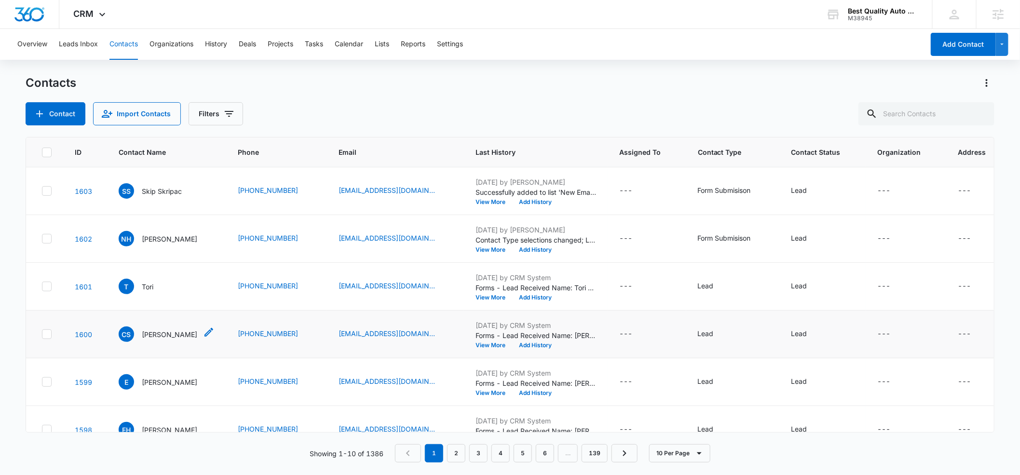
click at [150, 332] on p "Charles Stevens" at bounding box center [169, 334] width 55 height 10
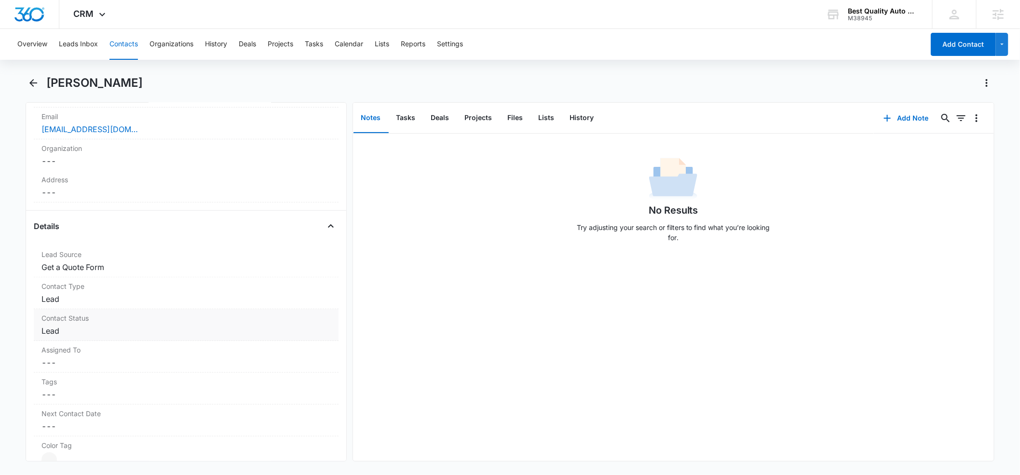
scroll to position [252, 0]
click at [125, 292] on dd "Cancel Save Changes Lead" at bounding box center [185, 295] width 289 height 12
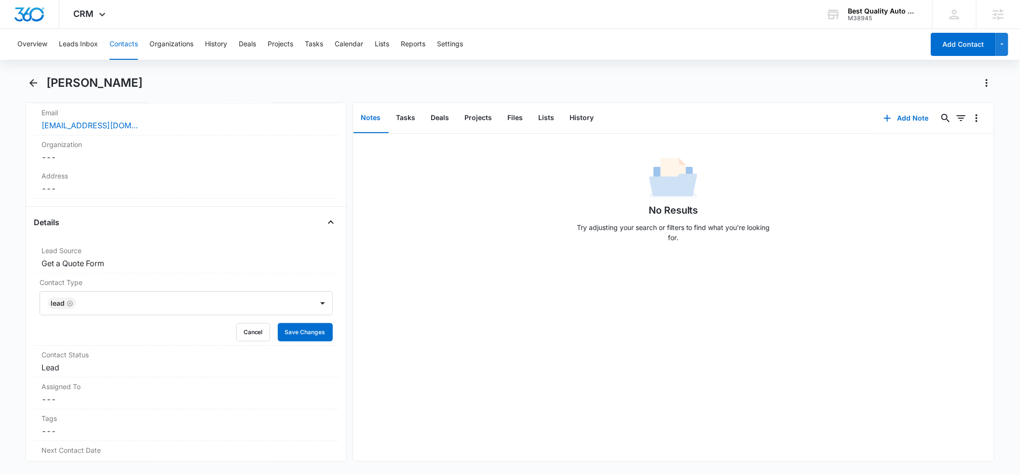
click at [148, 307] on div at bounding box center [189, 304] width 221 height 14
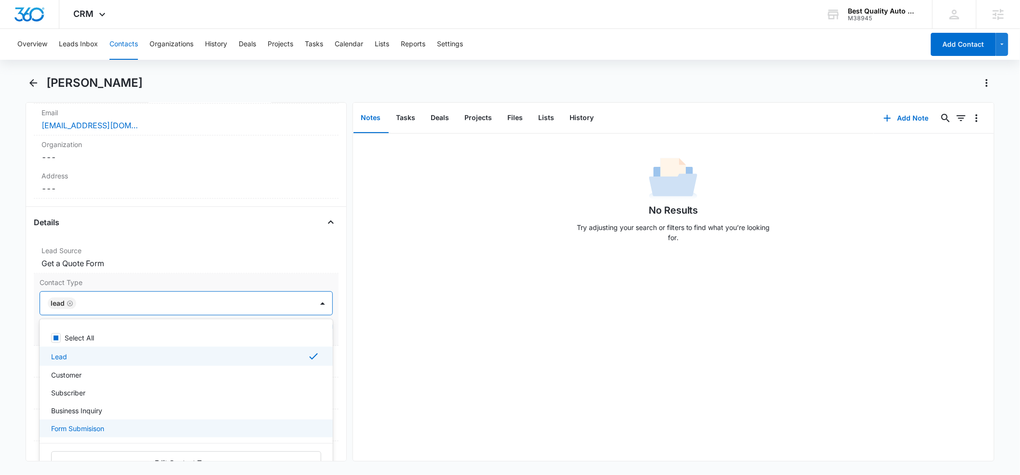
click at [93, 426] on p "Form Submisison" at bounding box center [77, 428] width 53 height 10
click at [69, 302] on icon "Remove Lead" at bounding box center [70, 303] width 7 height 7
click at [314, 429] on icon at bounding box center [314, 428] width 12 height 12
click at [109, 423] on div "Form Submisison" at bounding box center [185, 427] width 268 height 10
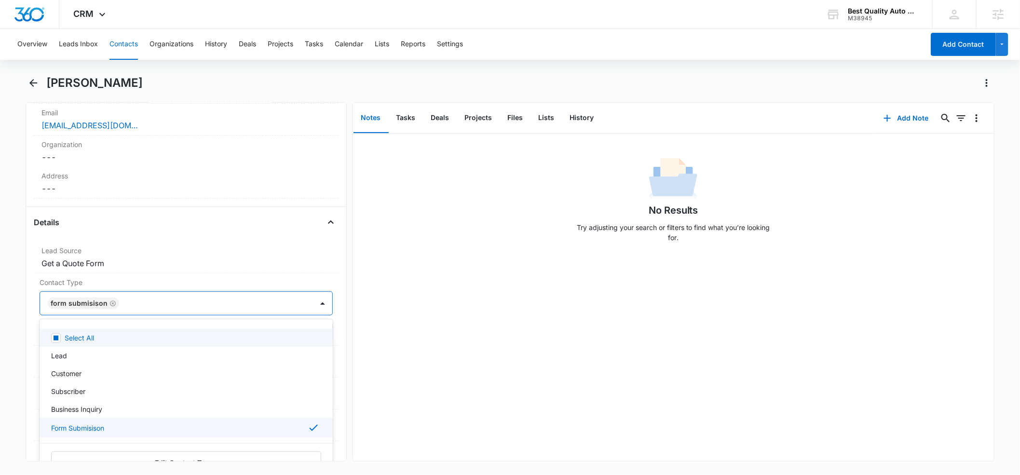
click at [136, 227] on div "Details" at bounding box center [186, 222] width 305 height 15
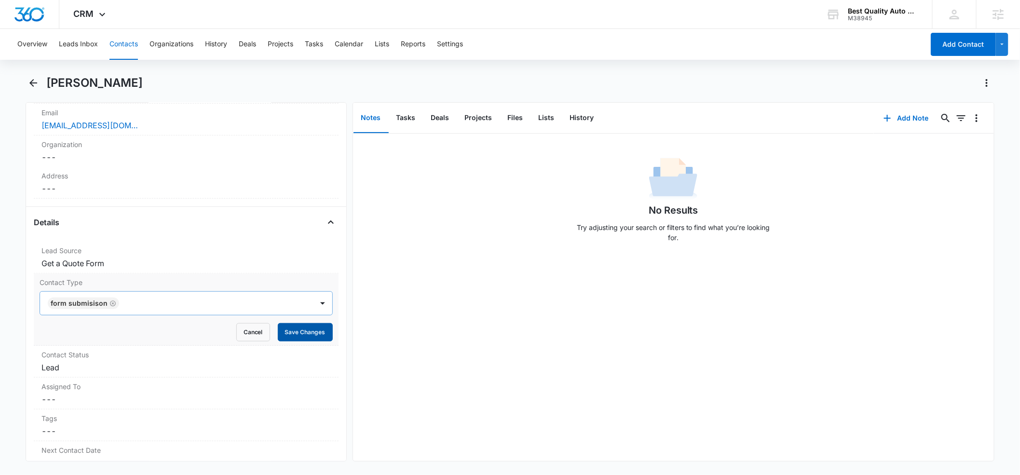
click at [299, 335] on button "Save Changes" at bounding box center [305, 332] width 55 height 18
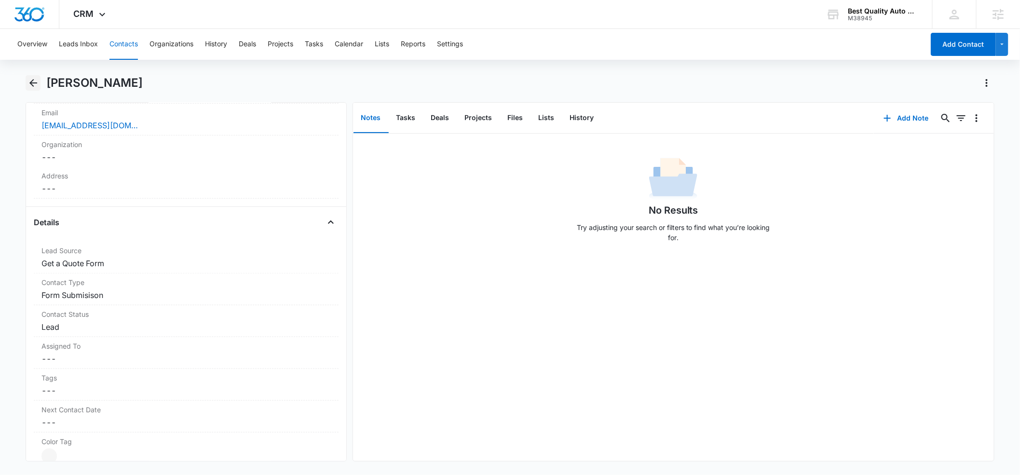
click at [36, 84] on icon "Back" at bounding box center [33, 83] width 12 height 12
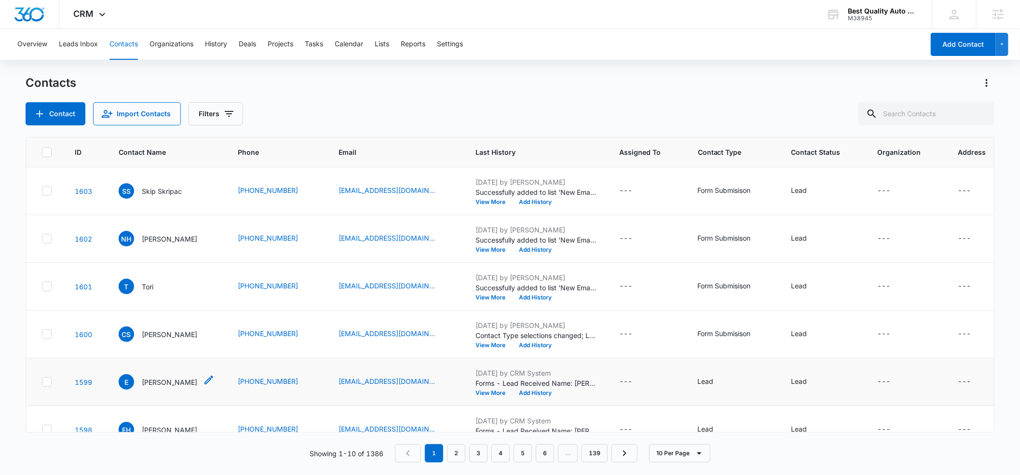
click at [144, 382] on p "Erica" at bounding box center [169, 382] width 55 height 10
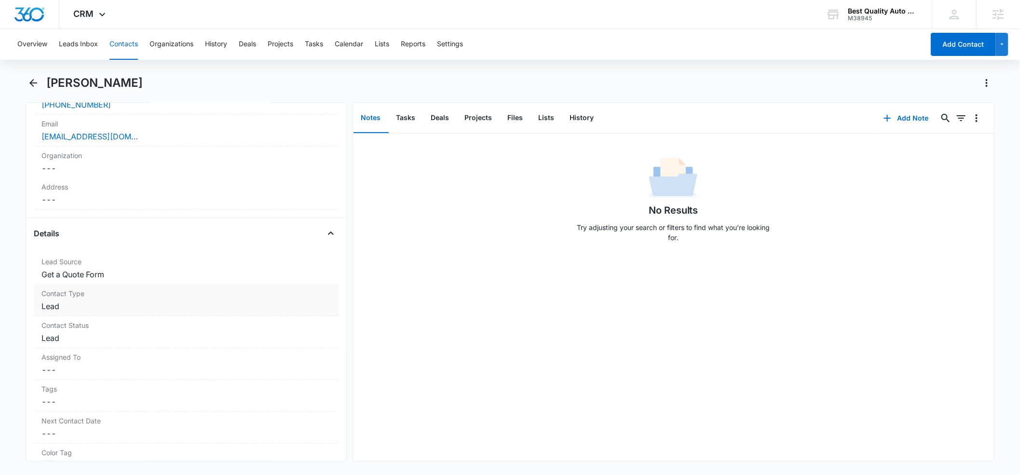
click at [144, 301] on dd "Cancel Save Changes Lead" at bounding box center [185, 307] width 289 height 12
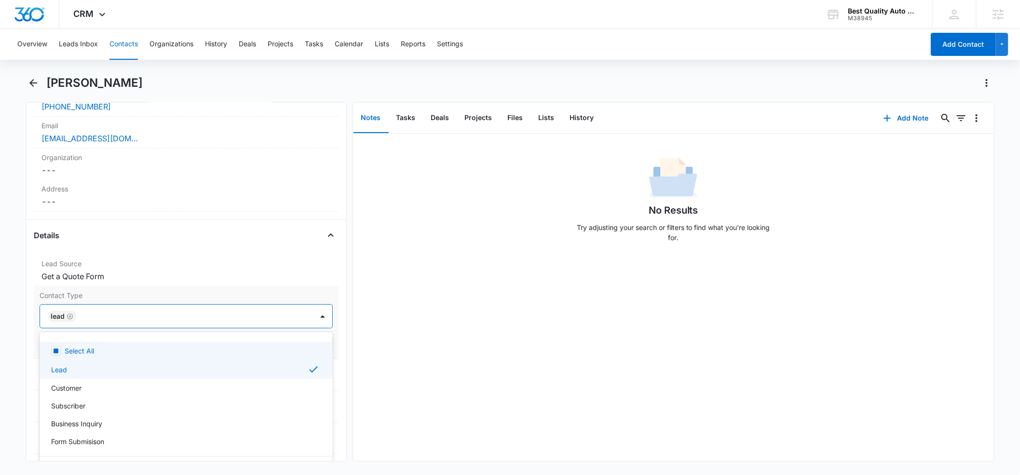
click at [121, 321] on div at bounding box center [189, 317] width 221 height 14
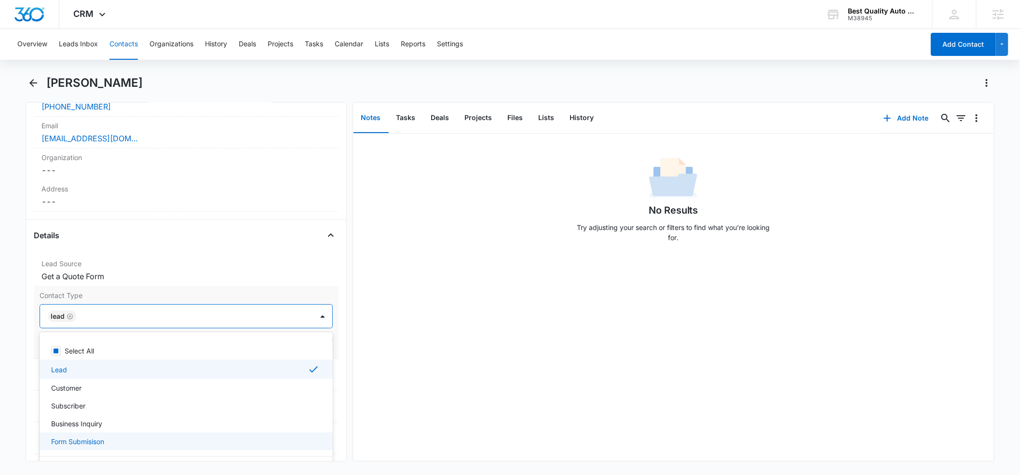
click at [98, 446] on p "Form Submisison" at bounding box center [77, 442] width 53 height 10
click at [68, 317] on icon "Remove Lead" at bounding box center [70, 316] width 7 height 7
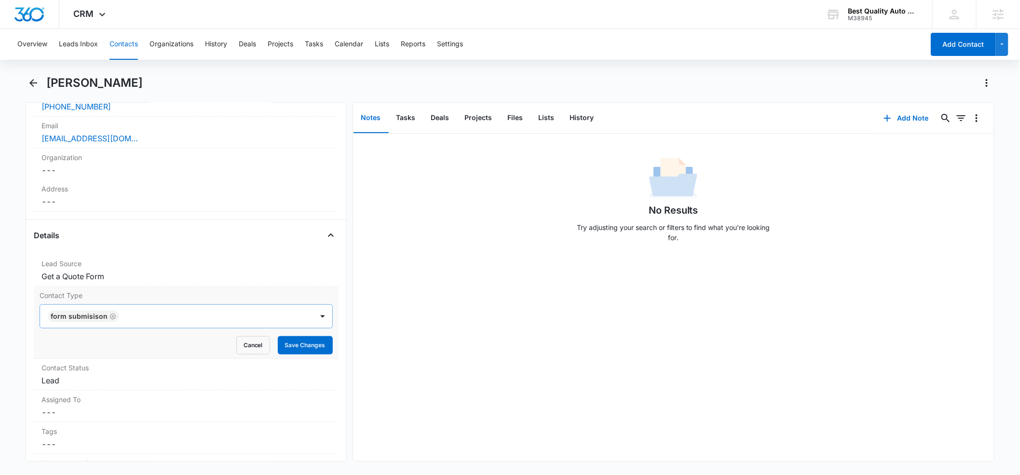
click at [132, 240] on div "Details" at bounding box center [186, 235] width 305 height 15
click at [309, 345] on button "Save Changes" at bounding box center [305, 345] width 55 height 18
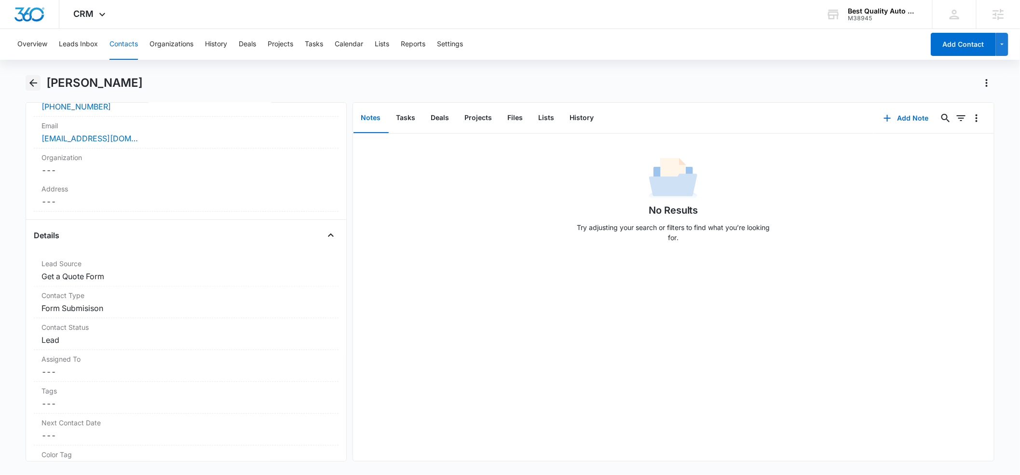
click at [33, 86] on icon "Back" at bounding box center [33, 83] width 8 height 8
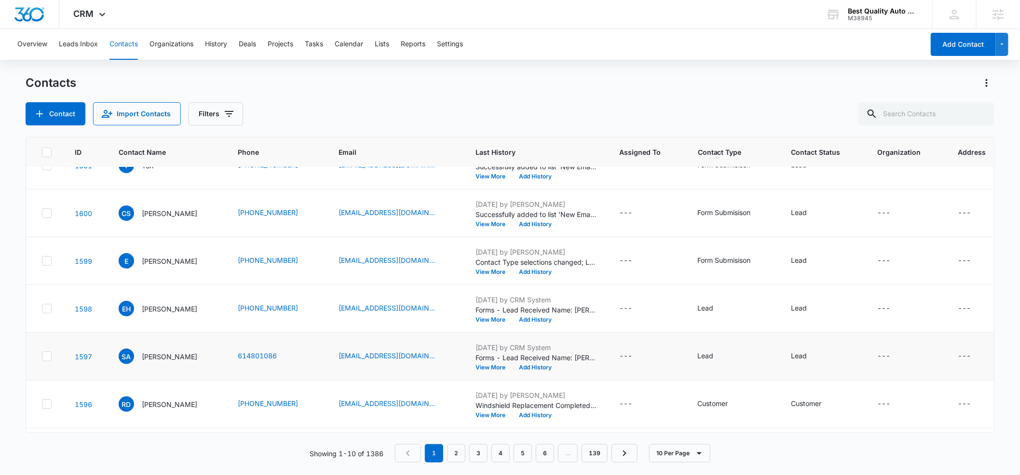
scroll to position [124, 0]
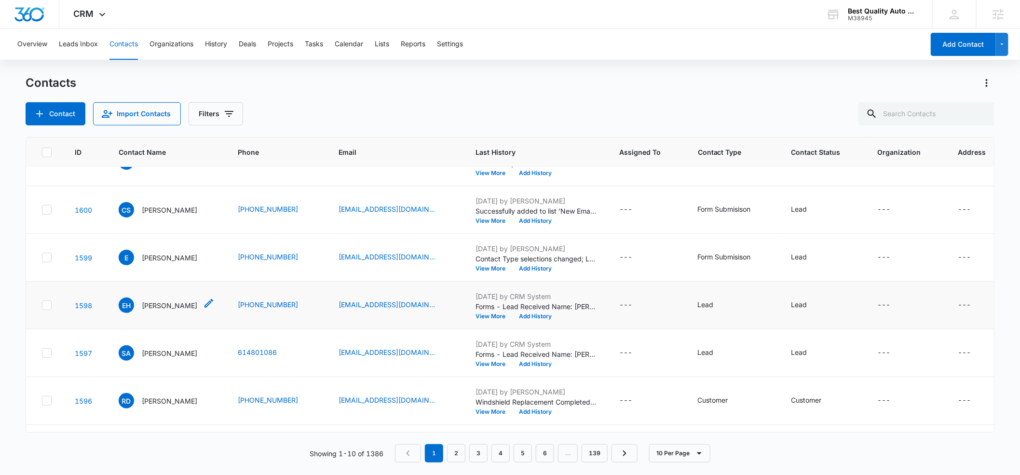
click at [152, 303] on p "Eleanor Horwitz" at bounding box center [169, 306] width 55 height 10
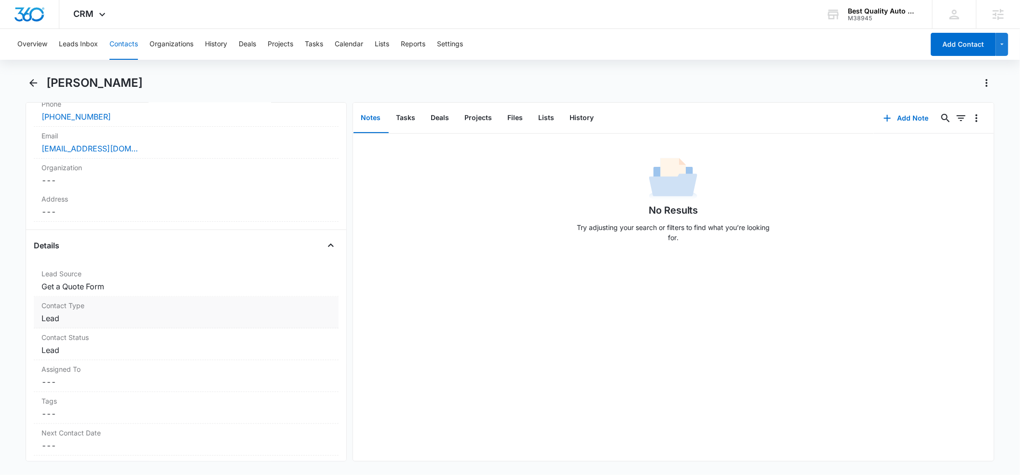
scroll to position [232, 0]
click at [132, 314] on dd "Cancel Save Changes Lead" at bounding box center [185, 316] width 289 height 12
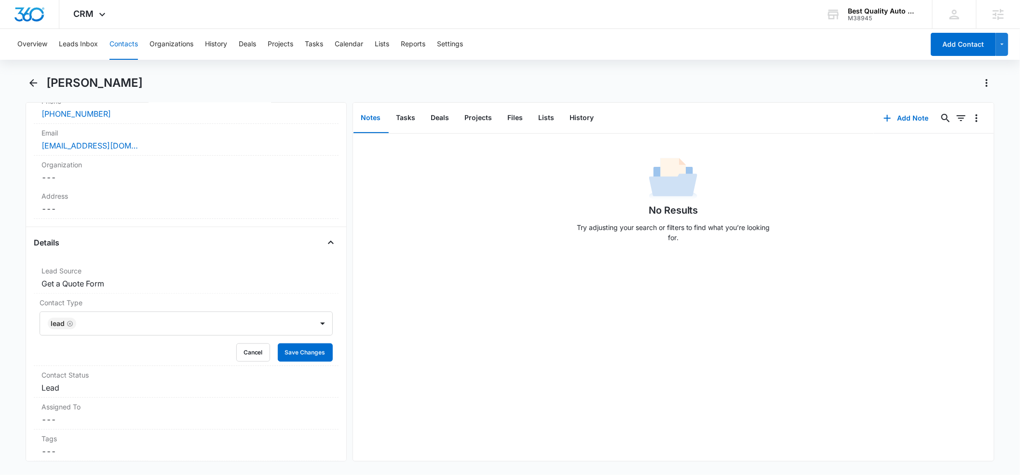
click at [137, 329] on div at bounding box center [189, 324] width 221 height 14
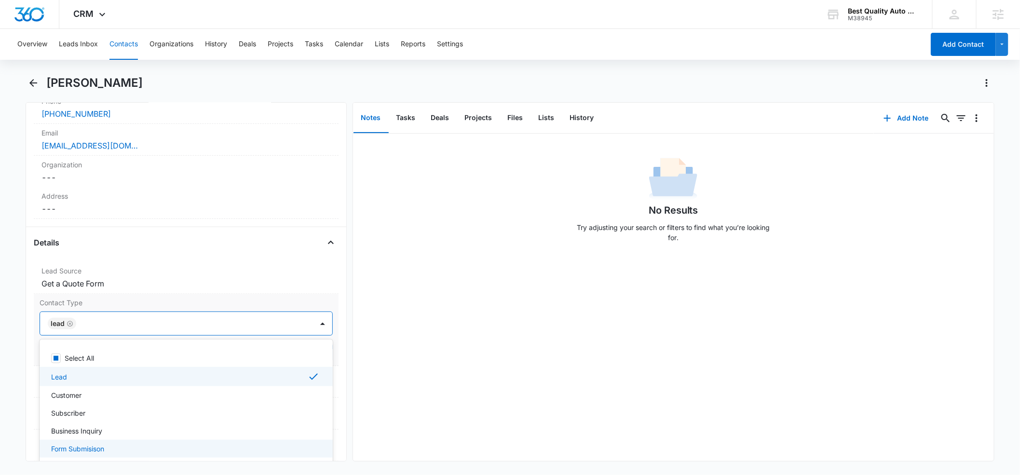
click at [114, 443] on div "Form Submisison" at bounding box center [186, 449] width 293 height 18
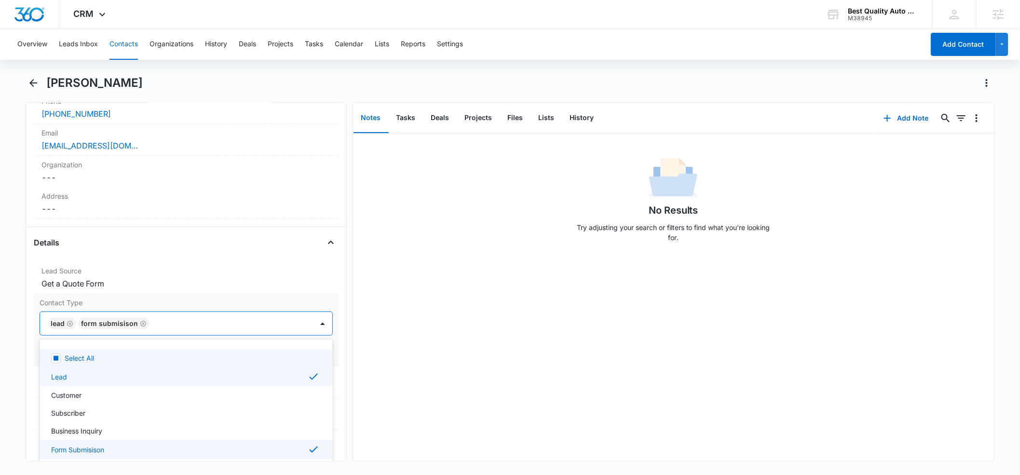
click at [72, 326] on icon "Remove Lead" at bounding box center [70, 324] width 6 height 6
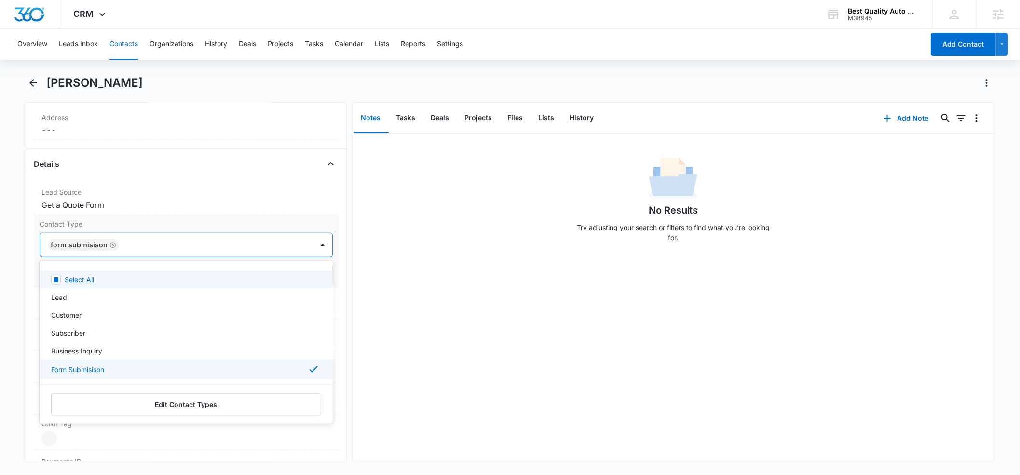
scroll to position [335, 0]
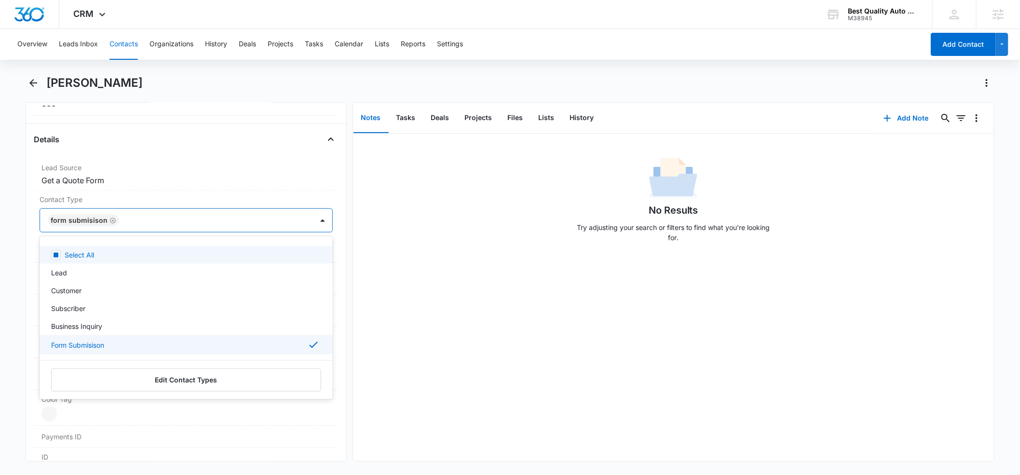
click at [202, 149] on div "Details Lead Source Cancel Save Changes Get a Quote Form Contact Type option Le…" at bounding box center [186, 326] width 305 height 388
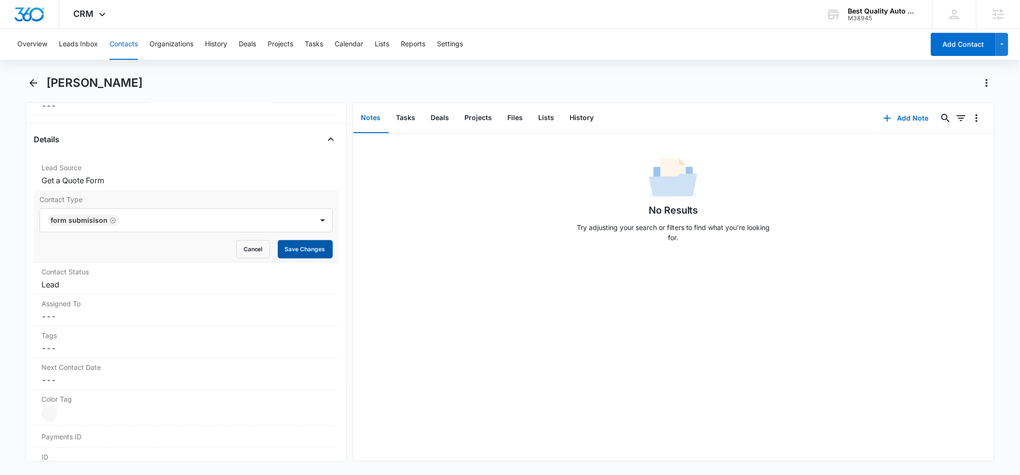
click at [314, 252] on button "Save Changes" at bounding box center [305, 249] width 55 height 18
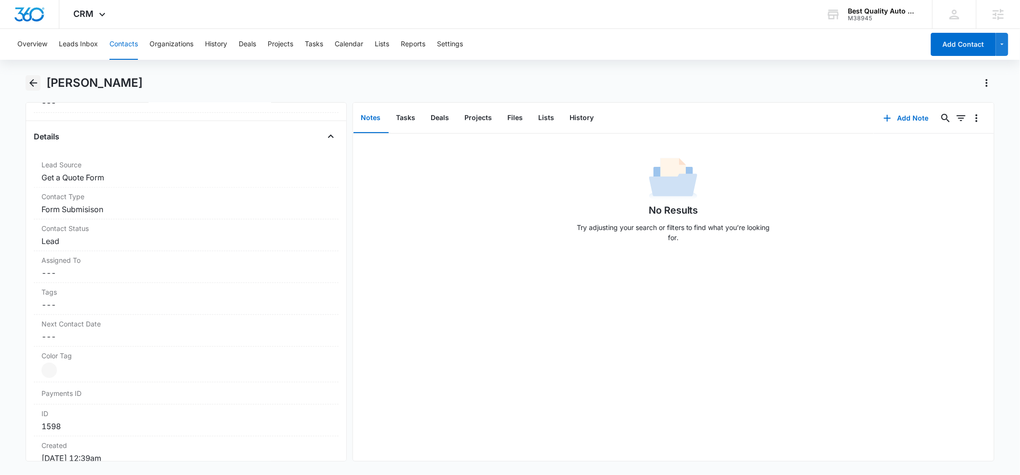
click at [32, 83] on icon "Back" at bounding box center [33, 83] width 8 height 8
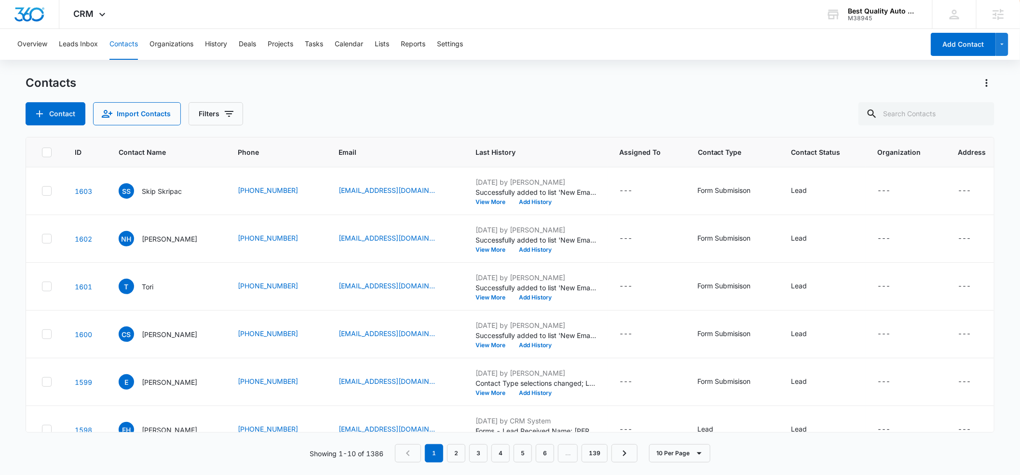
scroll to position [124, 0]
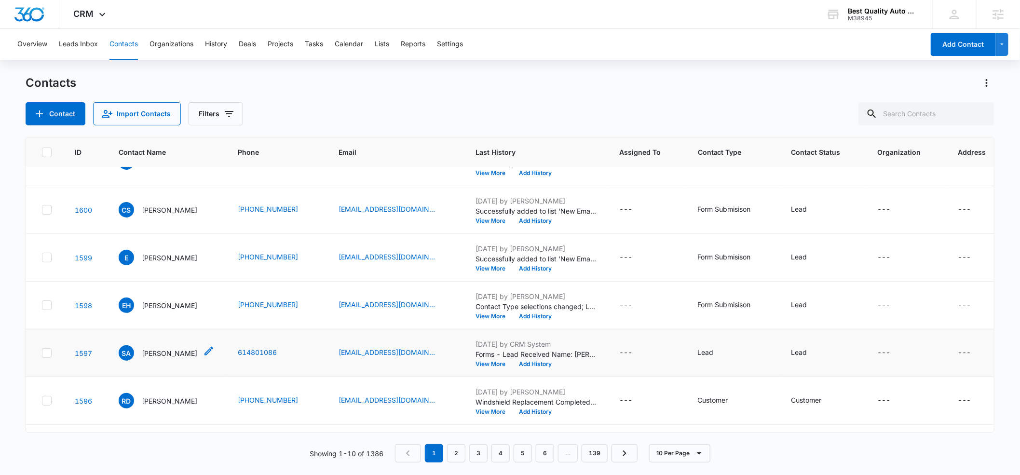
click at [154, 352] on p "Suad Ali" at bounding box center [169, 353] width 55 height 10
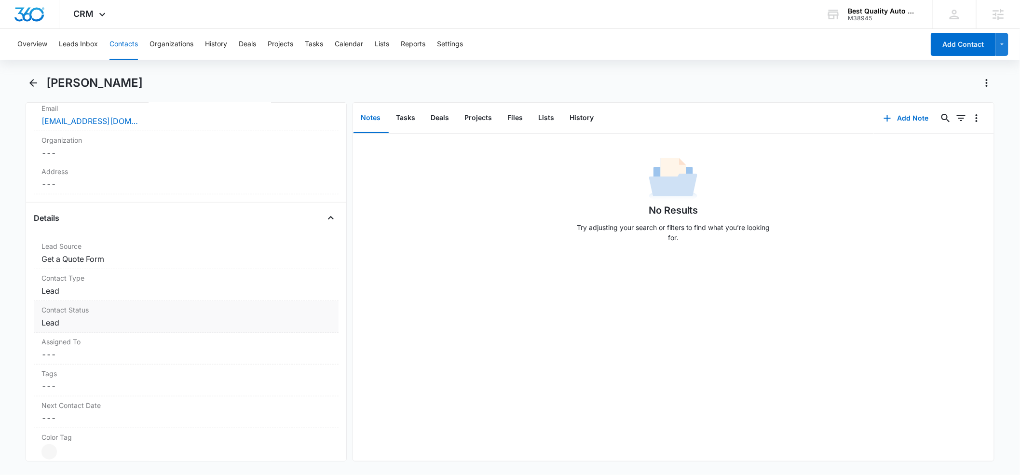
scroll to position [261, 0]
click at [111, 285] on dd "Cancel Save Changes Lead" at bounding box center [185, 287] width 289 height 12
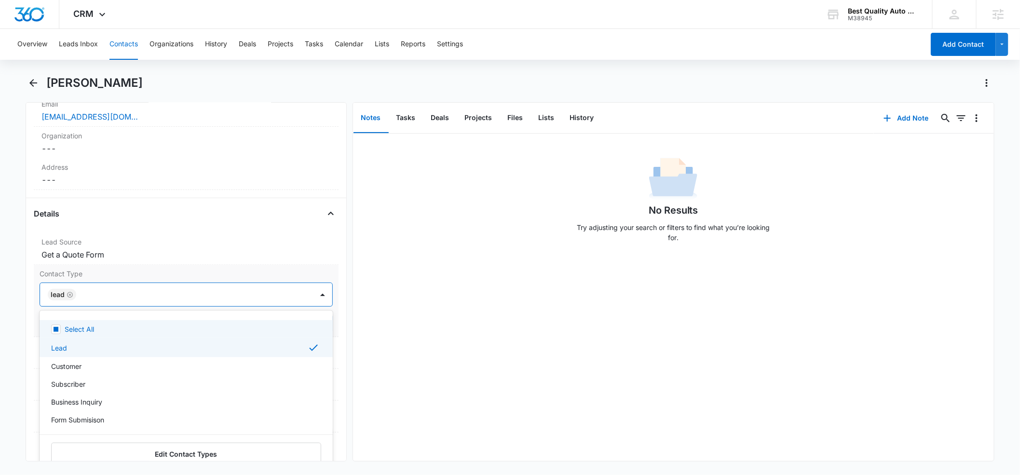
click at [112, 294] on div at bounding box center [189, 295] width 221 height 14
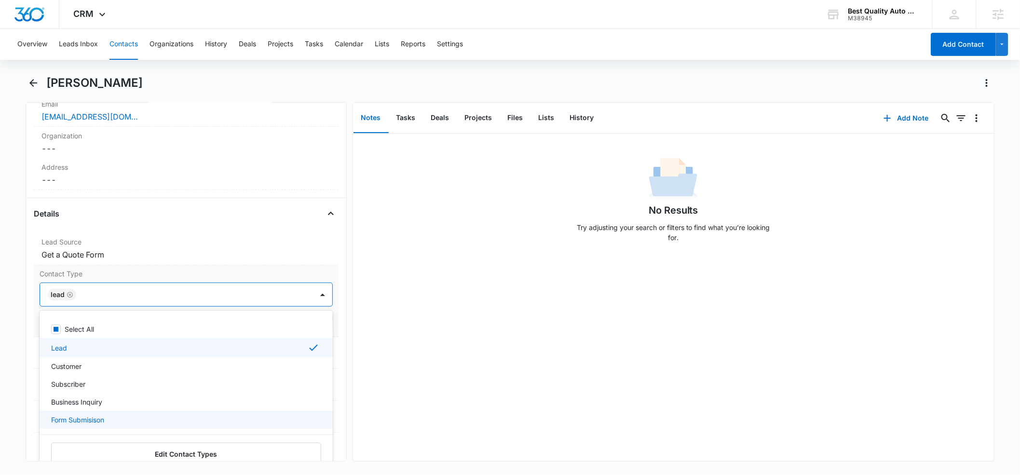
click at [90, 424] on p "Form Submisison" at bounding box center [77, 420] width 53 height 10
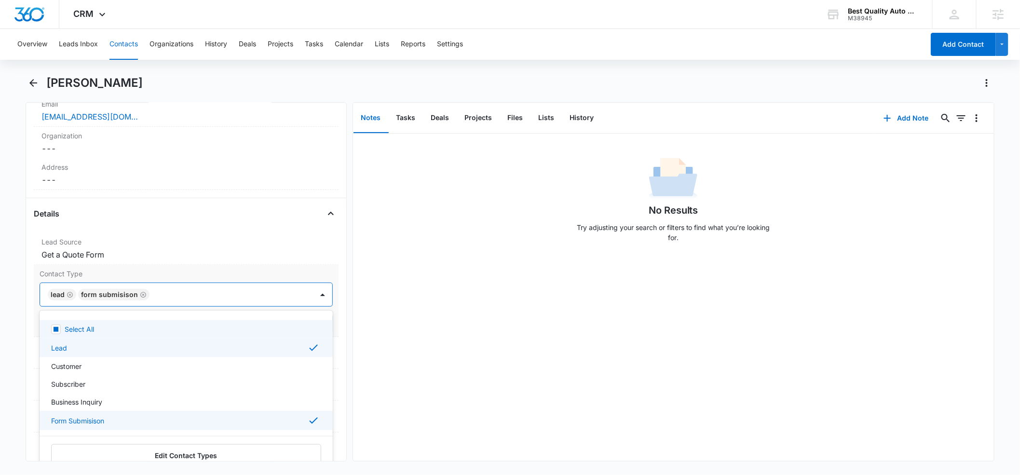
click at [69, 297] on icon "Remove Lead" at bounding box center [70, 295] width 6 height 6
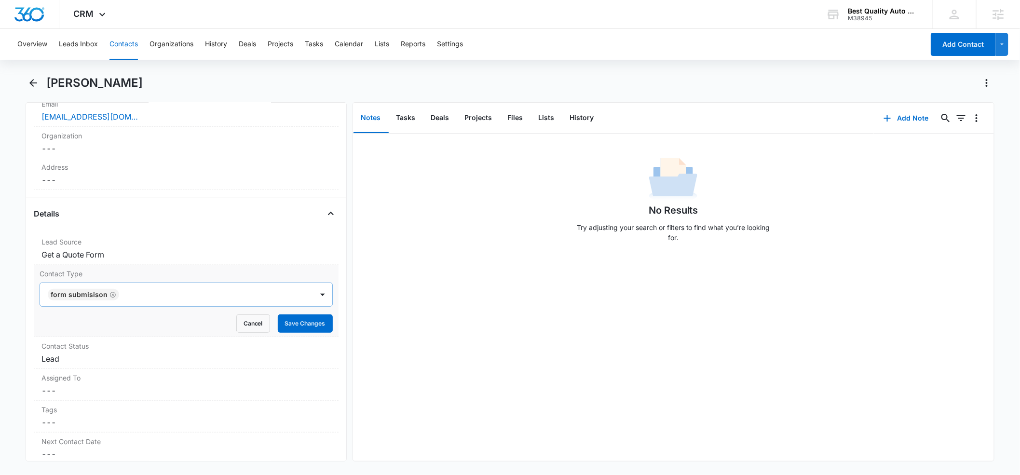
click at [174, 214] on div "Details" at bounding box center [186, 213] width 305 height 15
click at [307, 322] on button "Save Changes" at bounding box center [305, 323] width 55 height 18
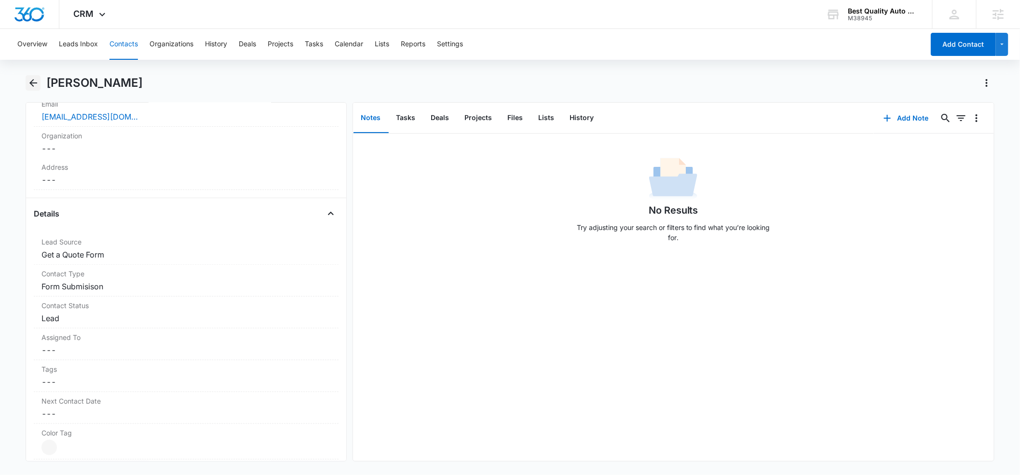
click at [34, 82] on icon "Back" at bounding box center [33, 83] width 12 height 12
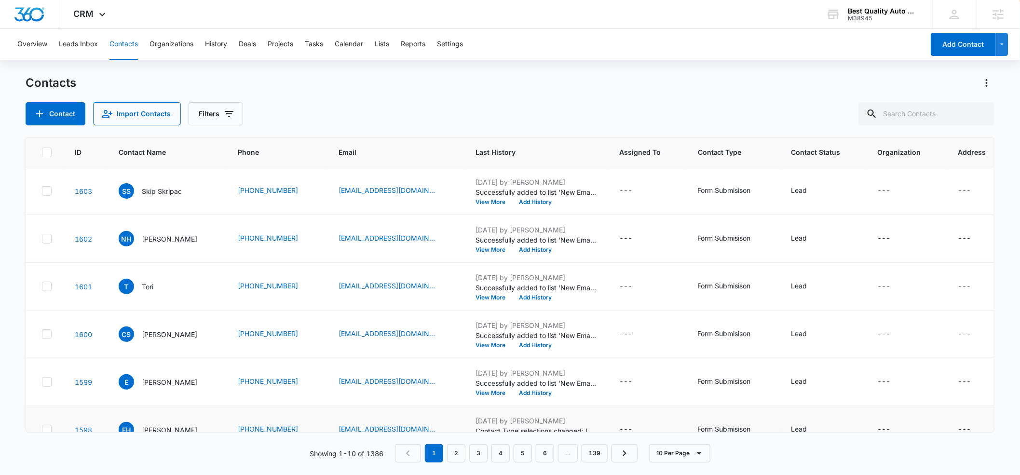
scroll to position [124, 0]
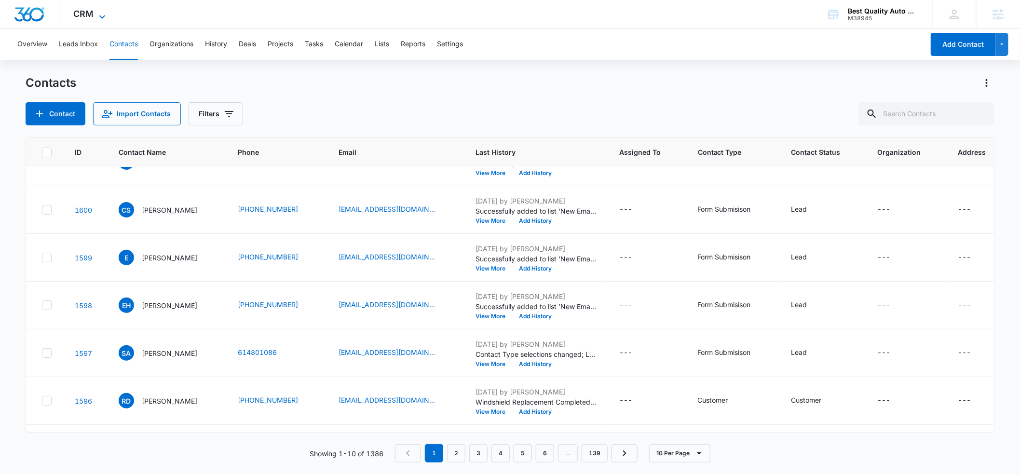
click at [103, 14] on icon at bounding box center [102, 17] width 12 height 12
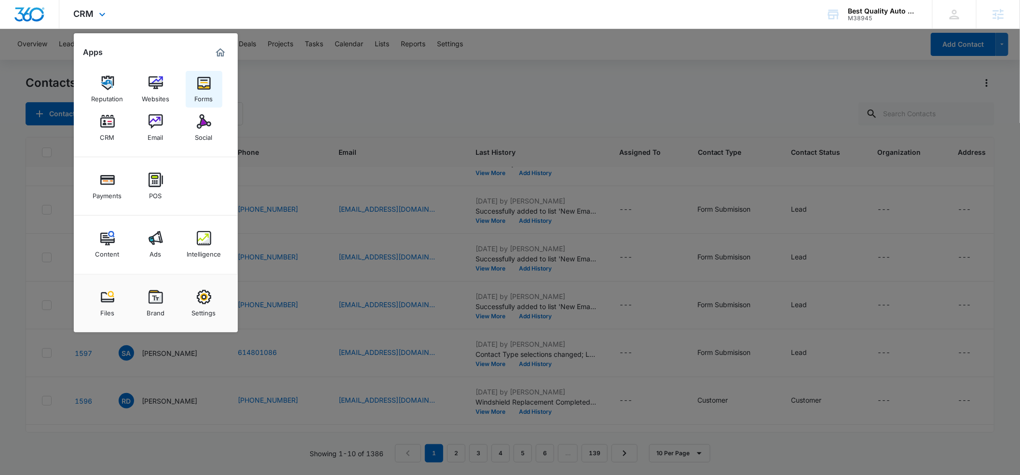
click at [197, 91] on div "Forms" at bounding box center [204, 96] width 18 height 13
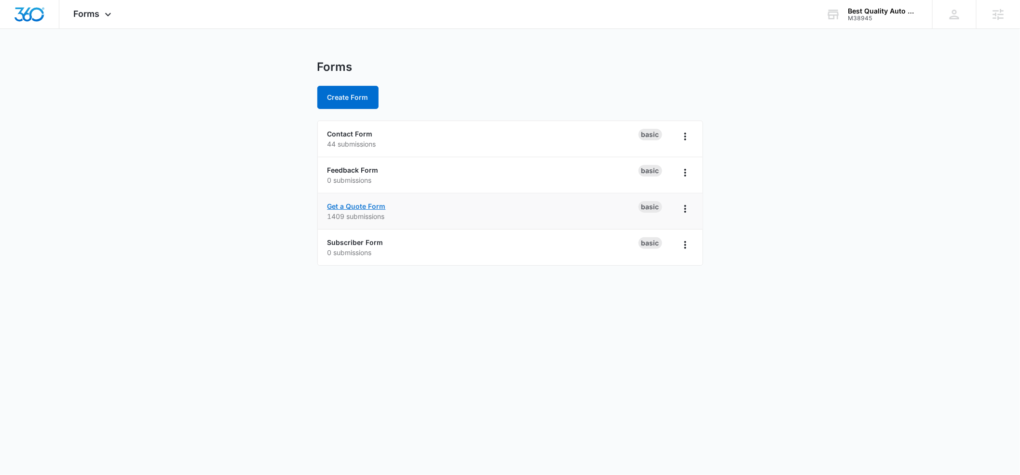
click at [359, 202] on link "Get a Quote Form" at bounding box center [357, 206] width 58 height 8
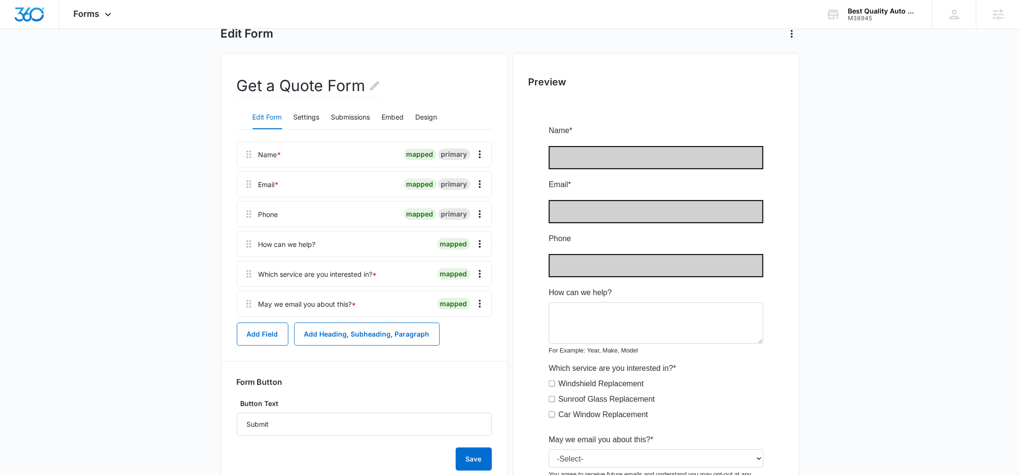
scroll to position [42, 0]
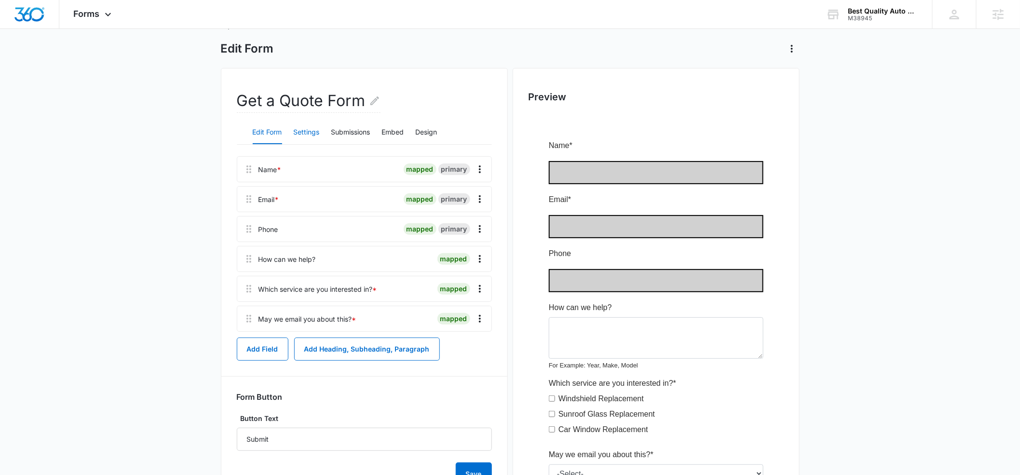
click at [302, 130] on button "Settings" at bounding box center [307, 132] width 26 height 23
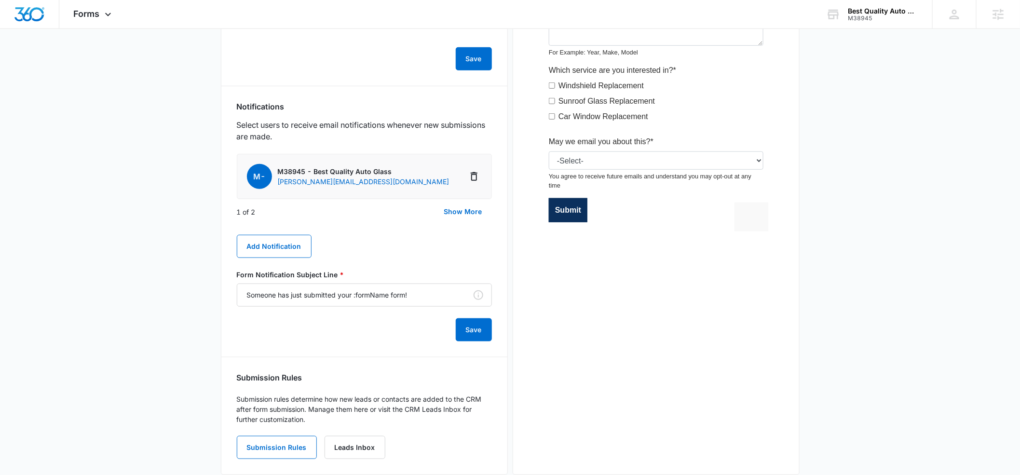
scroll to position [374, 0]
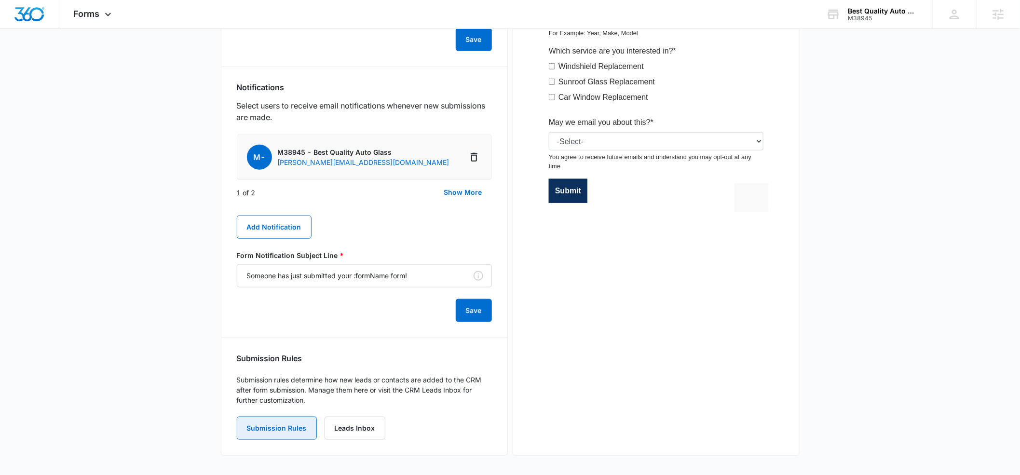
click at [276, 429] on button "Submission Rules" at bounding box center [277, 428] width 80 height 23
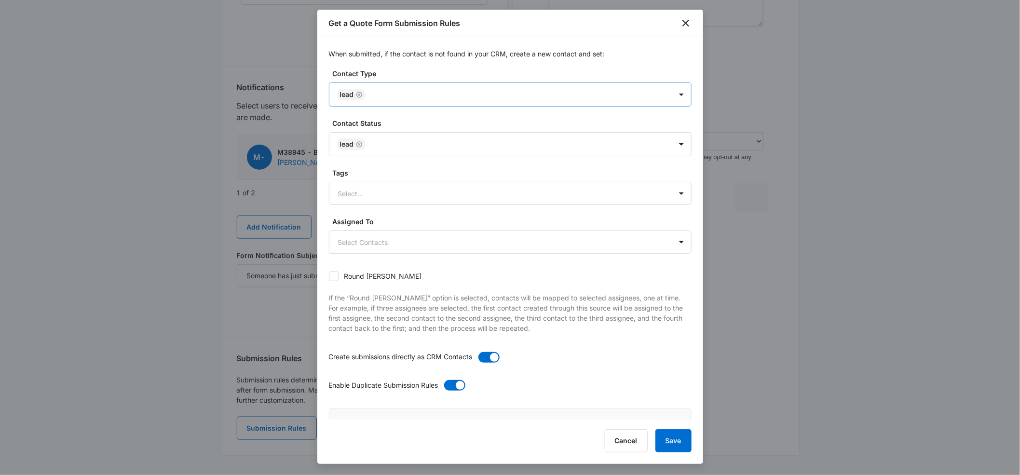
click at [379, 95] on div at bounding box center [514, 95] width 291 height 12
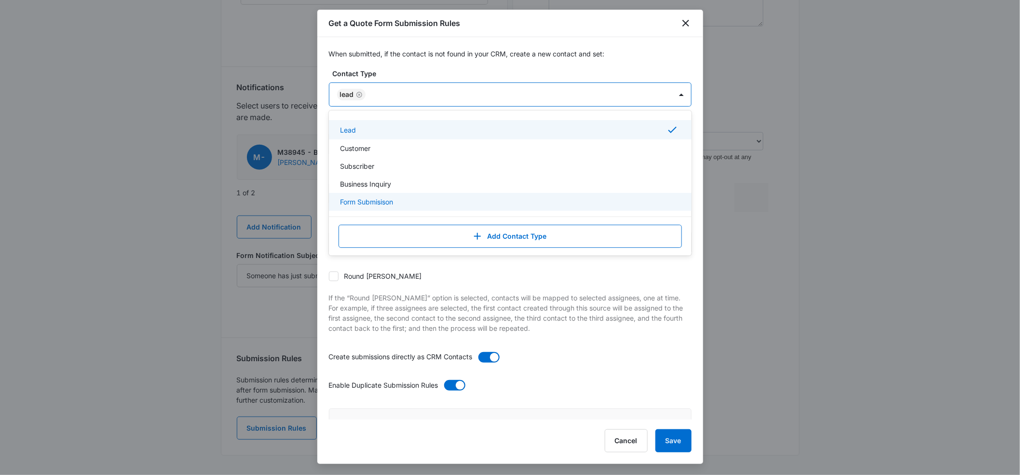
click at [380, 204] on p "Form Submisison" at bounding box center [367, 202] width 53 height 10
click at [359, 95] on icon "Remove Lead" at bounding box center [359, 95] width 6 height 6
click at [674, 441] on button "Save" at bounding box center [674, 440] width 36 height 23
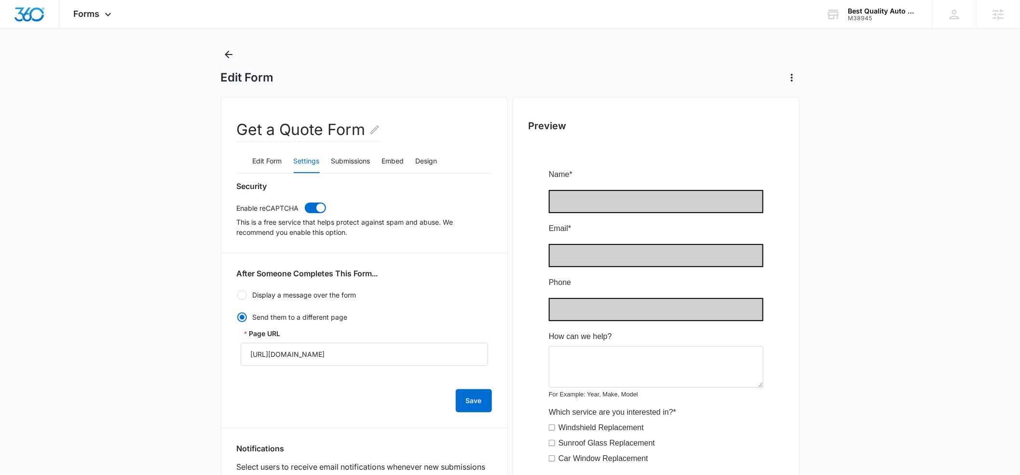
scroll to position [0, 0]
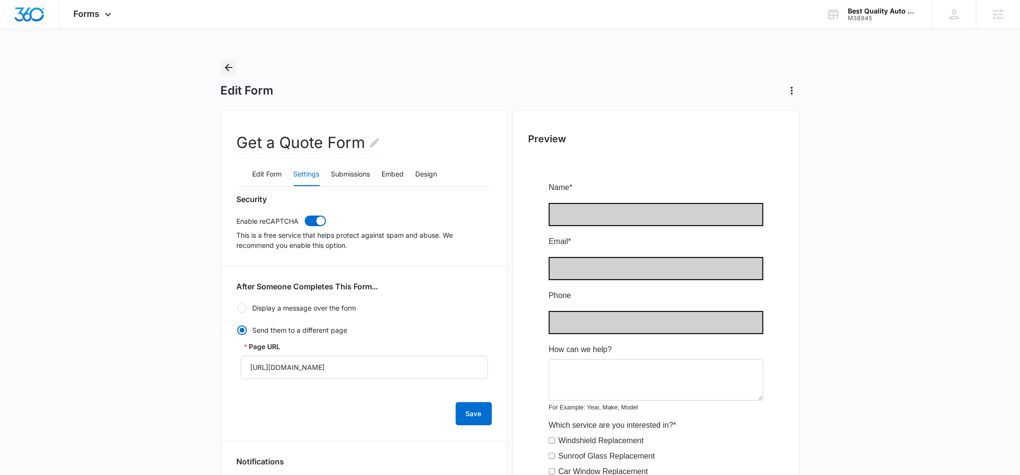
click at [228, 68] on icon "Back" at bounding box center [229, 68] width 12 height 12
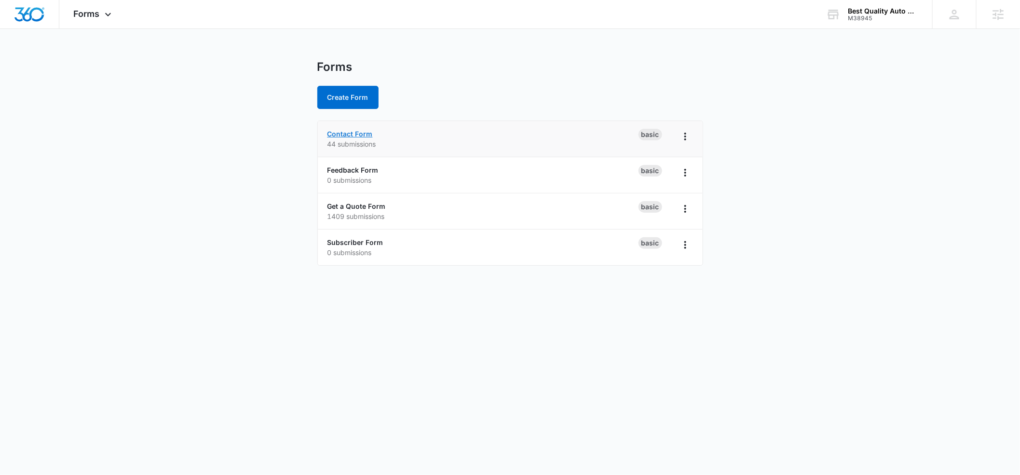
click at [339, 133] on link "Contact Form" at bounding box center [350, 134] width 45 height 8
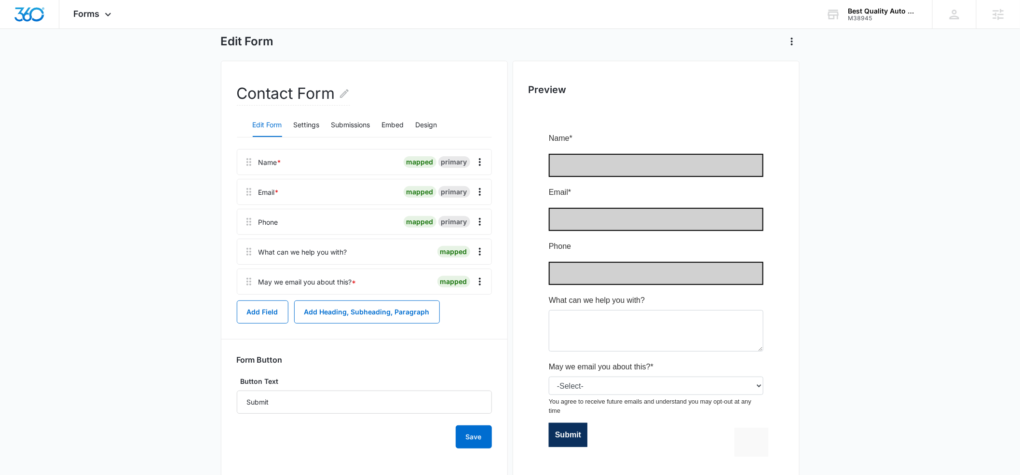
scroll to position [91, 0]
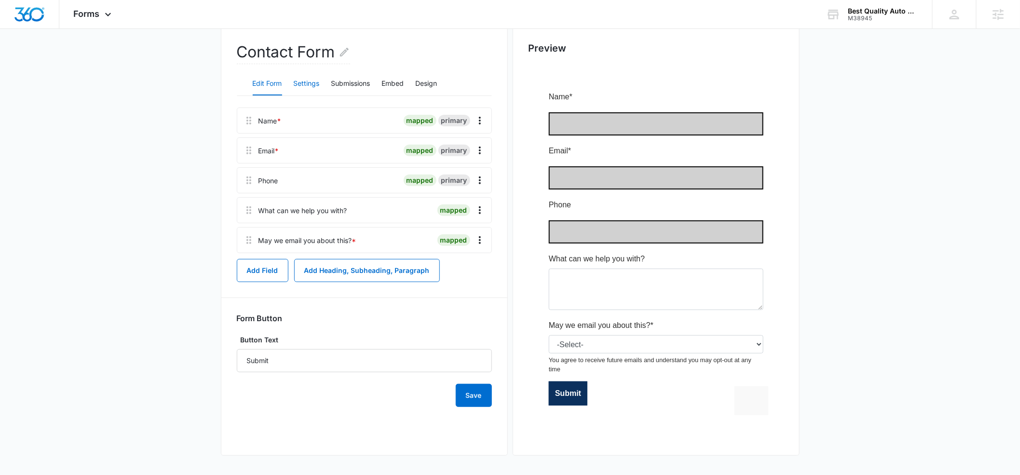
click at [303, 84] on button "Settings" at bounding box center [307, 83] width 26 height 23
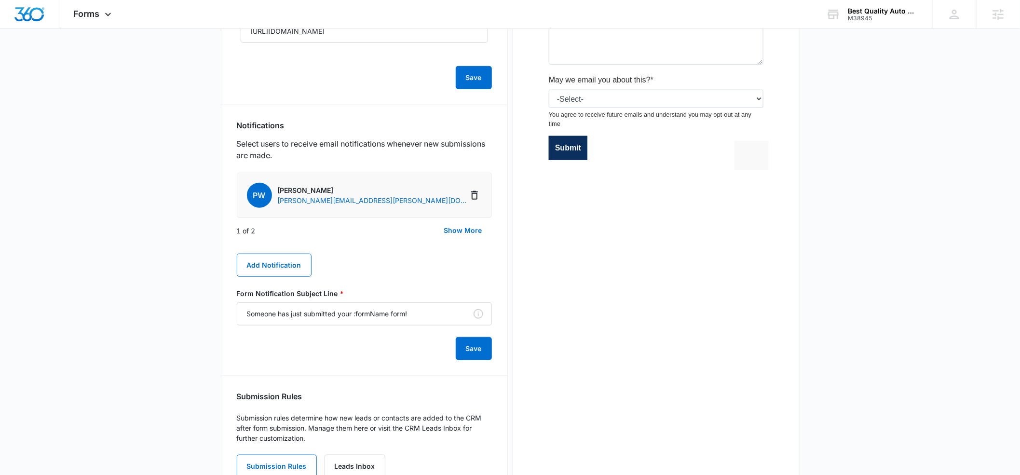
scroll to position [341, 0]
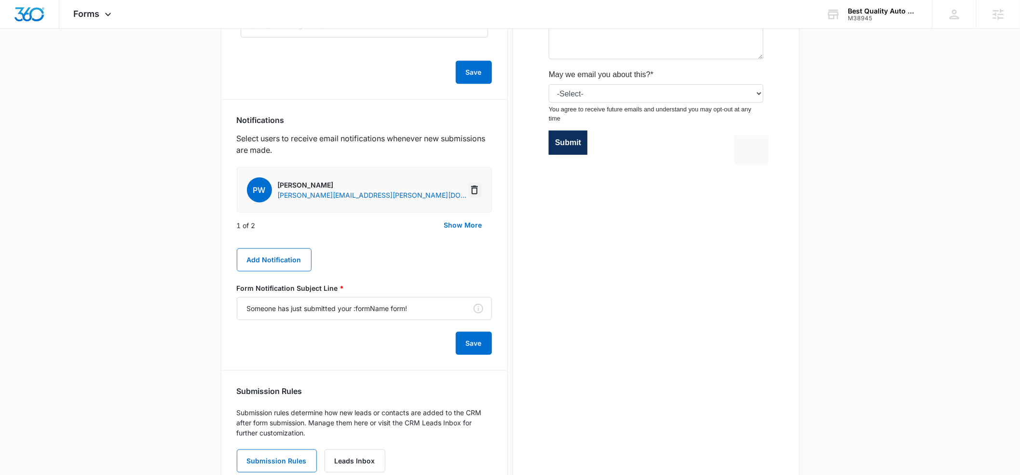
click at [472, 191] on icon "Delete Notification" at bounding box center [474, 190] width 7 height 9
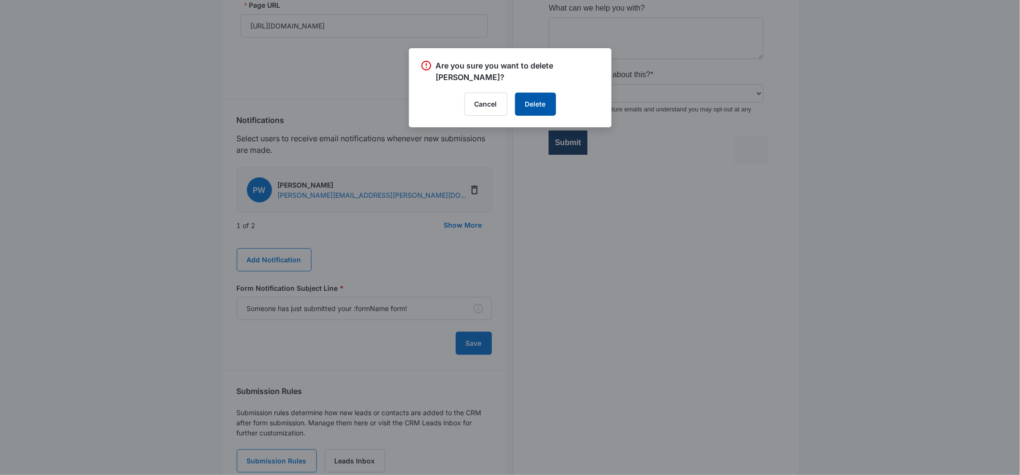
click at [544, 102] on button "Delete" at bounding box center [535, 104] width 41 height 23
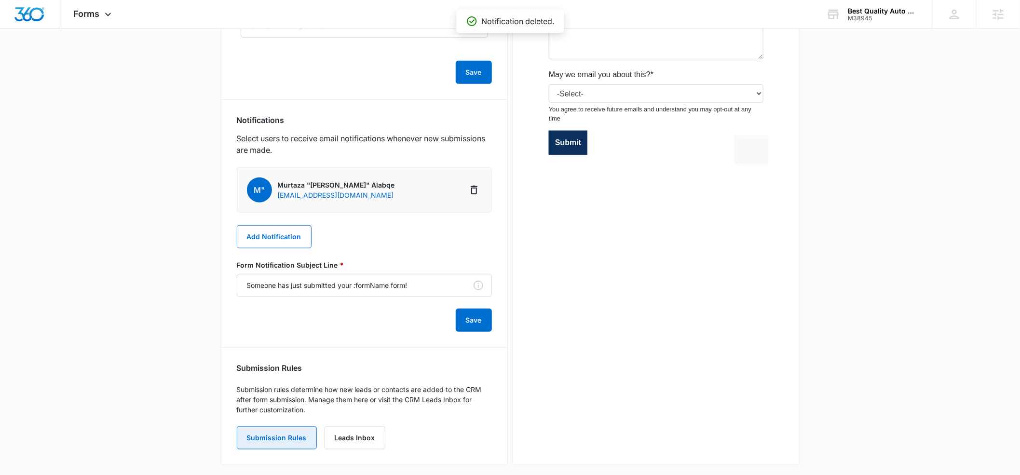
click at [297, 440] on button "Submission Rules" at bounding box center [277, 437] width 80 height 23
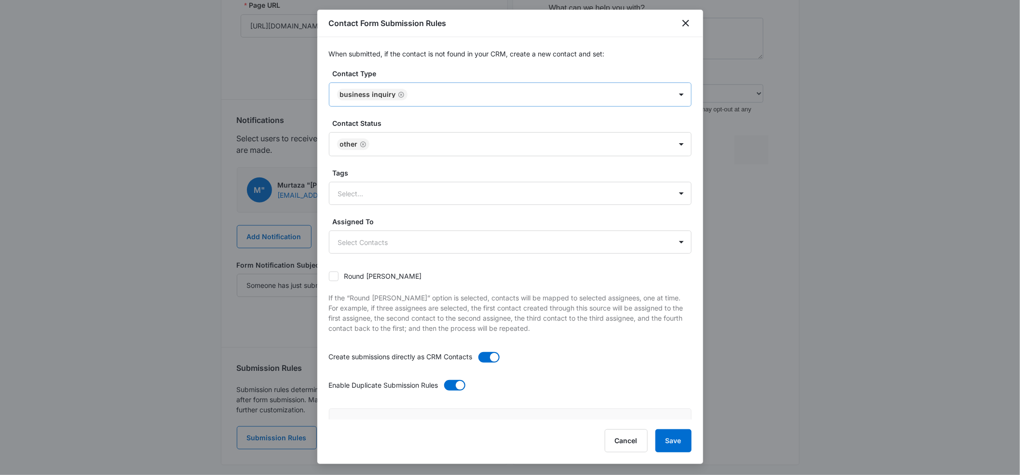
click at [421, 91] on div at bounding box center [534, 95] width 249 height 12
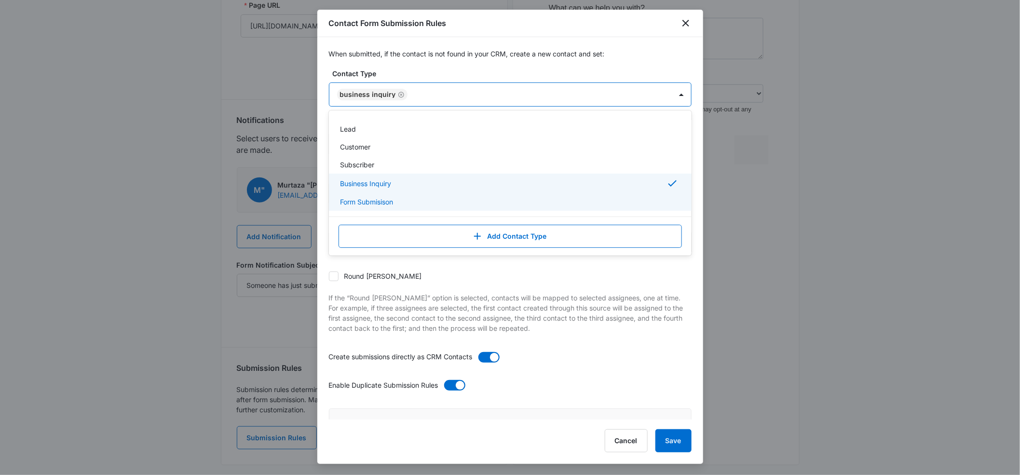
click at [376, 202] on p "Form Submisison" at bounding box center [367, 202] width 53 height 10
click at [399, 93] on icon "Remove Business Inquiry" at bounding box center [401, 94] width 7 height 7
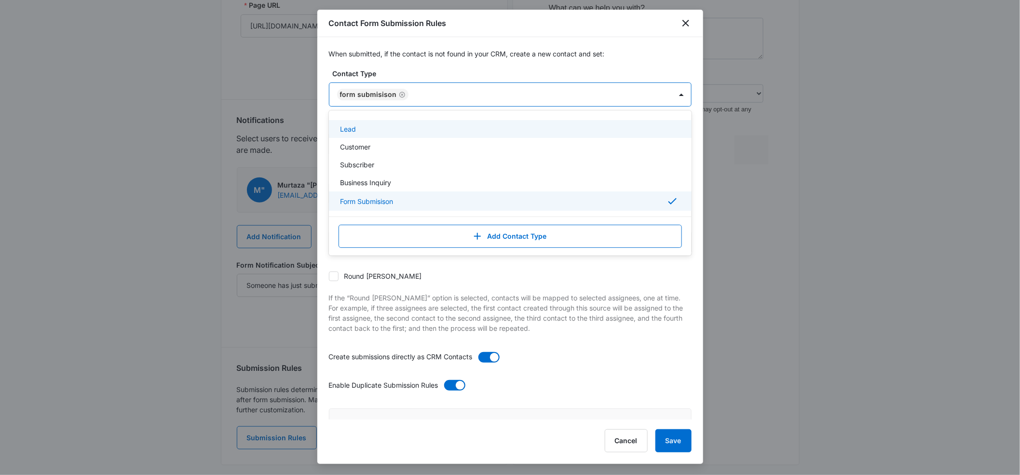
click at [621, 42] on div "When submitted, if the contact is not found in your CRM, create a new contact a…" at bounding box center [510, 228] width 386 height 382
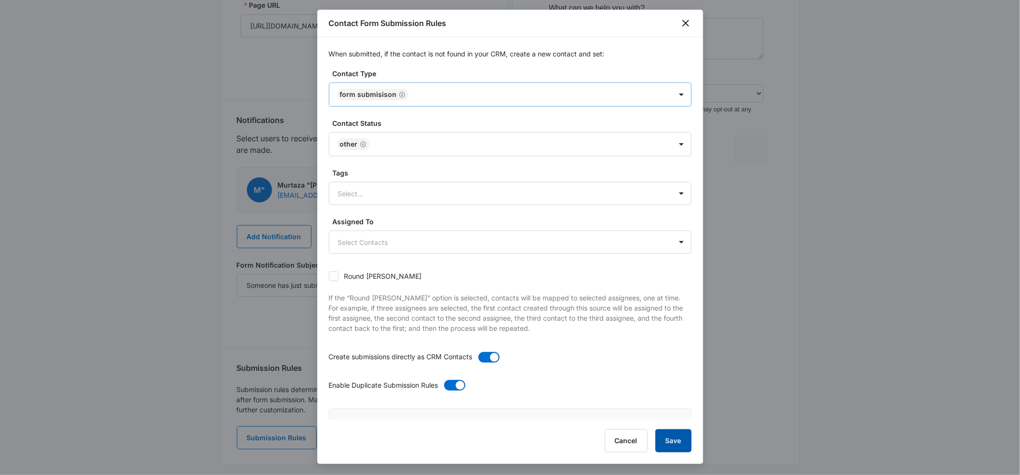
click at [673, 437] on button "Save" at bounding box center [674, 440] width 36 height 23
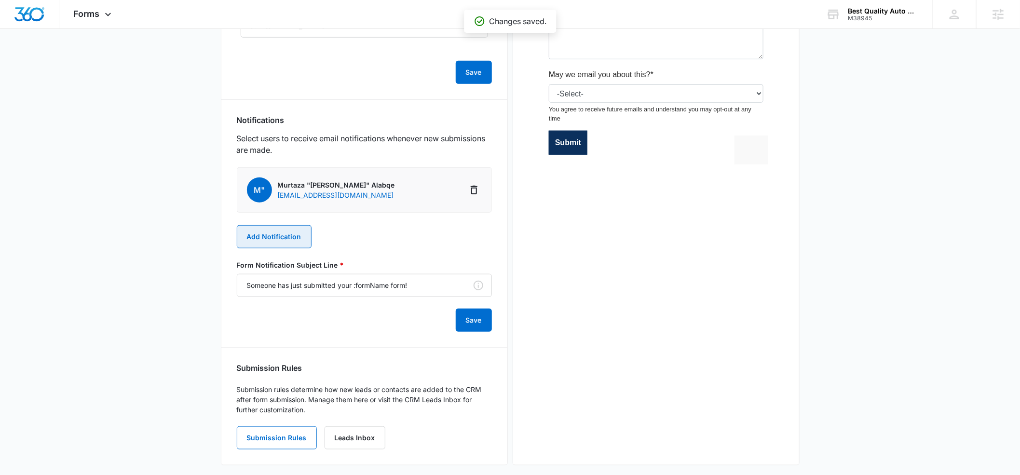
click at [277, 236] on button "Add Notification" at bounding box center [274, 236] width 75 height 23
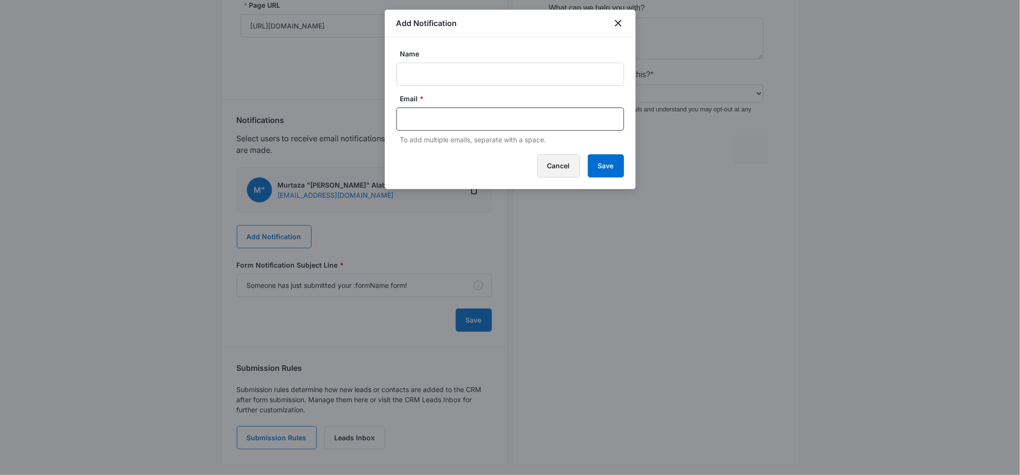
click at [570, 164] on button "Cancel" at bounding box center [558, 165] width 43 height 23
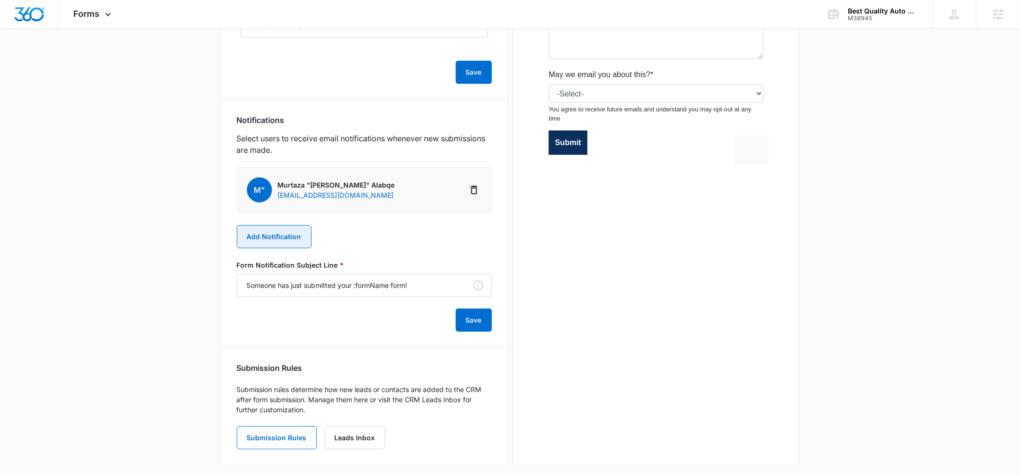
scroll to position [0, 0]
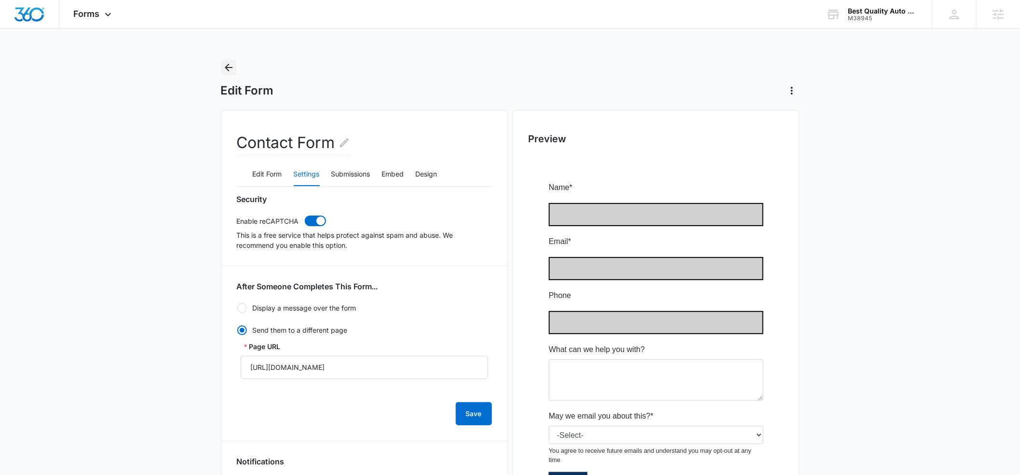
click at [230, 68] on icon "Back" at bounding box center [229, 68] width 8 height 8
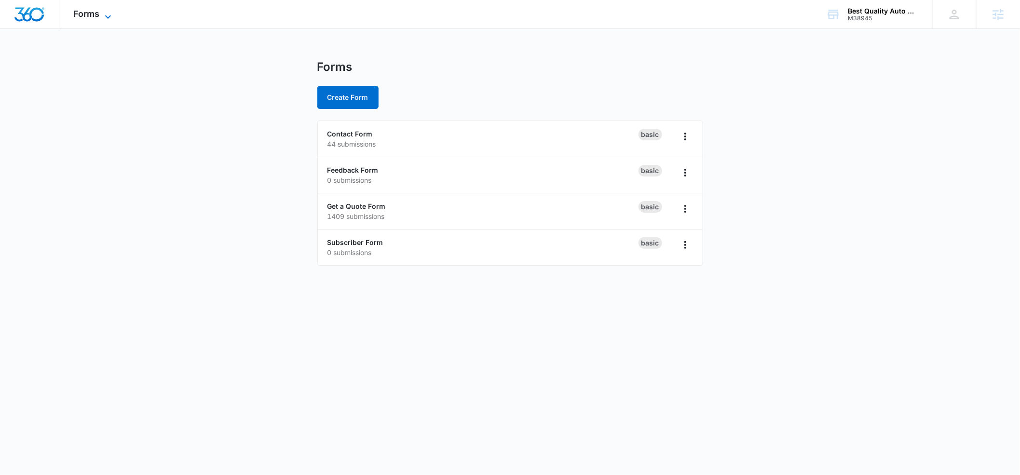
click at [108, 18] on icon at bounding box center [108, 17] width 12 height 12
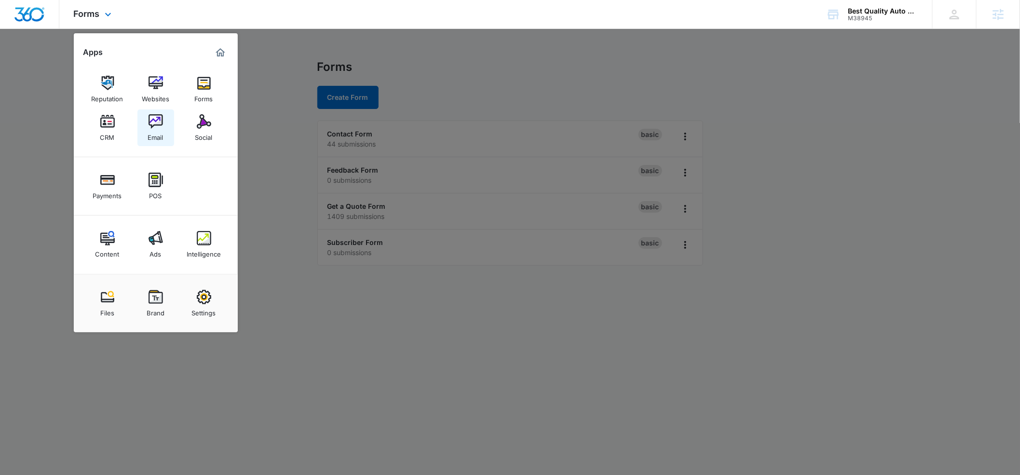
click at [155, 120] on img at bounding box center [156, 121] width 14 height 14
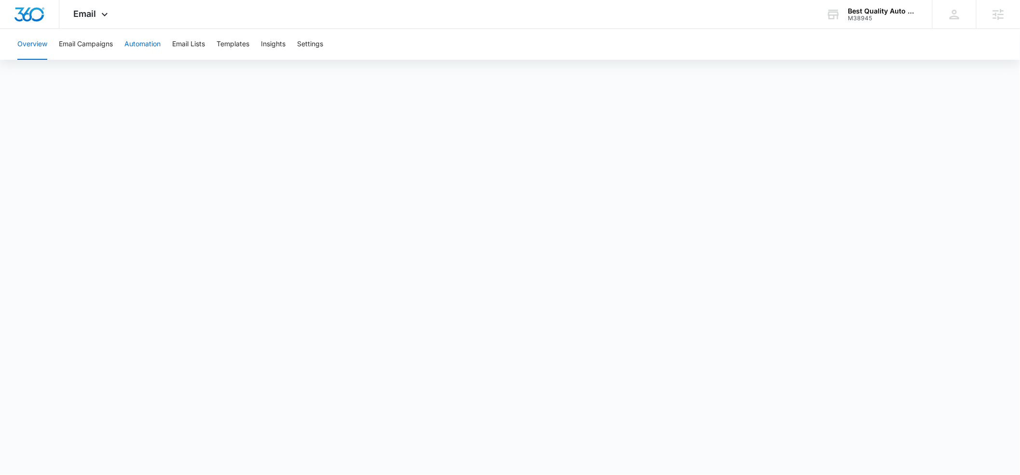
click at [141, 44] on button "Automation" at bounding box center [142, 44] width 36 height 31
click at [192, 42] on button "Email Lists" at bounding box center [188, 44] width 33 height 31
click at [147, 45] on button "Automation" at bounding box center [142, 44] width 36 height 31
click at [85, 44] on button "Email Campaigns" at bounding box center [86, 44] width 54 height 31
click at [145, 47] on button "Automation" at bounding box center [142, 44] width 36 height 31
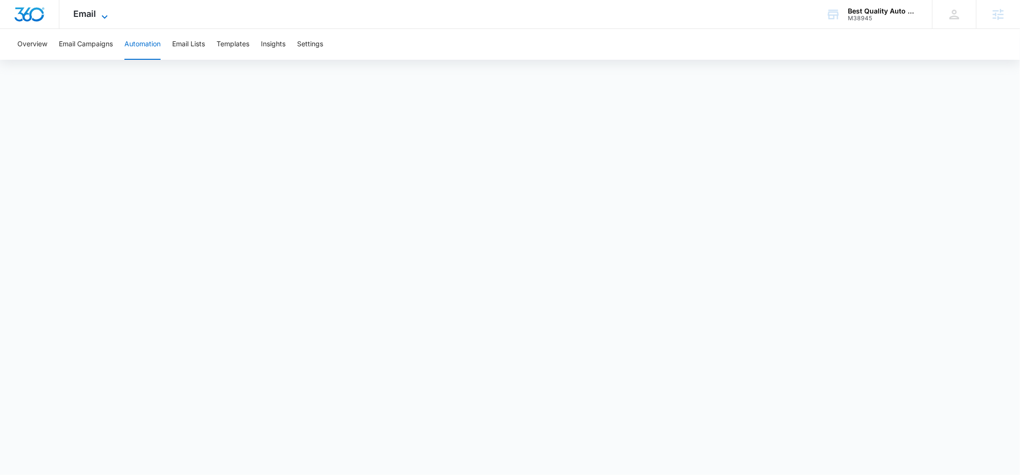
click at [105, 16] on icon at bounding box center [105, 16] width 6 height 3
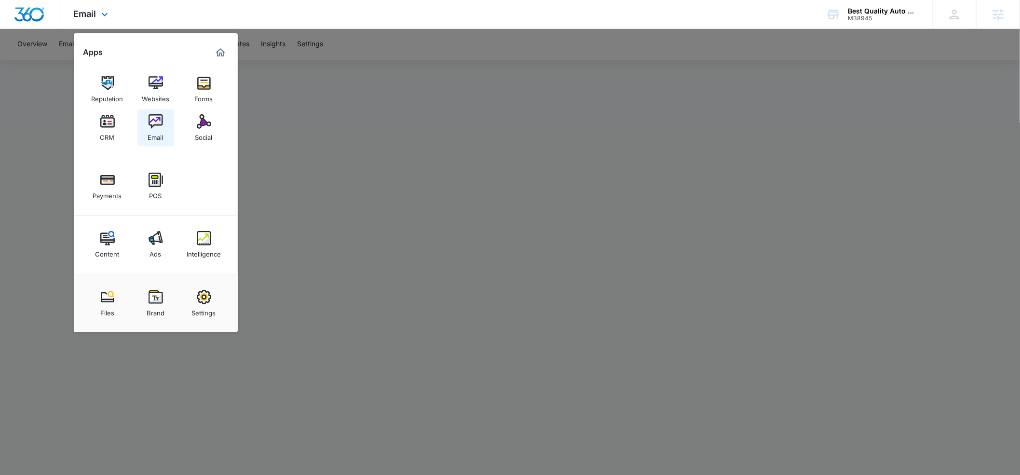
click at [155, 126] on img at bounding box center [156, 121] width 14 height 14
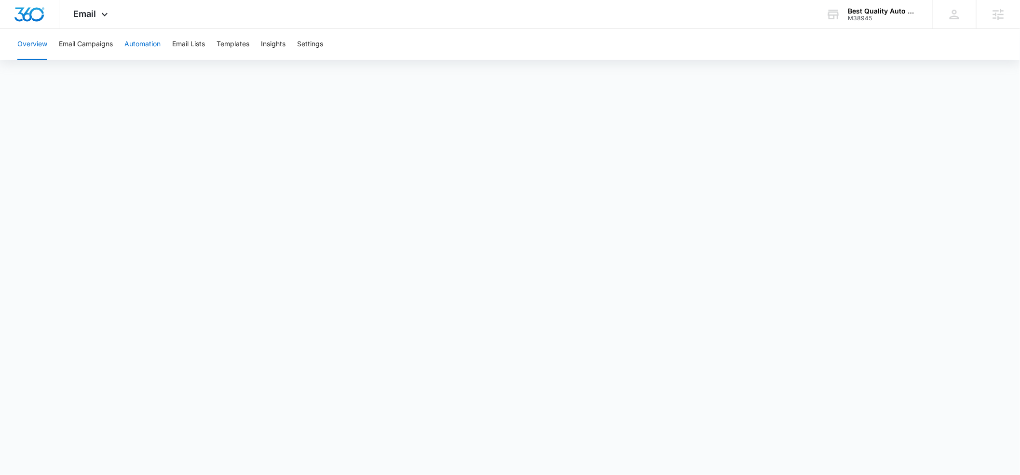
click at [143, 49] on button "Automation" at bounding box center [142, 44] width 36 height 31
click at [102, 17] on icon at bounding box center [105, 17] width 12 height 12
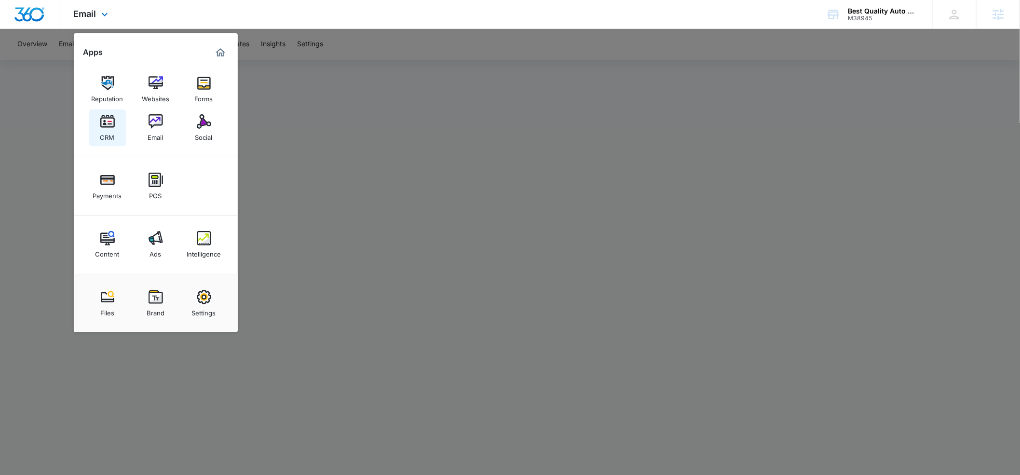
click at [102, 132] on div "CRM" at bounding box center [107, 135] width 14 height 13
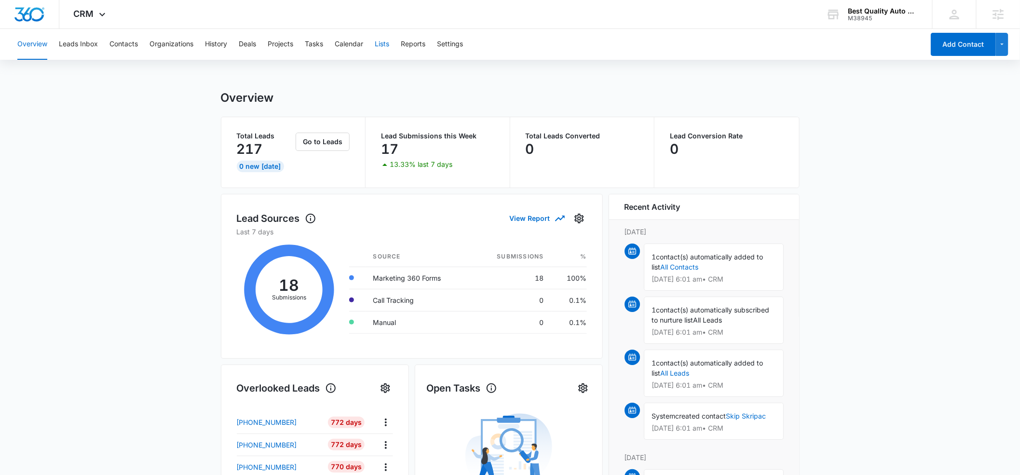
click at [389, 44] on button "Lists" at bounding box center [382, 44] width 14 height 31
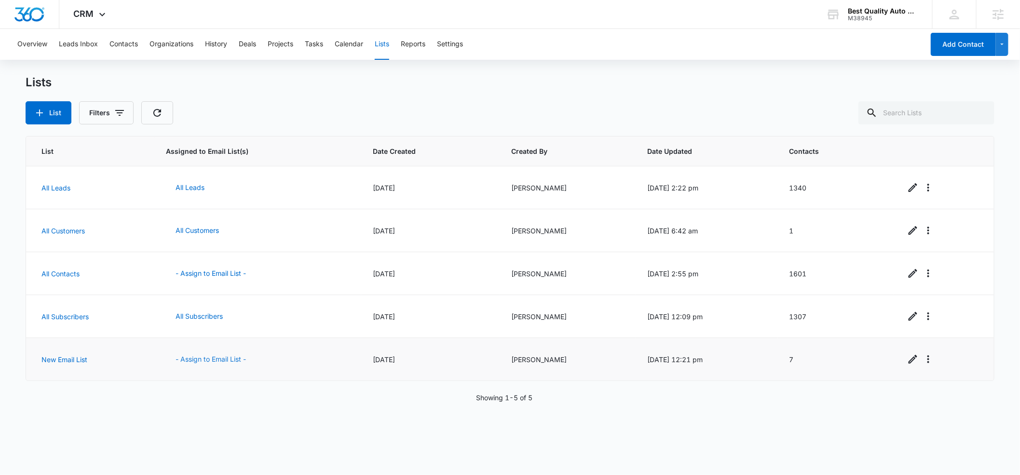
click at [215, 358] on button "- Assign to Email List -" at bounding box center [211, 359] width 90 height 23
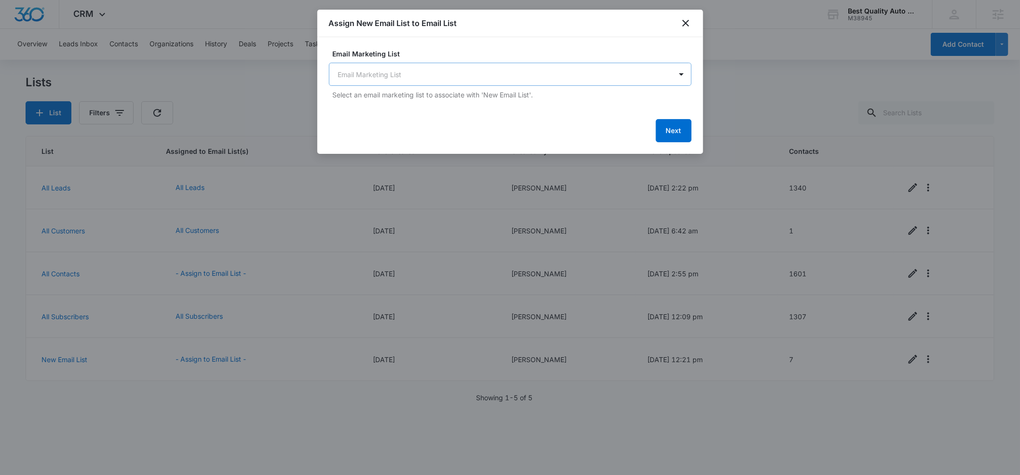
click at [478, 76] on body "CRM Apps Reputation Websites Forms CRM Email Social Payments POS Content Ads In…" at bounding box center [510, 237] width 1020 height 475
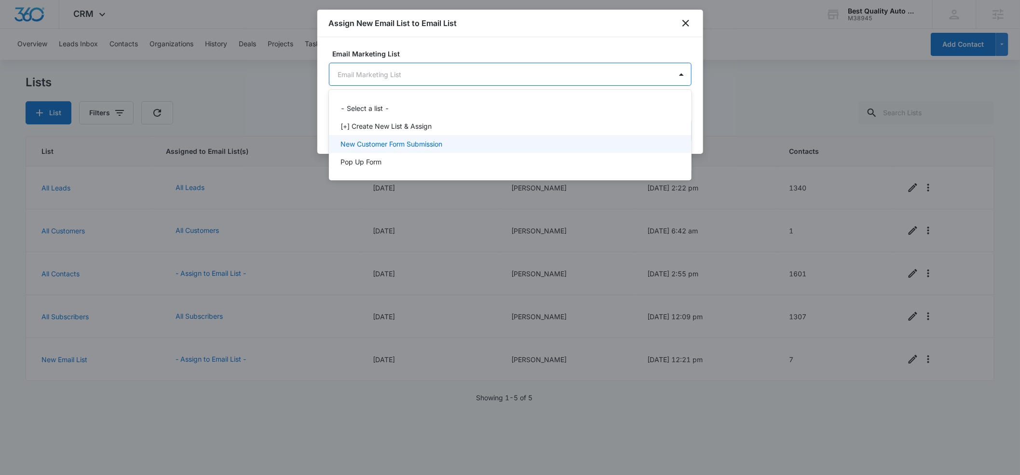
click at [412, 146] on p "New Customer Form Submission" at bounding box center [392, 144] width 102 height 10
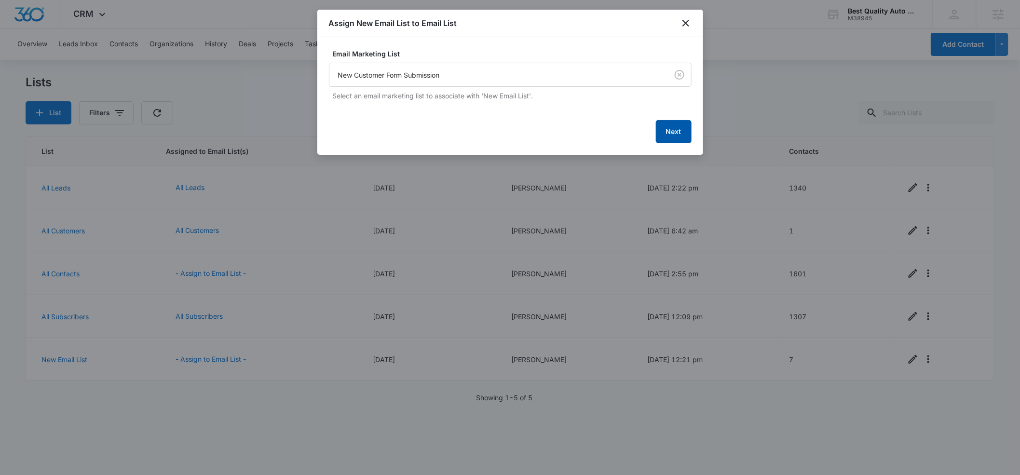
click at [669, 130] on button "Next" at bounding box center [674, 131] width 36 height 23
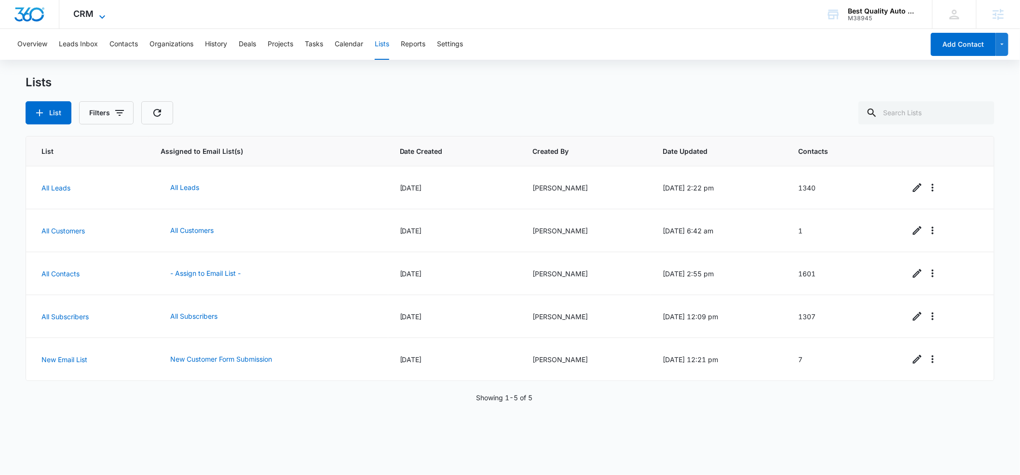
click at [105, 18] on icon at bounding box center [102, 17] width 12 height 12
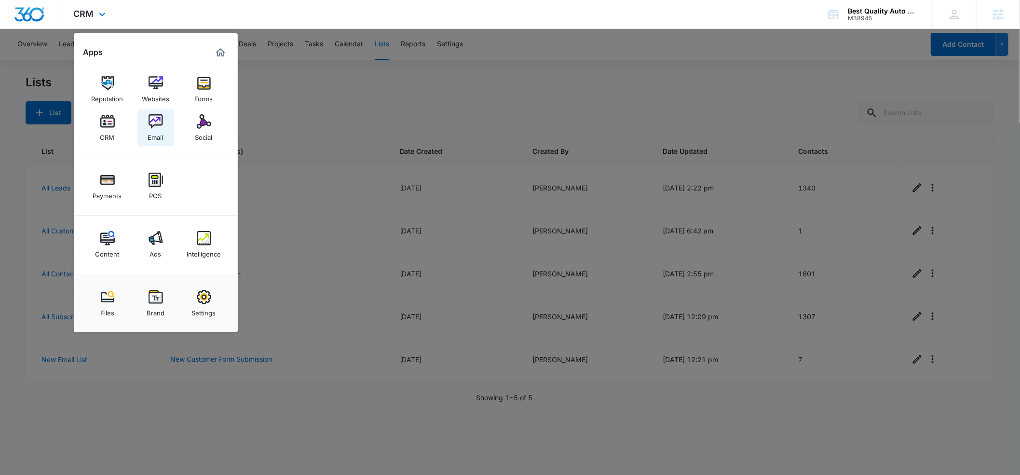
click at [158, 119] on img at bounding box center [156, 121] width 14 height 14
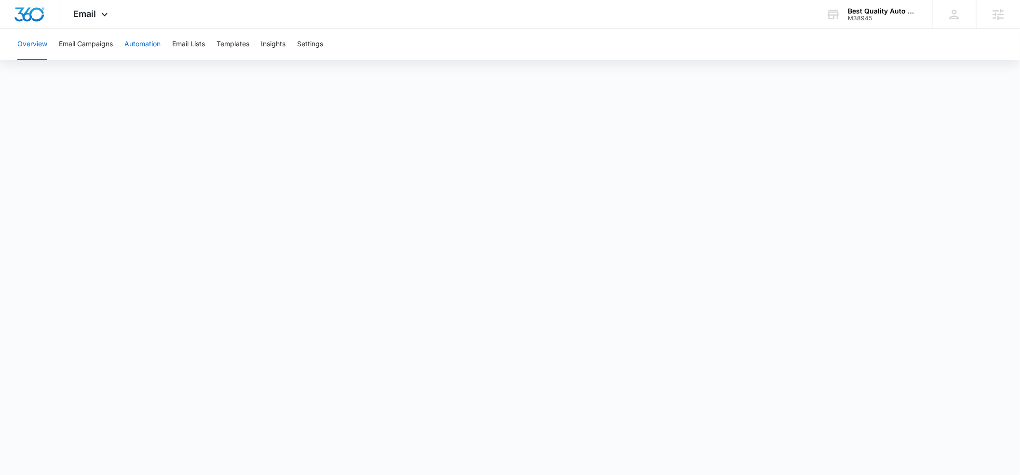
click at [141, 43] on button "Automation" at bounding box center [142, 44] width 36 height 31
click at [878, 13] on div "Best Quality Auto Glass" at bounding box center [883, 11] width 70 height 8
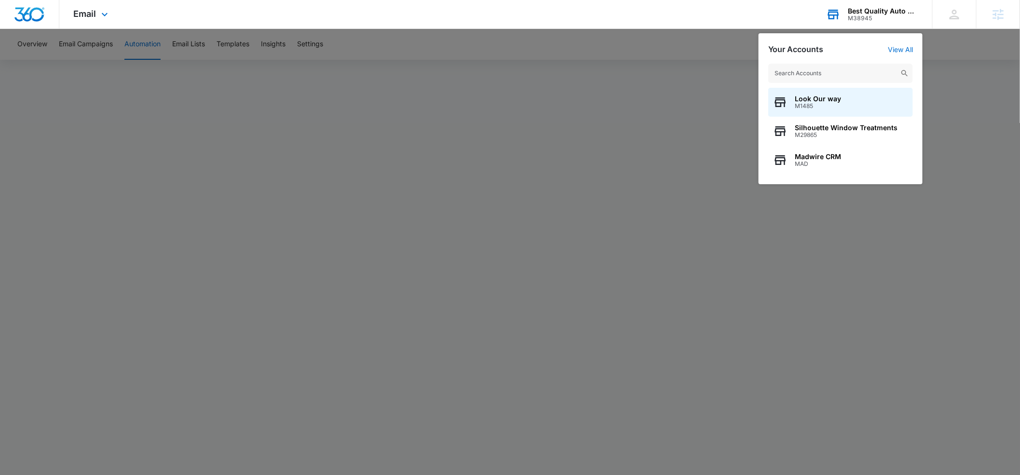
click at [823, 74] on input "text" at bounding box center [840, 73] width 145 height 19
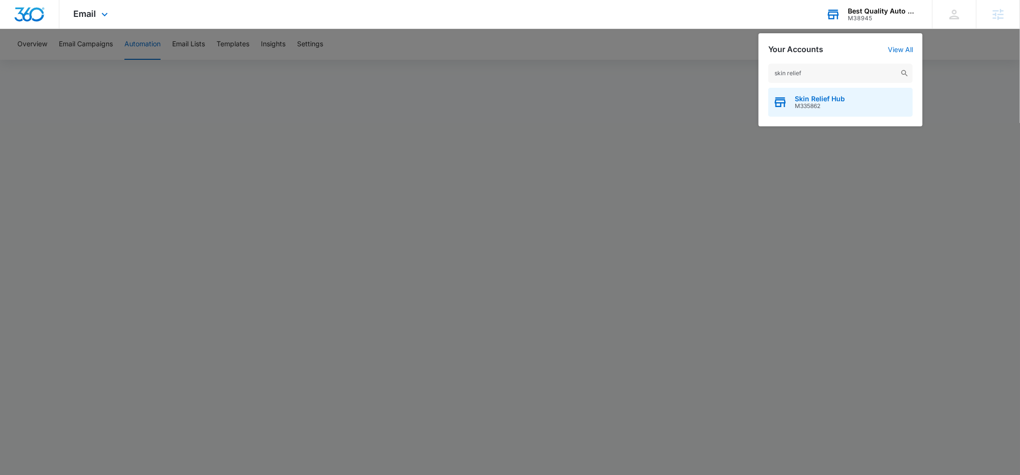
type input "skin relief"
click at [820, 103] on span "M335862" at bounding box center [820, 106] width 50 height 7
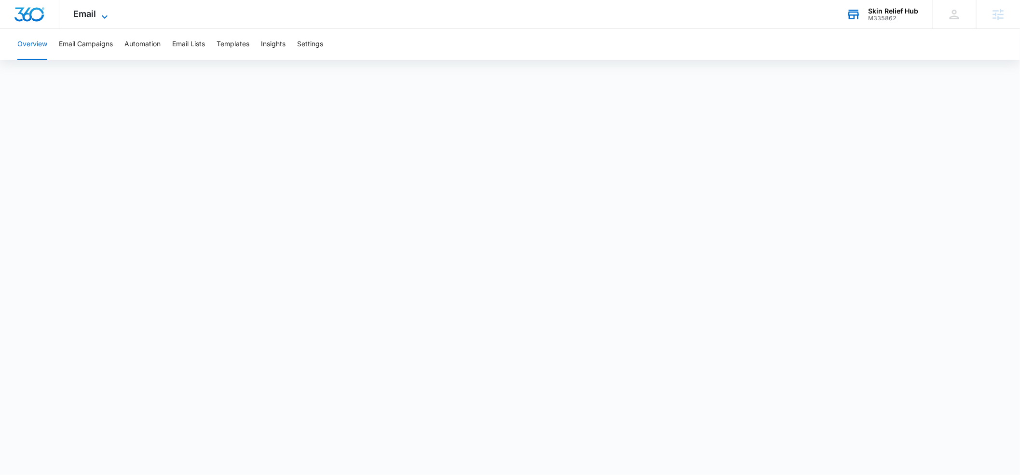
click at [101, 13] on icon at bounding box center [105, 17] width 12 height 12
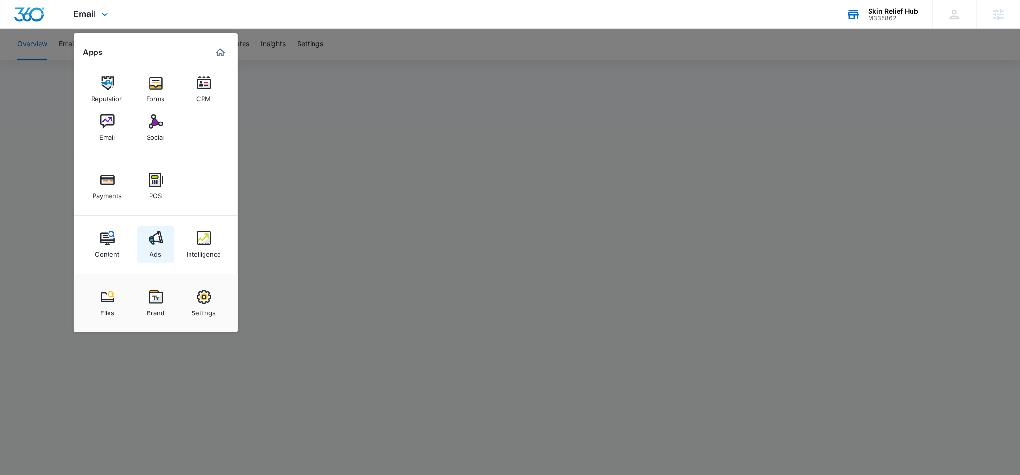
click at [157, 240] on img at bounding box center [156, 238] width 14 height 14
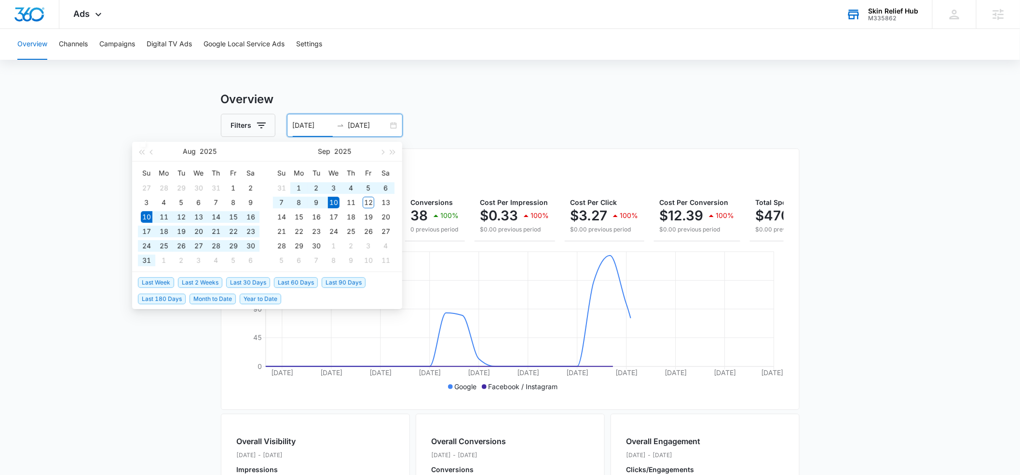
click at [328, 125] on input "08/10/2025" at bounding box center [313, 125] width 40 height 11
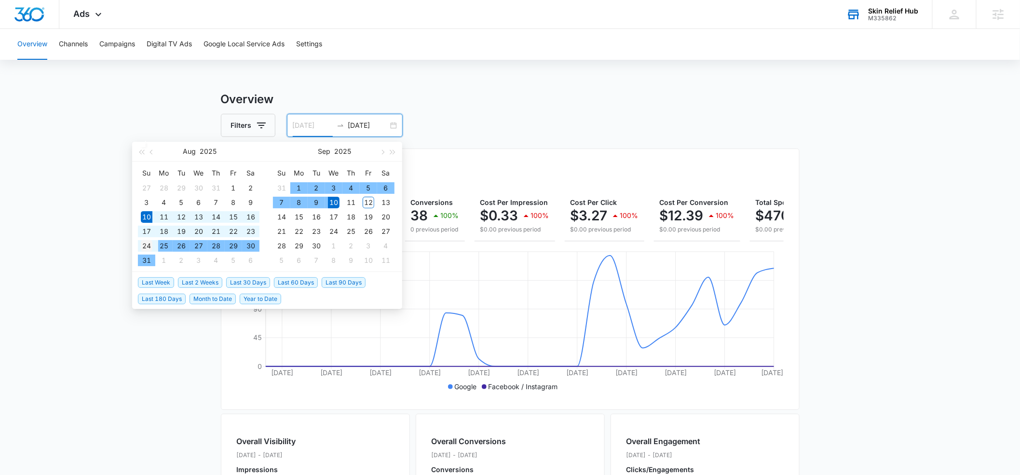
type input "08/24/2025"
click at [141, 245] on div "24" at bounding box center [147, 246] width 12 height 12
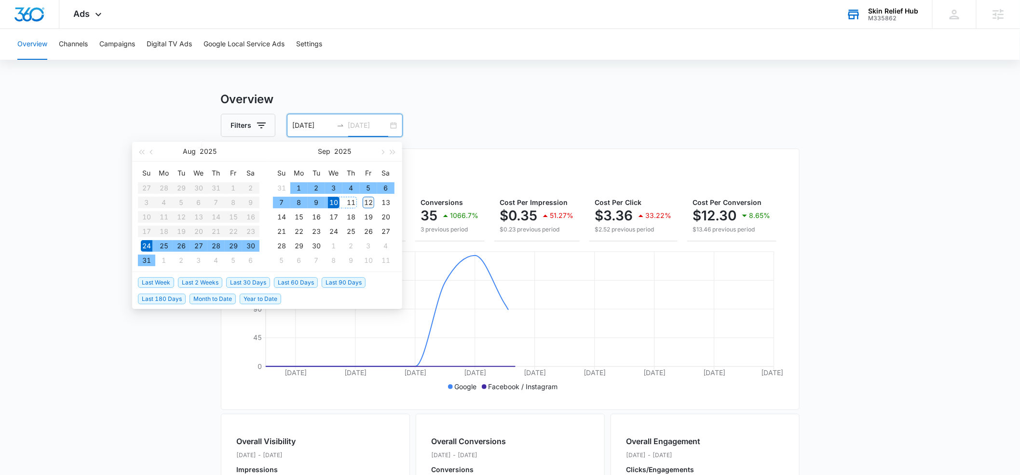
type input "09/12/2025"
click at [367, 202] on div "12" at bounding box center [369, 203] width 12 height 12
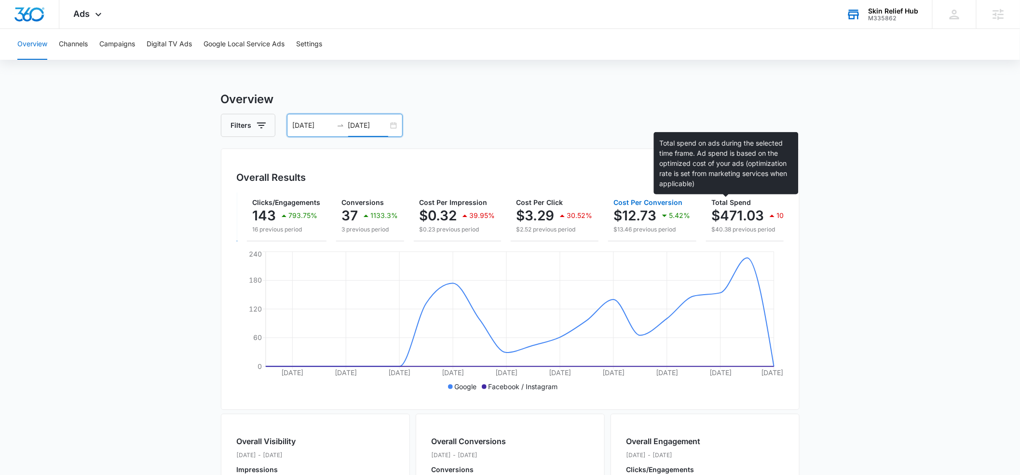
scroll to position [0, 80]
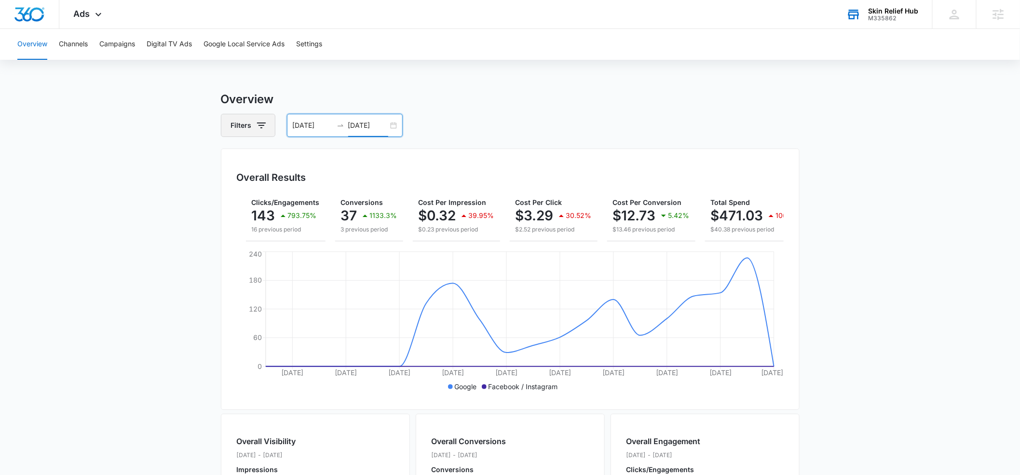
click at [252, 129] on button "Filters" at bounding box center [248, 125] width 55 height 23
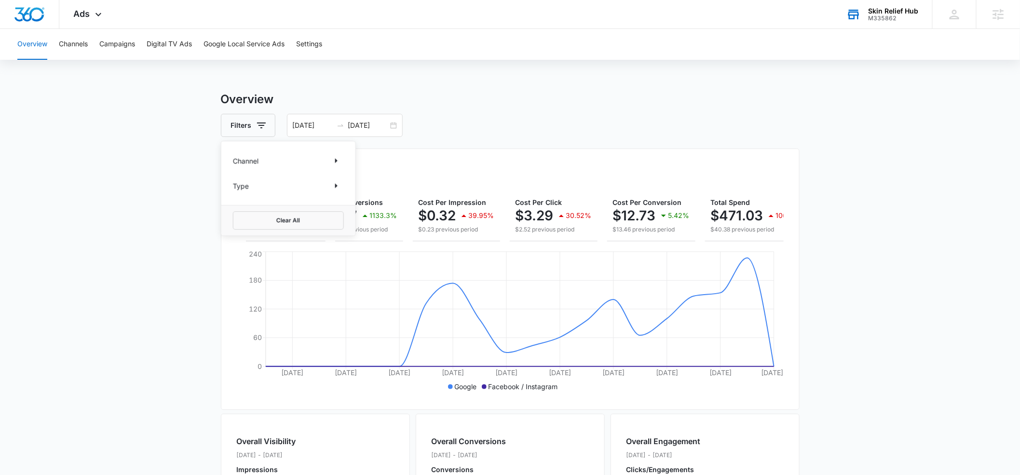
click at [257, 157] on p "Channel" at bounding box center [246, 161] width 26 height 10
click at [337, 160] on icon "Show Channel filters" at bounding box center [336, 160] width 2 height 5
click at [258, 209] on label "Facebook / Instagram" at bounding box center [288, 209] width 111 height 10
click at [233, 209] on input "Facebook / Instagram" at bounding box center [233, 208] width 0 height 0
checkbox input "true"
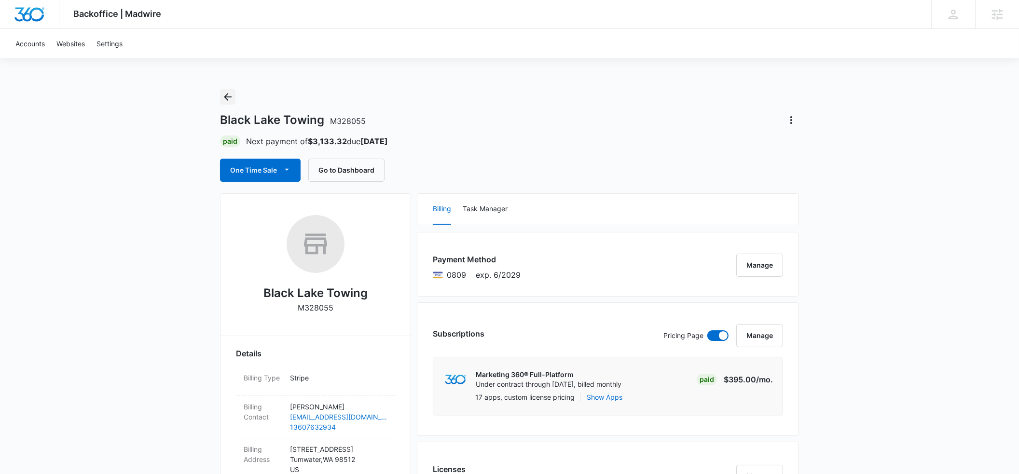
click at [231, 99] on icon "Back" at bounding box center [228, 97] width 12 height 12
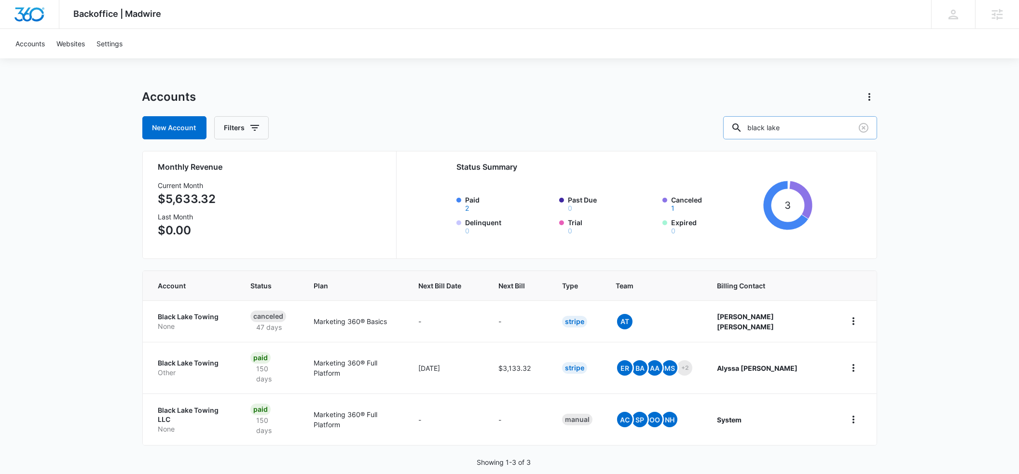
drag, startPoint x: 814, startPoint y: 129, endPoint x: 763, endPoint y: 128, distance: 50.6
click at [763, 128] on div "black lake" at bounding box center [800, 127] width 154 height 23
type input "[PERSON_NAME] law"
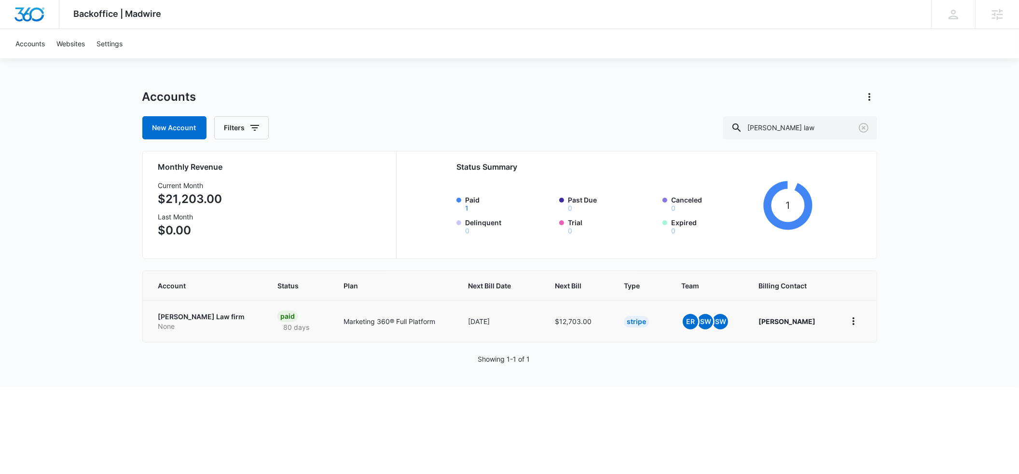
click at [163, 307] on td "[PERSON_NAME] Law firm None" at bounding box center [204, 321] width 123 height 41
click at [163, 316] on p "[PERSON_NAME] Law firm" at bounding box center [206, 317] width 96 height 10
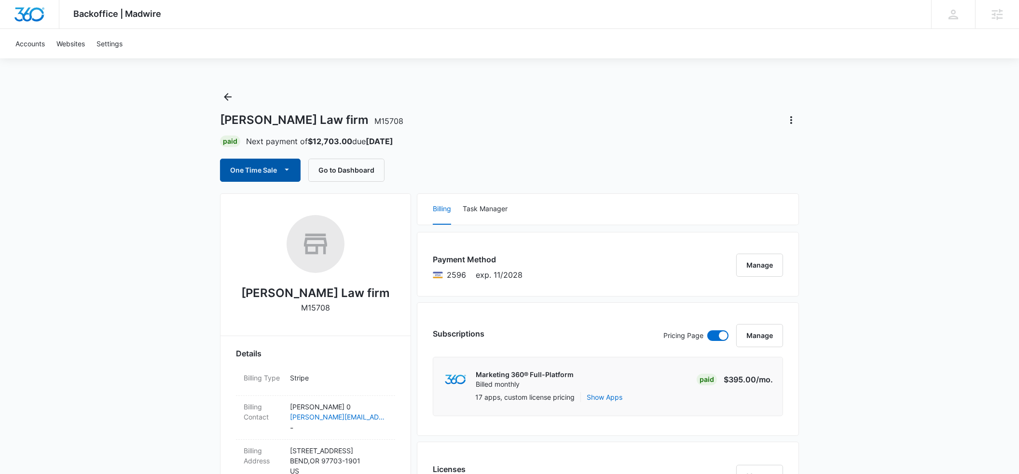
click at [281, 171] on span "button" at bounding box center [287, 170] width 12 height 12
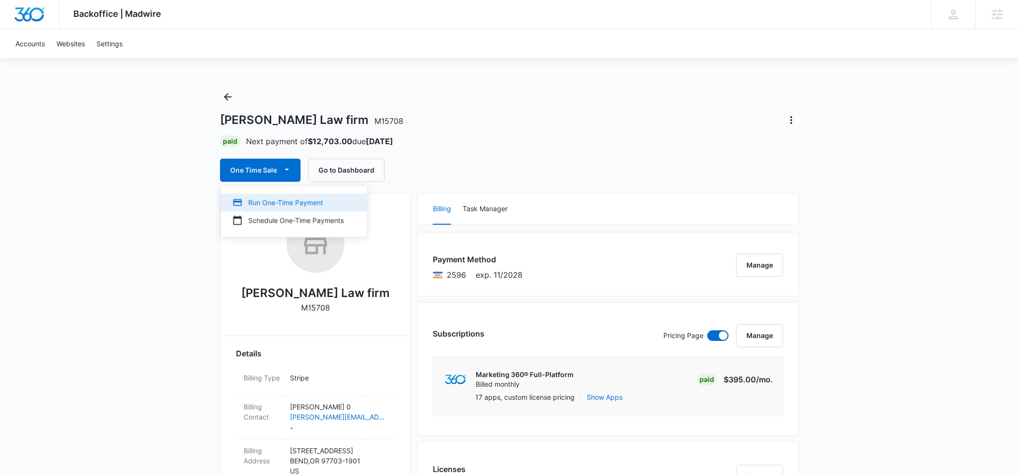
click at [268, 199] on div "Run One-Time Payment" at bounding box center [287, 202] width 111 height 10
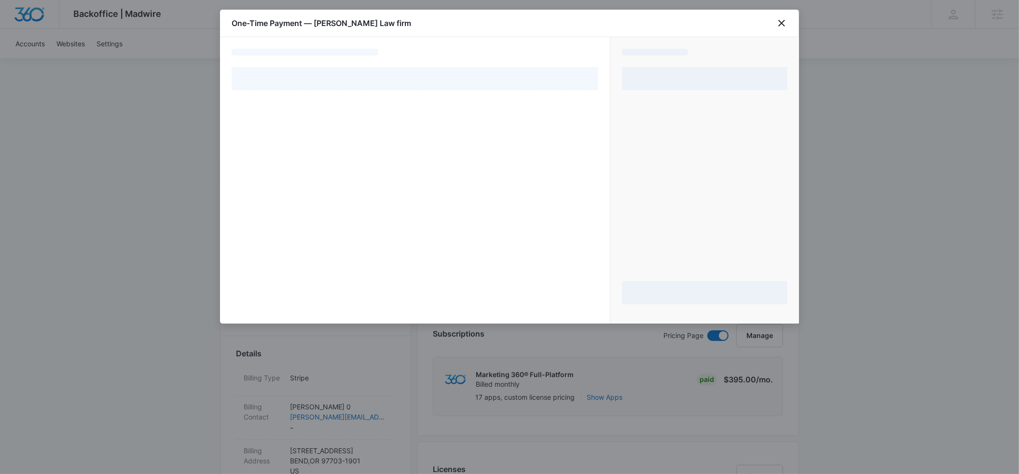
select select "pm_1P1WRrA4n8RTgNjUBmRDd3vQ"
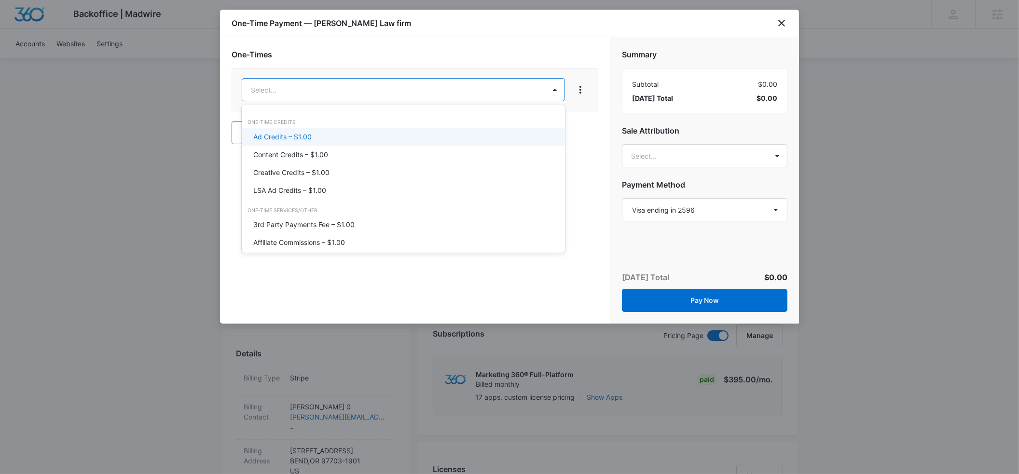
click at [302, 131] on div "Ad Credits – $1.00" at bounding box center [403, 137] width 323 height 18
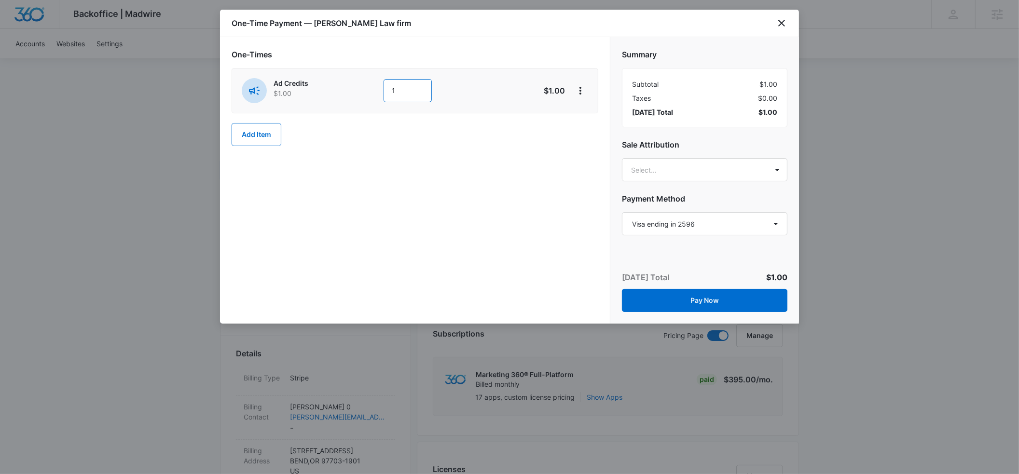
drag, startPoint x: 405, startPoint y: 89, endPoint x: 367, endPoint y: 92, distance: 38.2
click at [367, 92] on div "Ad Credits $1.00 1" at bounding box center [381, 90] width 278 height 25
type input "1500"
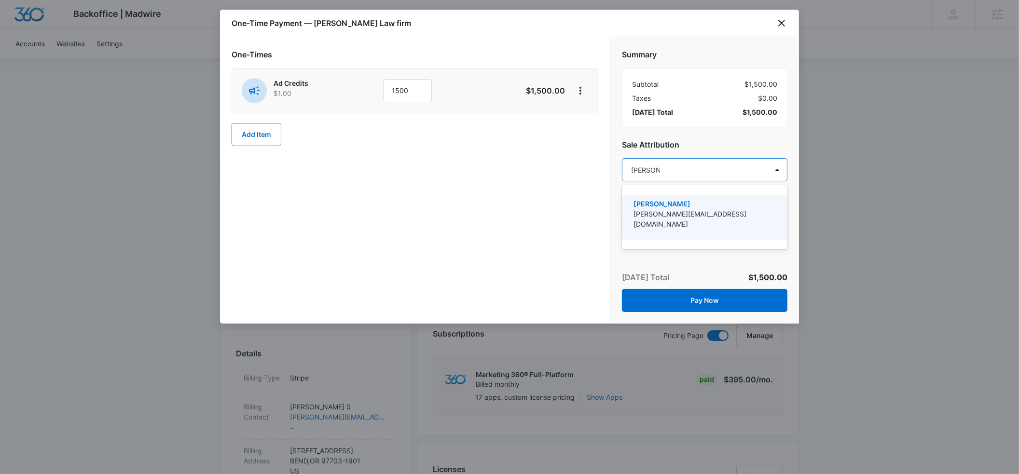
type input "[PERSON_NAME]"
click at [649, 199] on p "[PERSON_NAME]" at bounding box center [703, 204] width 140 height 10
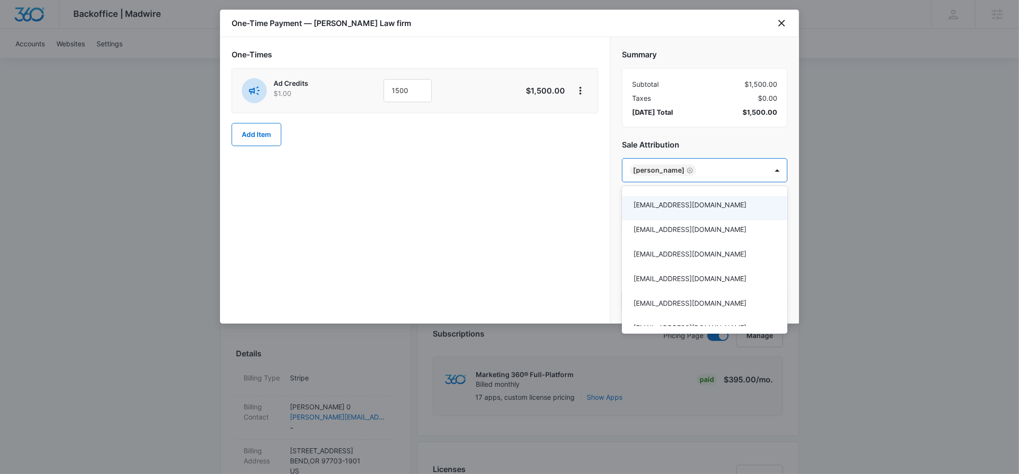
click at [701, 142] on div at bounding box center [509, 237] width 1019 height 474
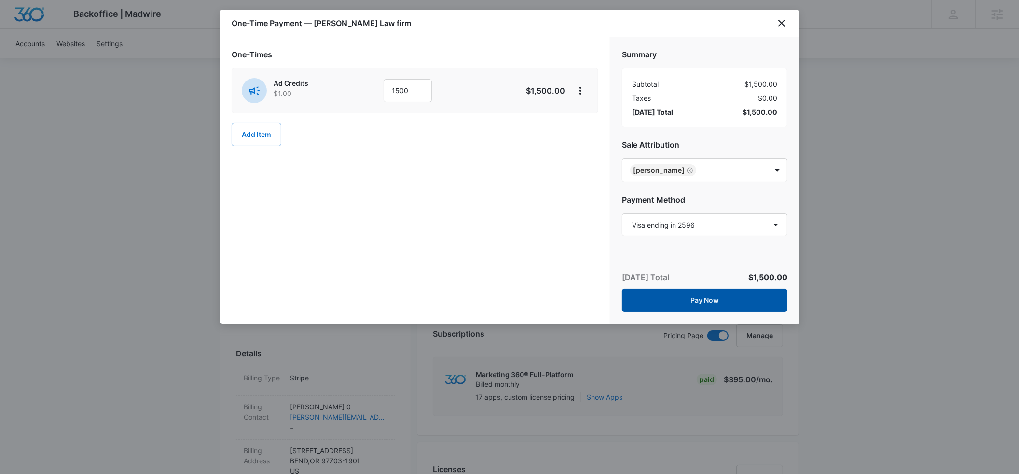
click at [709, 300] on button "Pay Now" at bounding box center [704, 300] width 165 height 23
